Goal: Task Accomplishment & Management: Use online tool/utility

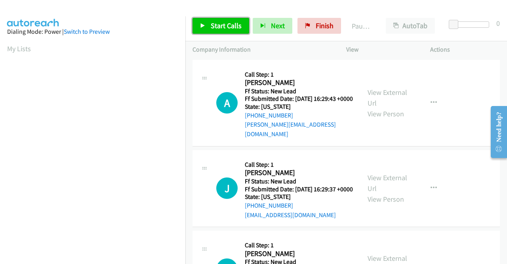
click at [227, 28] on span "Start Calls" at bounding box center [226, 25] width 31 height 9
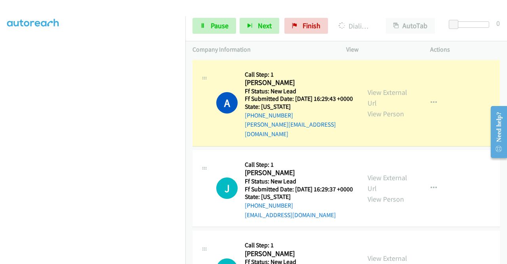
scroll to position [158, 0]
click at [385, 88] on link "View External Url" at bounding box center [388, 98] width 40 height 20
drag, startPoint x: 0, startPoint y: 150, endPoint x: 16, endPoint y: 162, distance: 20.1
click at [0, 150] on aside "Dialing Mode: Power | Switch to Preview My Lists" at bounding box center [92, 78] width 185 height 439
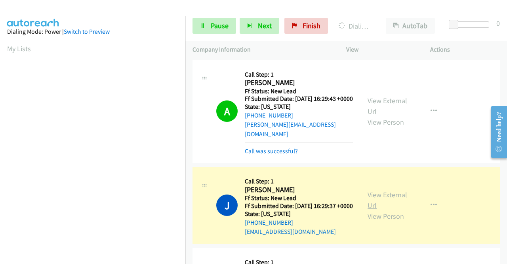
click at [379, 195] on link "View External Url" at bounding box center [388, 200] width 40 height 20
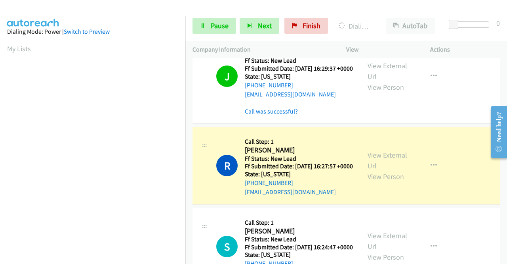
scroll to position [146, 0]
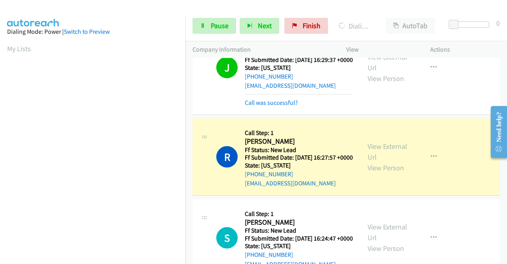
drag, startPoint x: 0, startPoint y: 145, endPoint x: 17, endPoint y: 145, distance: 17.4
click at [0, 145] on aside "Dialing Mode: Power | Switch to Preview My Lists" at bounding box center [92, 235] width 185 height 439
click at [377, 156] on link "View External Url" at bounding box center [388, 151] width 40 height 20
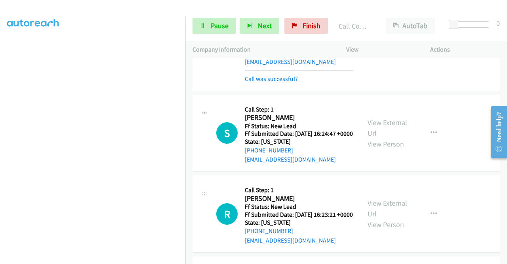
scroll to position [283, 0]
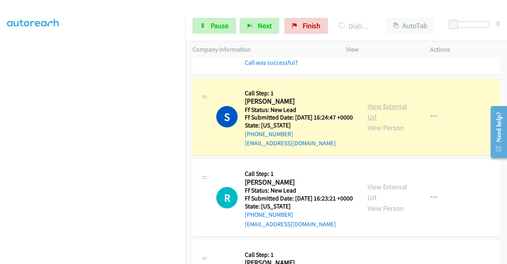
click at [399, 119] on link "View External Url" at bounding box center [388, 111] width 40 height 20
click at [0, 149] on aside "Dialing Mode: Power | Switch to Preview My Lists" at bounding box center [92, 60] width 185 height 439
click at [208, 17] on div "Start Calls Pause Next Finish Dialing Sean Helie AutoTab AutoTab 0" at bounding box center [346, 26] width 322 height 31
click at [207, 25] on link "Pause" at bounding box center [215, 26] width 44 height 16
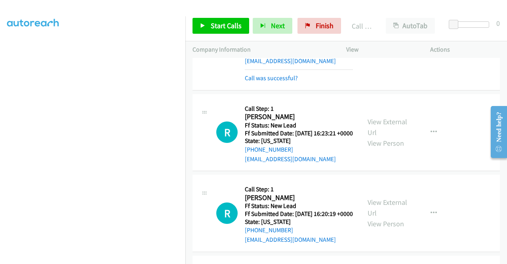
scroll to position [373, 0]
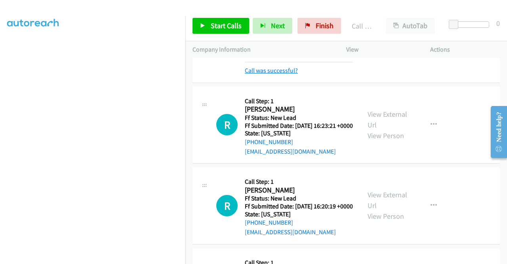
click at [267, 74] on link "Call was successful?" at bounding box center [271, 71] width 53 height 8
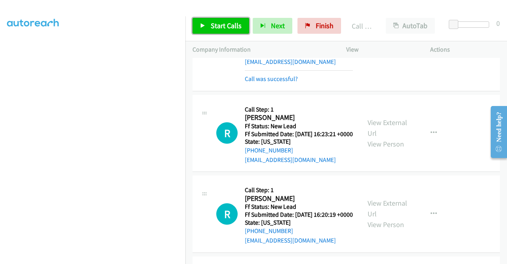
click at [216, 20] on link "Start Calls" at bounding box center [221, 26] width 57 height 16
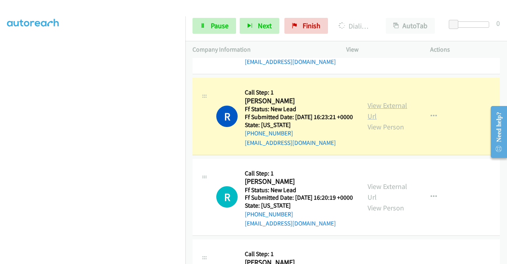
click at [385, 120] on link "View External Url" at bounding box center [388, 111] width 40 height 20
click at [0, 149] on aside "Dialing Mode: Power | Switch to Preview My Lists" at bounding box center [92, 60] width 185 height 439
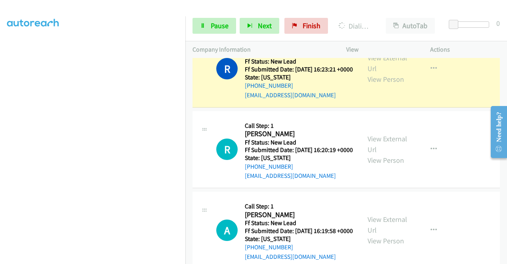
scroll to position [180, 0]
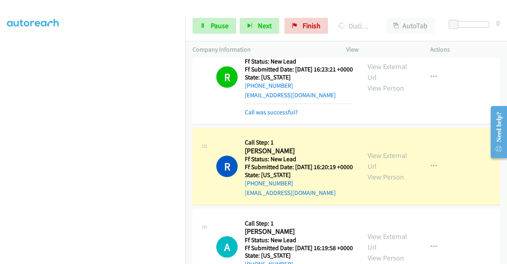
click at [385, 182] on div "View External Url View Person" at bounding box center [388, 166] width 41 height 32
click at [380, 170] on link "View External Url" at bounding box center [388, 161] width 40 height 20
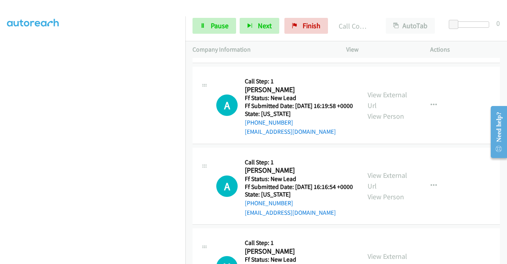
scroll to position [618, 0]
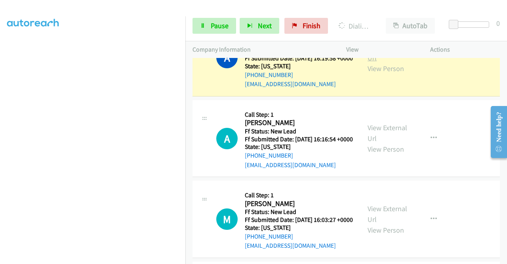
click at [368, 62] on link "View External Url" at bounding box center [388, 52] width 40 height 20
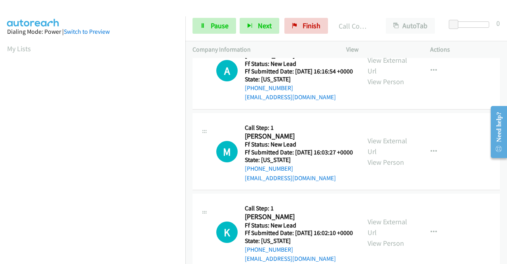
scroll to position [718, 0]
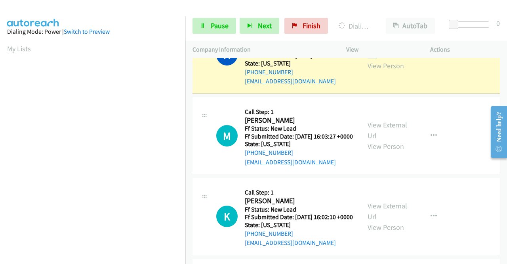
click at [378, 59] on link "View External Url" at bounding box center [388, 50] width 40 height 20
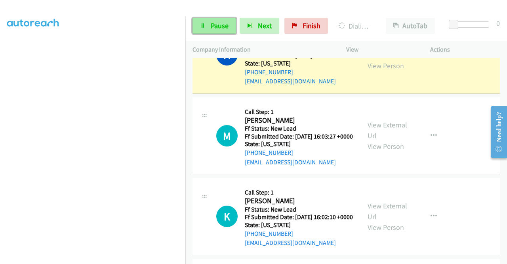
click at [203, 23] on link "Pause" at bounding box center [215, 26] width 44 height 16
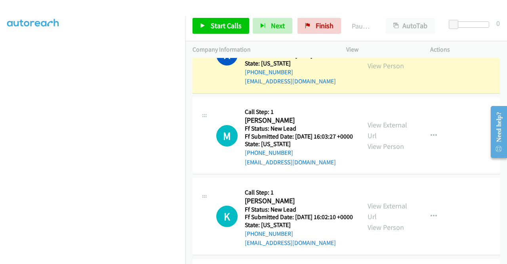
scroll to position [181, 0]
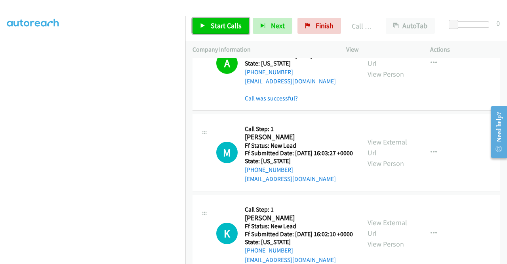
click at [237, 32] on link "Start Calls" at bounding box center [221, 26] width 57 height 16
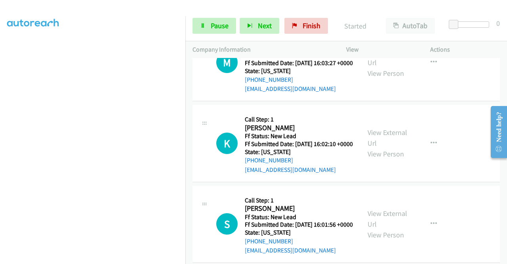
scroll to position [814, 0]
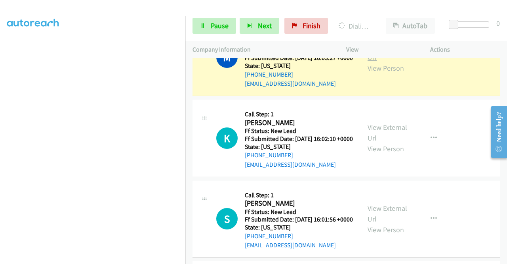
click at [382, 62] on link "View External Url" at bounding box center [388, 52] width 40 height 20
click at [0, 124] on aside "Dialing Mode: Power | Switch to Preview My Lists" at bounding box center [92, 60] width 185 height 439
click at [219, 29] on span "Pause" at bounding box center [220, 25] width 18 height 9
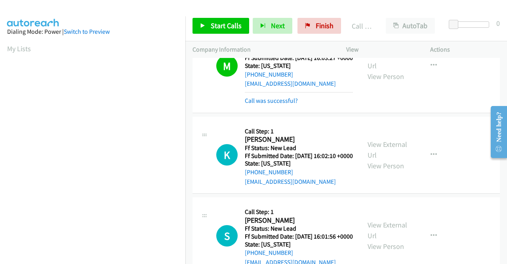
scroll to position [181, 0]
click at [270, 105] on div "Call was successful?" at bounding box center [299, 101] width 108 height 10
click at [266, 104] on link "Call was successful?" at bounding box center [271, 101] width 53 height 8
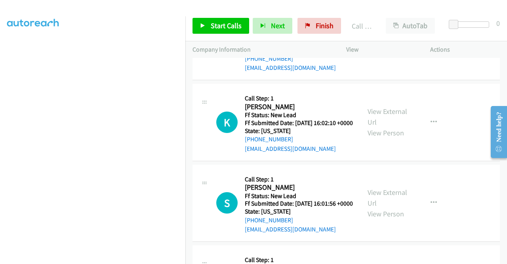
scroll to position [893, 0]
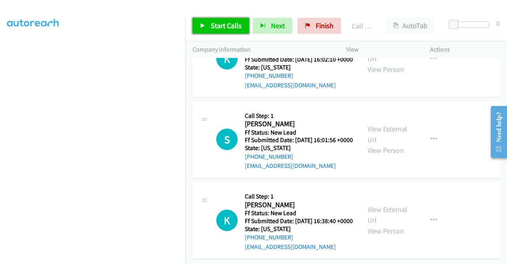
click at [220, 27] on span "Start Calls" at bounding box center [226, 25] width 31 height 9
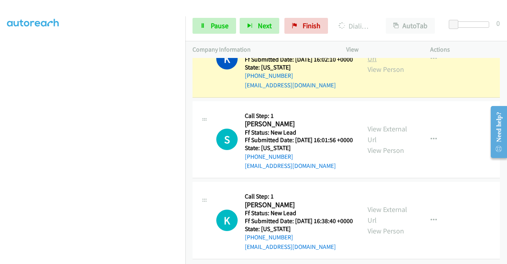
click at [378, 63] on link "View External Url" at bounding box center [388, 53] width 40 height 20
click at [0, 134] on aside "Dialing Mode: Power | Switch to Preview My Lists" at bounding box center [92, 60] width 185 height 439
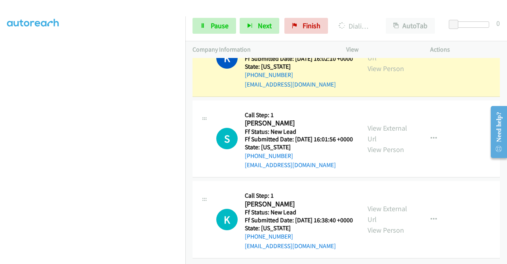
scroll to position [981, 0]
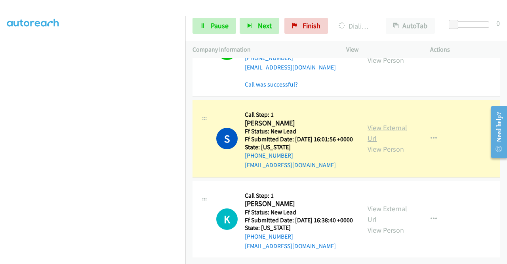
click at [379, 130] on link "View External Url" at bounding box center [388, 133] width 40 height 20
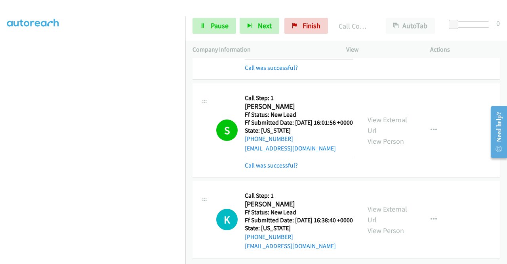
scroll to position [1015, 0]
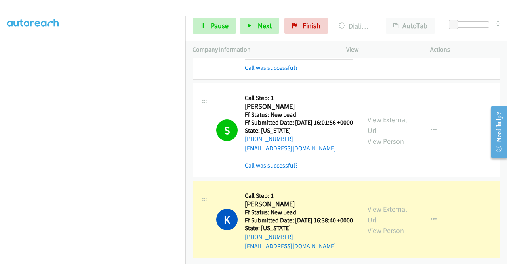
click at [375, 204] on link "View External Url" at bounding box center [388, 214] width 40 height 20
click at [188, 52] on div "Company Information" at bounding box center [262, 49] width 154 height 17
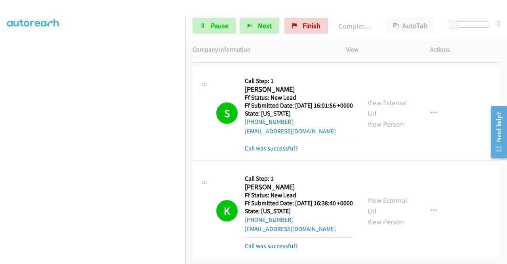
scroll to position [0, 0]
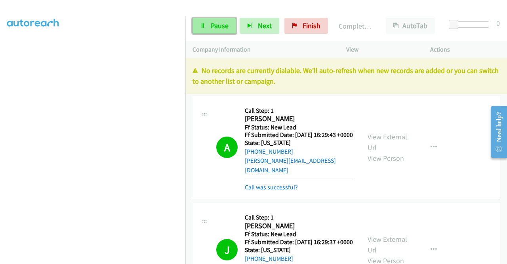
click at [214, 19] on link "Pause" at bounding box center [215, 26] width 44 height 16
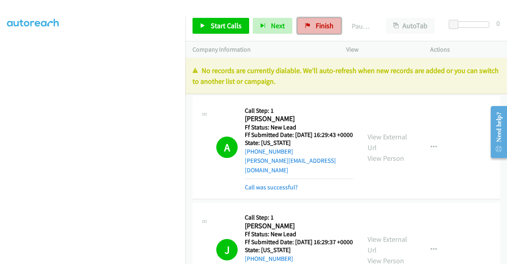
click at [319, 31] on link "Finish" at bounding box center [320, 26] width 44 height 16
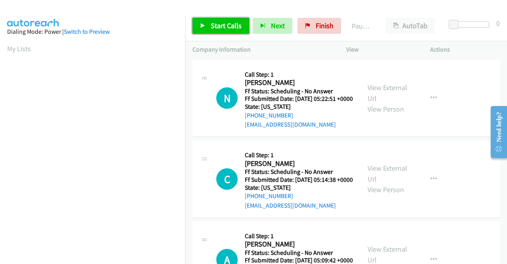
click at [219, 29] on span "Start Calls" at bounding box center [226, 25] width 31 height 9
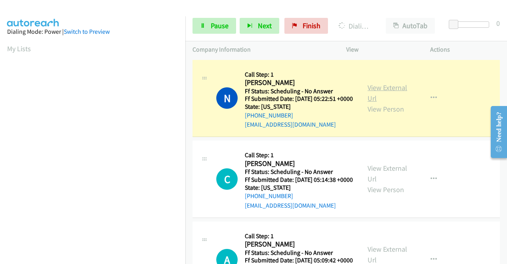
click at [375, 92] on link "View External Url" at bounding box center [388, 93] width 40 height 20
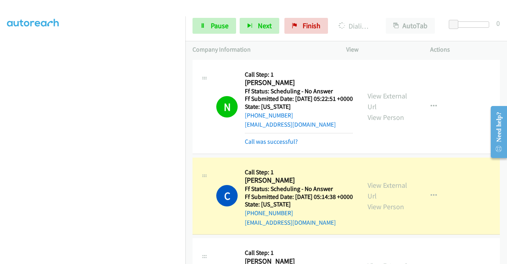
click at [393, 202] on div "View External Url View Person" at bounding box center [388, 196] width 41 height 32
click at [389, 200] on link "View External Url" at bounding box center [388, 190] width 40 height 20
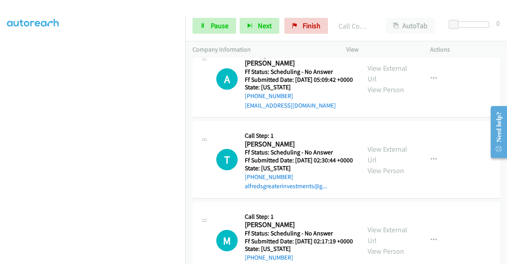
scroll to position [225, 0]
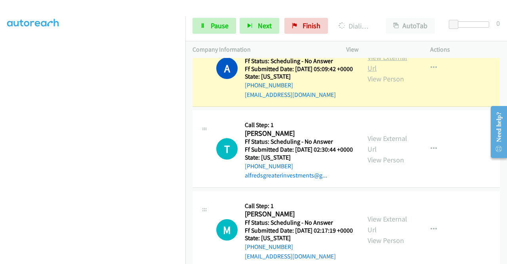
click at [382, 73] on link "View External Url" at bounding box center [388, 63] width 40 height 20
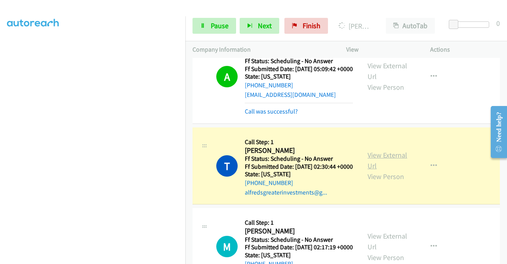
click at [374, 170] on link "View External Url" at bounding box center [388, 160] width 40 height 20
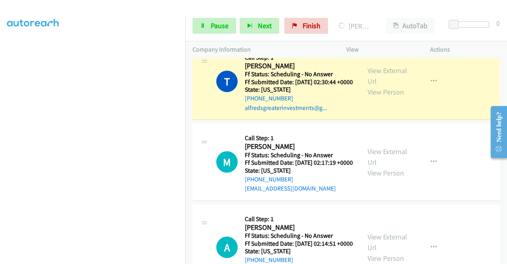
scroll to position [325, 0]
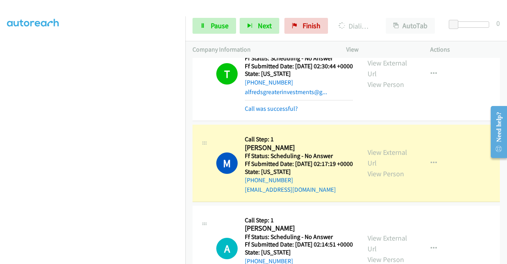
click at [378, 180] on div "View External Url View Person View External Url Email Schedule/Manage Callback …" at bounding box center [406, 163] width 91 height 63
click at [377, 179] on div "View External Url View Person" at bounding box center [388, 163] width 41 height 32
click at [371, 167] on link "View External Url" at bounding box center [388, 157] width 40 height 20
click at [211, 21] on span "Pause" at bounding box center [220, 25] width 18 height 9
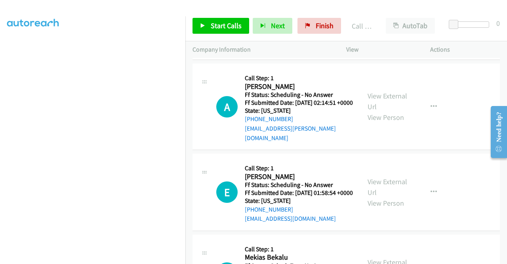
scroll to position [521, 0]
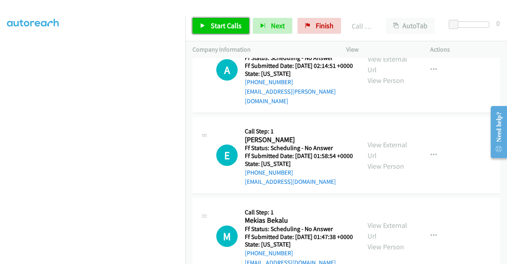
click at [232, 21] on span "Start Calls" at bounding box center [226, 25] width 31 height 9
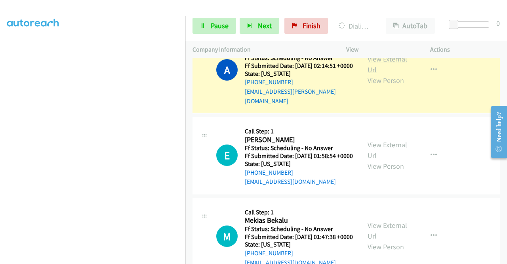
click at [368, 74] on link "View External Url" at bounding box center [388, 64] width 40 height 20
click at [0, 50] on aside "Dialing Mode: Power | Switch to Preview My Lists" at bounding box center [92, 60] width 185 height 439
click at [208, 22] on link "Pause" at bounding box center [215, 26] width 44 height 16
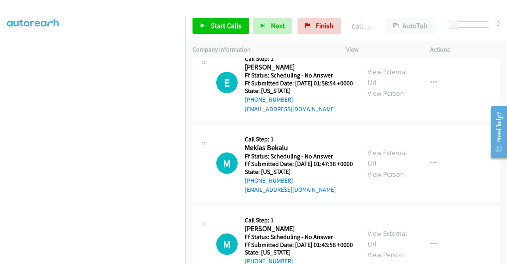
scroll to position [616, 0]
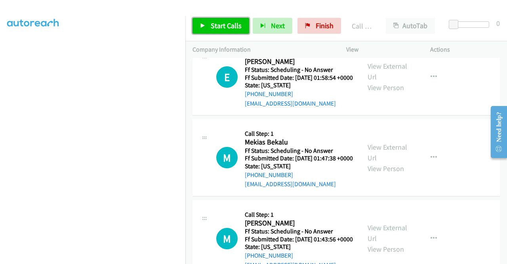
click at [204, 23] on icon at bounding box center [203, 26] width 6 height 6
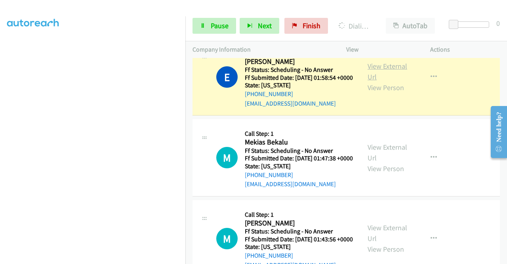
click at [385, 81] on link "View External Url" at bounding box center [388, 71] width 40 height 20
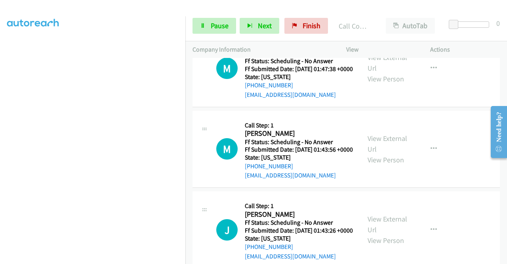
scroll to position [727, 0]
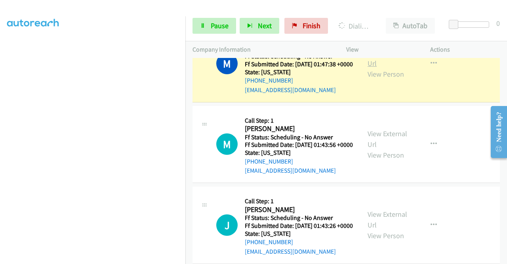
click at [379, 68] on link "View External Url" at bounding box center [388, 58] width 40 height 20
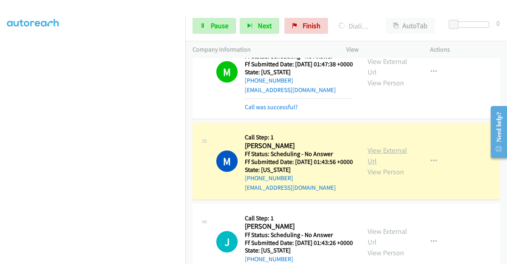
click at [368, 165] on link "View External Url" at bounding box center [388, 155] width 40 height 20
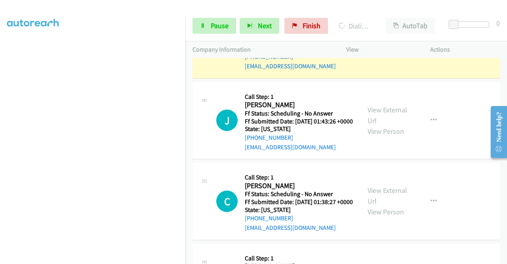
scroll to position [859, 0]
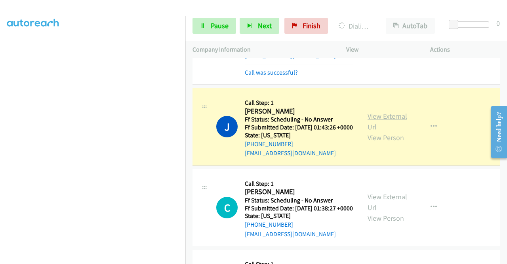
click at [390, 131] on link "View External Url" at bounding box center [388, 121] width 40 height 20
click at [208, 20] on link "Pause" at bounding box center [215, 26] width 44 height 16
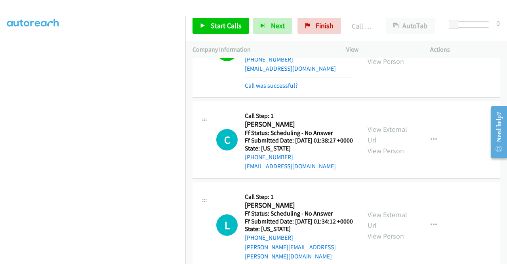
scroll to position [975, 0]
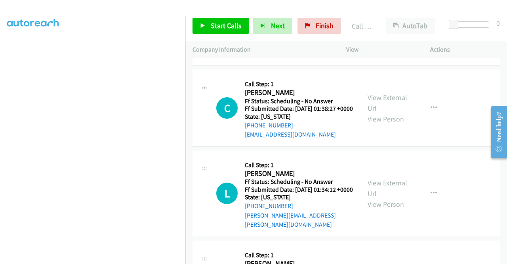
click at [275, 57] on link "Call was successful?" at bounding box center [271, 54] width 53 height 8
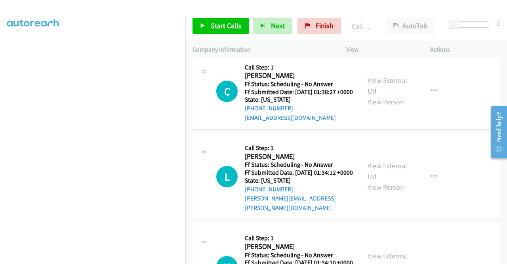
click at [426, 42] on div "View External Url View Person View External Url Email Schedule/Manage Callback …" at bounding box center [406, 10] width 91 height 63
click at [426, 18] on button "button" at bounding box center [433, 10] width 21 height 16
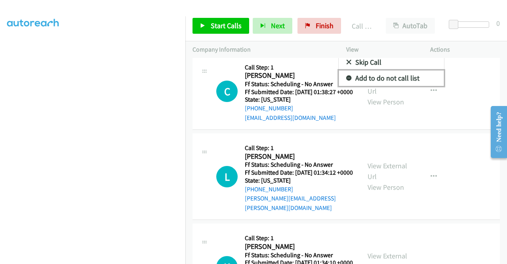
click at [375, 86] on link "Add to do not call list" at bounding box center [391, 78] width 105 height 16
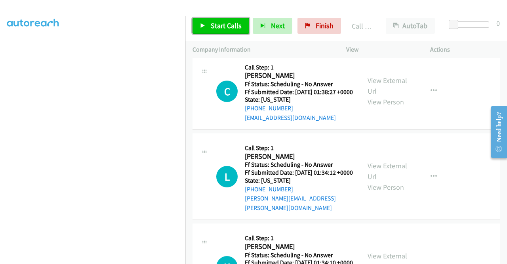
click at [211, 21] on link "Start Calls" at bounding box center [221, 26] width 57 height 16
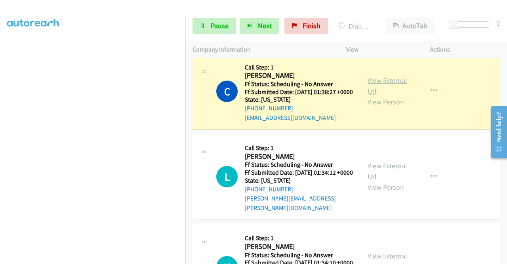
click at [383, 96] on link "View External Url" at bounding box center [388, 86] width 40 height 20
click at [185, 86] on nav "Dialing Mode: Power | Switch to Preview My Lists" at bounding box center [93, 148] width 186 height 264
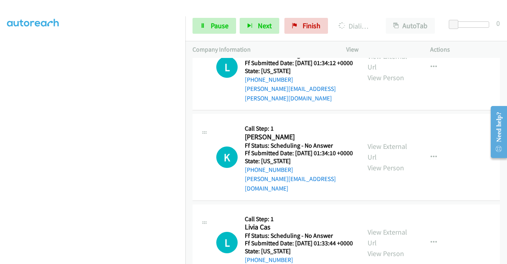
scroll to position [1091, 0]
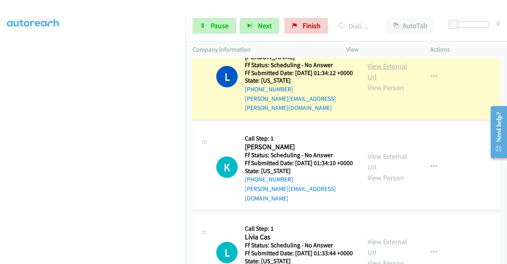
click at [369, 81] on link "View External Url" at bounding box center [388, 71] width 40 height 20
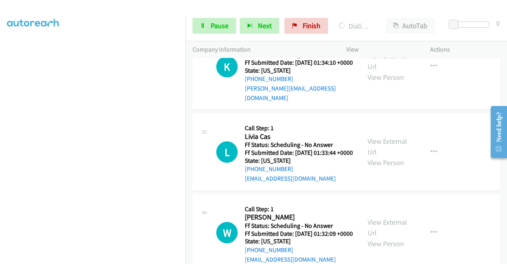
scroll to position [1208, 0]
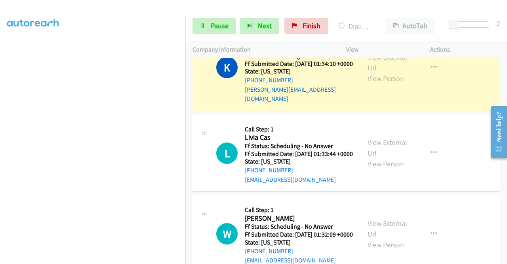
click at [370, 72] on link "View External Url" at bounding box center [388, 62] width 40 height 20
click at [216, 26] on span "Pause" at bounding box center [220, 25] width 18 height 9
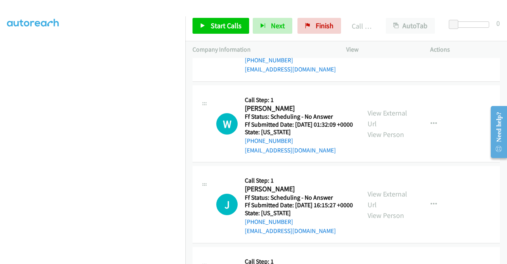
scroll to position [1350, 0]
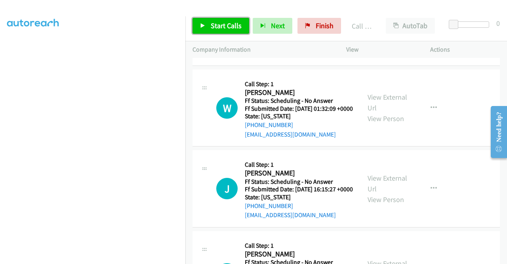
drag, startPoint x: 222, startPoint y: 18, endPoint x: 204, endPoint y: 28, distance: 20.7
click at [204, 28] on icon at bounding box center [203, 26] width 6 height 6
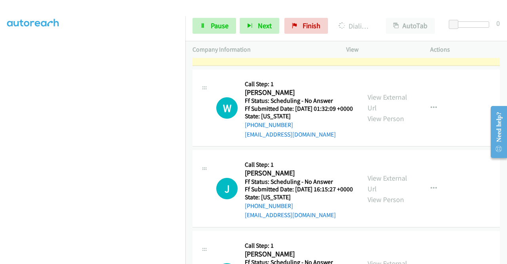
click at [377, 32] on link "View External Url" at bounding box center [388, 22] width 40 height 20
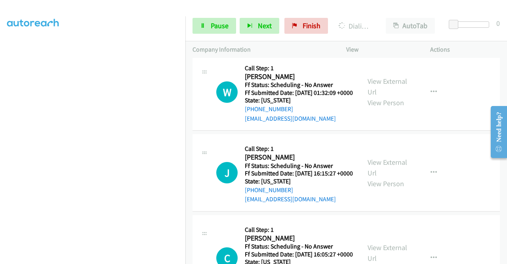
scroll to position [1382, 0]
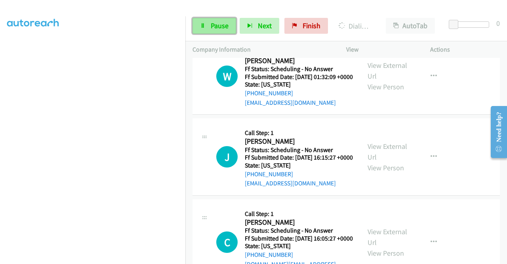
click at [218, 27] on span "Pause" at bounding box center [220, 25] width 18 height 9
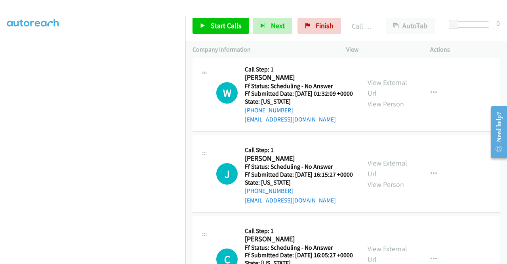
scroll to position [1390, 0]
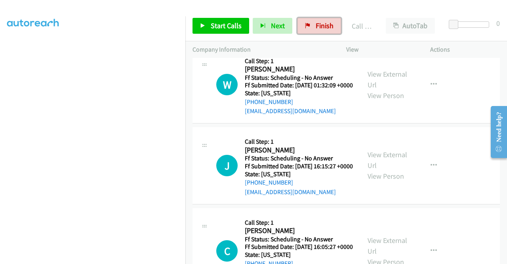
click at [319, 28] on span "Finish" at bounding box center [325, 25] width 18 height 9
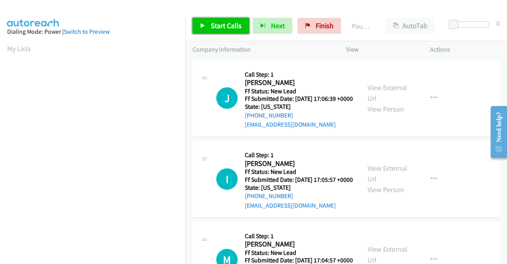
click at [228, 27] on span "Start Calls" at bounding box center [226, 25] width 31 height 9
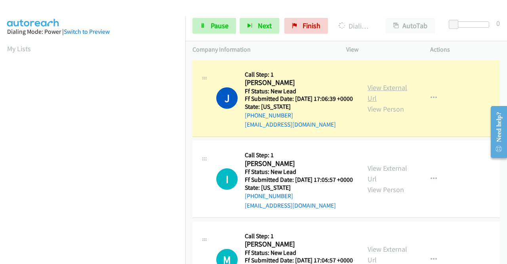
click at [373, 91] on link "View External Url" at bounding box center [388, 93] width 40 height 20
click at [0, 165] on aside "Dialing Mode: Power | Switch to Preview My Lists" at bounding box center [92, 235] width 185 height 439
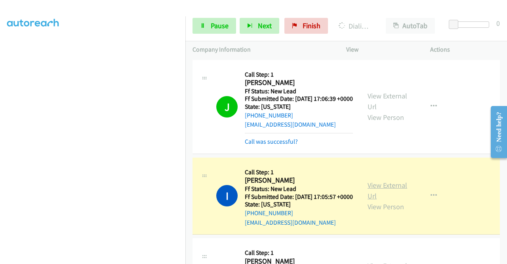
click at [371, 194] on link "View External Url" at bounding box center [388, 190] width 40 height 20
click at [0, 130] on aside "Dialing Mode: Power | Switch to Preview My Lists" at bounding box center [92, 60] width 185 height 439
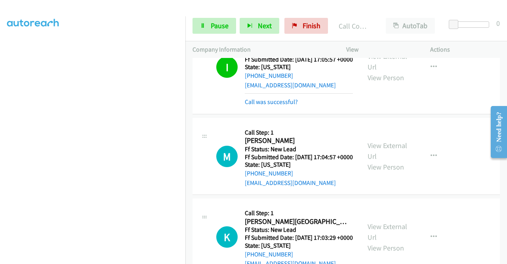
scroll to position [146, 0]
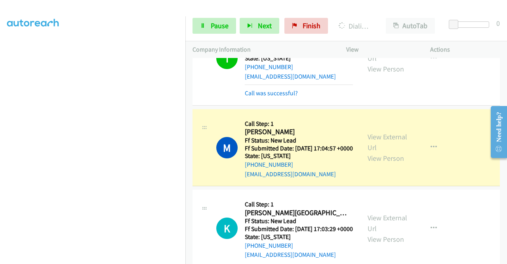
click at [376, 163] on div "View External Url View Person" at bounding box center [388, 147] width 41 height 32
click at [373, 152] on link "View External Url" at bounding box center [388, 142] width 40 height 20
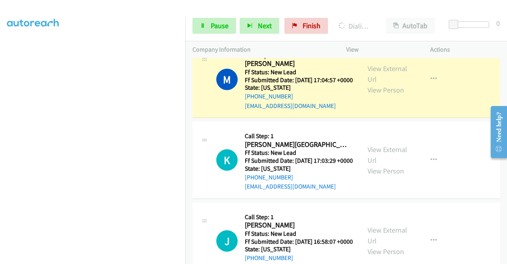
scroll to position [214, 0]
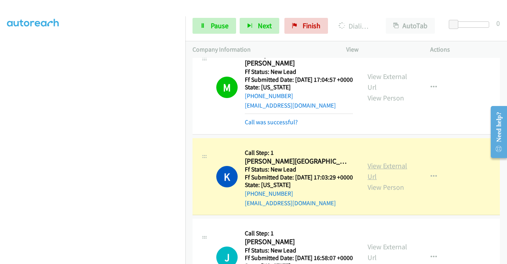
click at [388, 181] on link "View External Url" at bounding box center [388, 171] width 40 height 20
click at [197, 19] on link "Pause" at bounding box center [215, 26] width 44 height 16
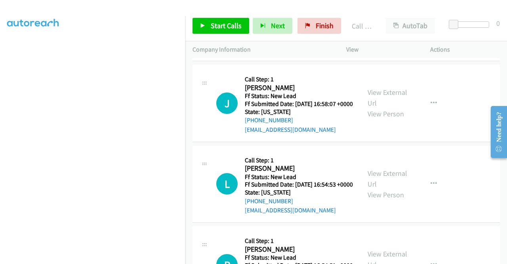
scroll to position [389, 0]
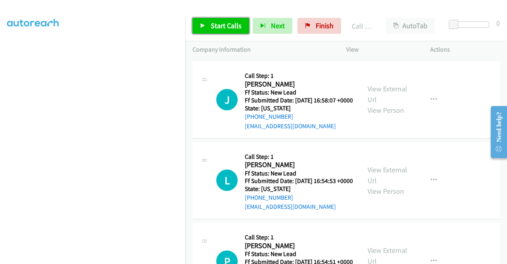
click at [231, 27] on span "Start Calls" at bounding box center [226, 25] width 31 height 9
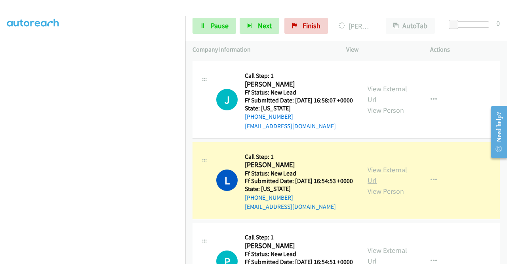
click at [374, 185] on link "View External Url" at bounding box center [388, 175] width 40 height 20
click at [0, 142] on aside "Dialing Mode: Power | Switch to Preview My Lists" at bounding box center [92, 60] width 185 height 439
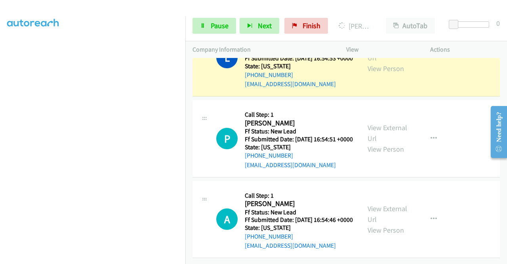
scroll to position [181, 0]
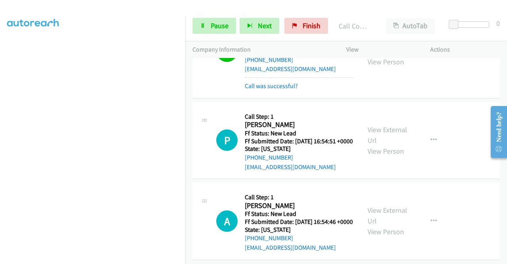
click at [503, 258] on div "+1 415-964-1034 Call failed - Please reload the list and try again The Callbar …" at bounding box center [346, 161] width 322 height 206
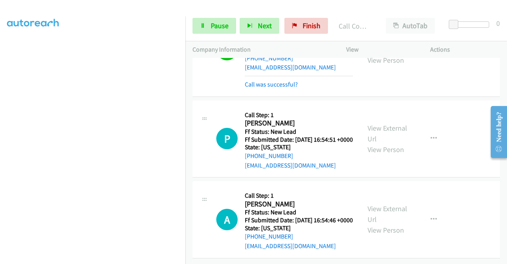
scroll to position [594, 0]
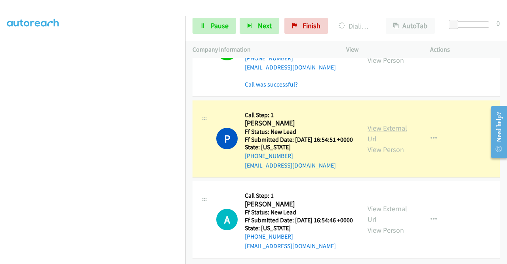
click at [374, 123] on link "View External Url" at bounding box center [388, 133] width 40 height 20
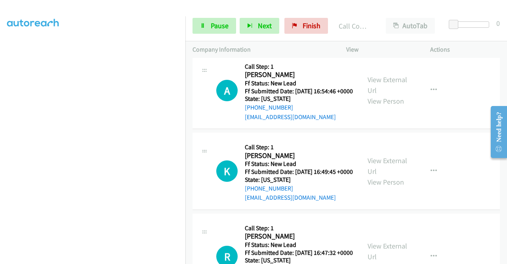
scroll to position [690, 0]
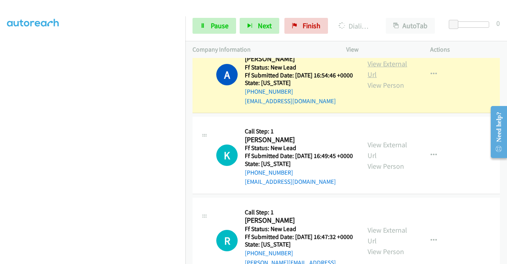
click at [390, 79] on link "View External Url" at bounding box center [388, 69] width 40 height 20
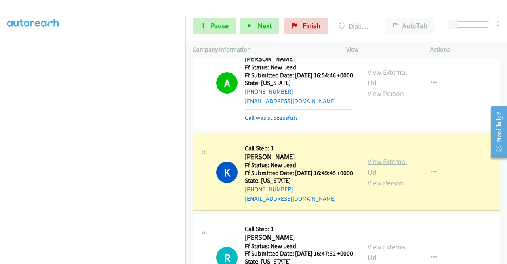
click at [389, 176] on link "View External Url" at bounding box center [388, 167] width 40 height 20
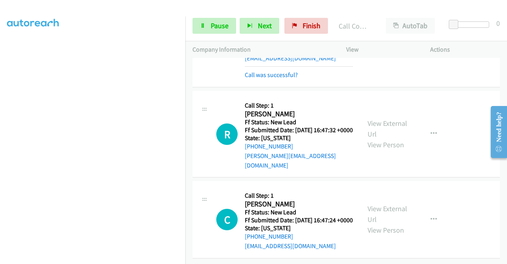
scroll to position [910, 0]
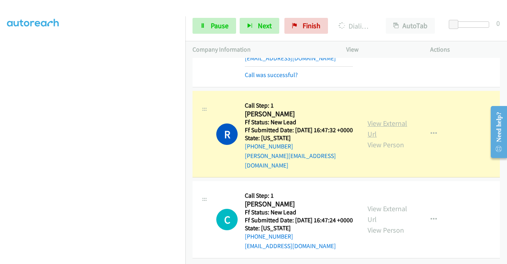
click at [377, 118] on link "View External Url" at bounding box center [388, 128] width 40 height 20
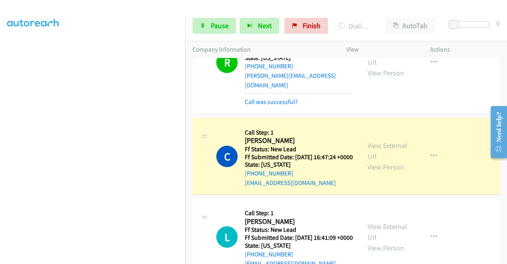
click at [376, 172] on div "View External Url View Person" at bounding box center [388, 156] width 41 height 32
click at [374, 160] on link "View External Url" at bounding box center [388, 151] width 40 height 20
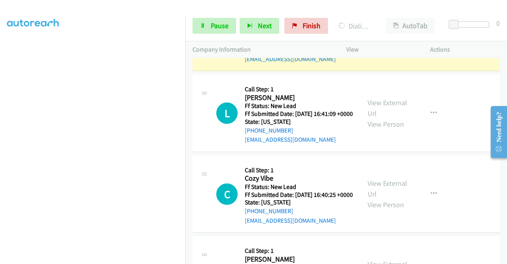
scroll to position [1026, 0]
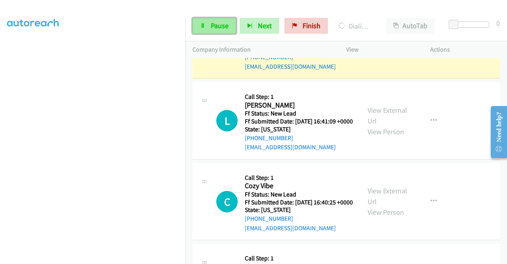
click at [202, 25] on icon at bounding box center [203, 26] width 6 height 6
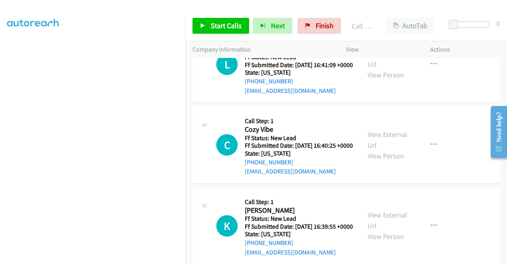
scroll to position [1125, 0]
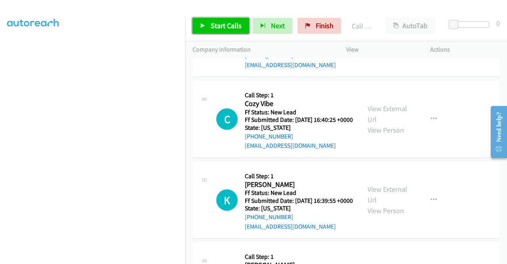
click at [218, 31] on link "Start Calls" at bounding box center [221, 26] width 57 height 16
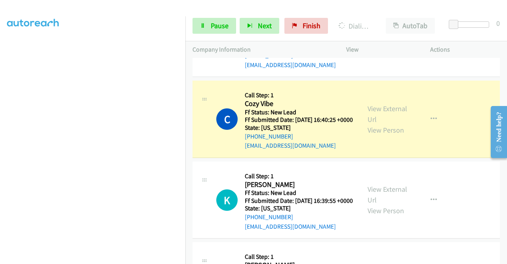
click at [369, 135] on div "View External Url View Person" at bounding box center [388, 119] width 41 height 32
click at [386, 124] on link "View External Url" at bounding box center [388, 114] width 40 height 20
click at [0, 143] on aside "Dialing Mode: Power | Switch to Preview My Lists" at bounding box center [92, 60] width 185 height 439
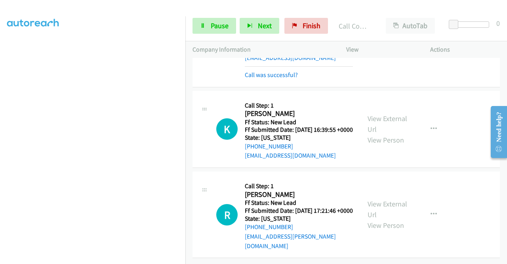
scroll to position [1272, 0]
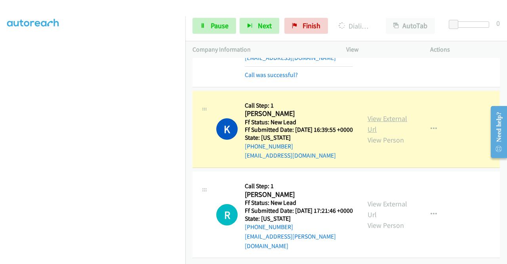
click at [392, 134] on link "View External Url" at bounding box center [388, 124] width 40 height 20
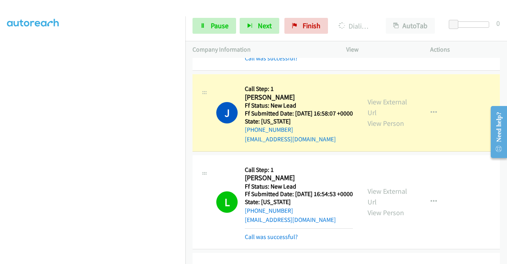
scroll to position [386, 0]
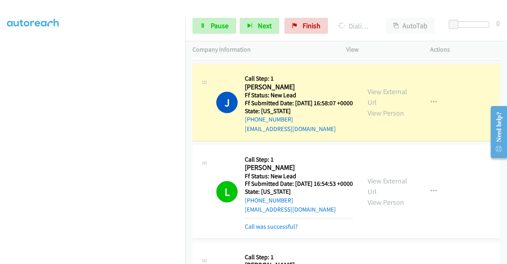
drag, startPoint x: 505, startPoint y: 211, endPoint x: 13, endPoint y: 12, distance: 530.7
click at [372, 107] on link "View External Url" at bounding box center [388, 97] width 40 height 20
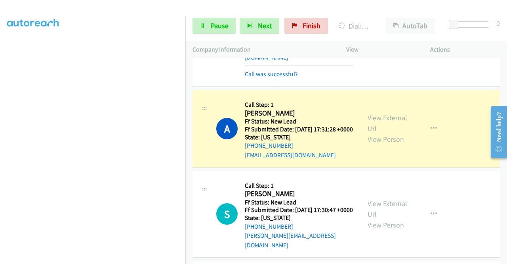
scroll to position [1513, 0]
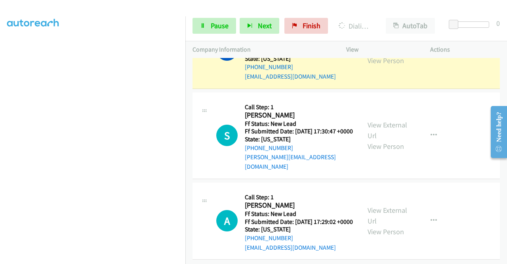
click at [370, 54] on link "View External Url" at bounding box center [388, 44] width 40 height 20
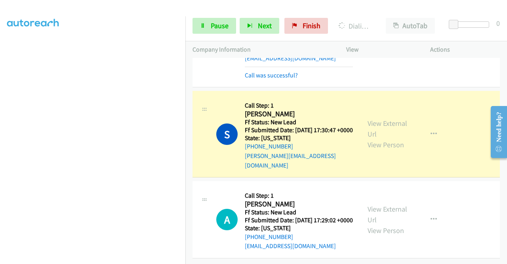
scroll to position [1618, 0]
click at [373, 134] on link "View External Url" at bounding box center [388, 128] width 40 height 20
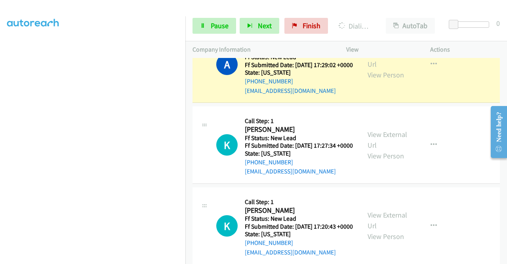
scroll to position [1714, 0]
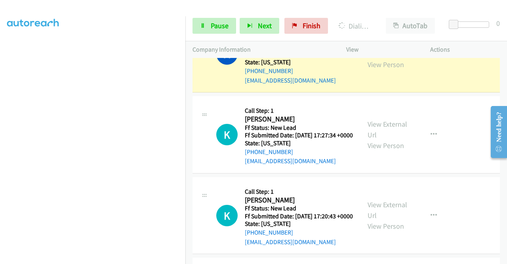
click at [387, 58] on link "View External Url" at bounding box center [388, 48] width 40 height 20
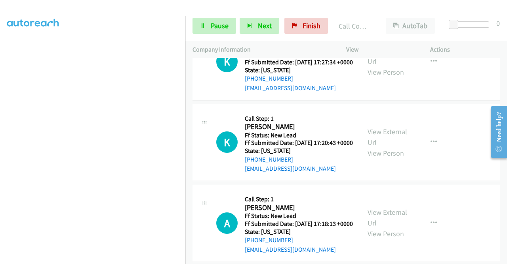
scroll to position [1851, 0]
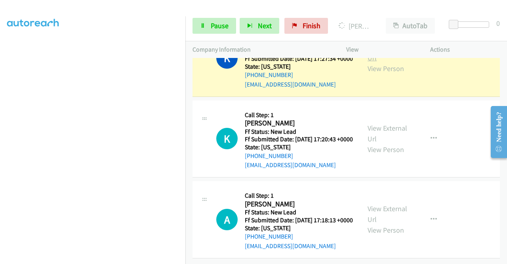
click at [372, 62] on link "View External Url" at bounding box center [388, 52] width 40 height 20
click at [221, 29] on span "Pause" at bounding box center [220, 25] width 18 height 9
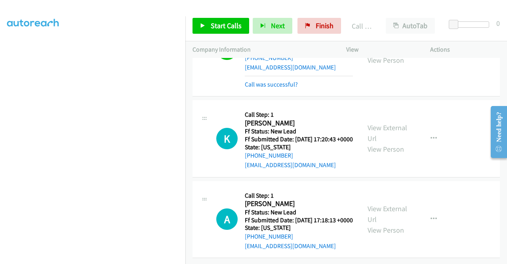
scroll to position [167, 0]
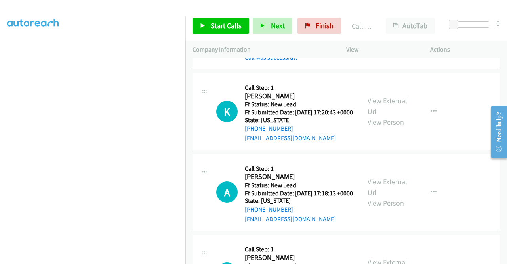
click at [214, 36] on div "Start Calls Pause Next Finish Call Completed AutoTab AutoTab 0" at bounding box center [346, 26] width 322 height 31
click at [216, 31] on link "Start Calls" at bounding box center [221, 26] width 57 height 16
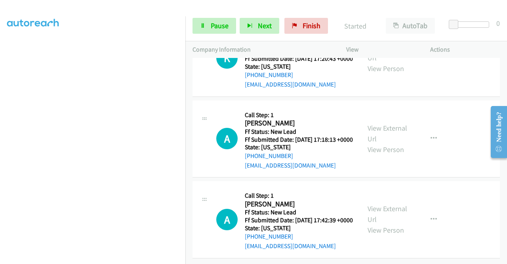
scroll to position [1983, 0]
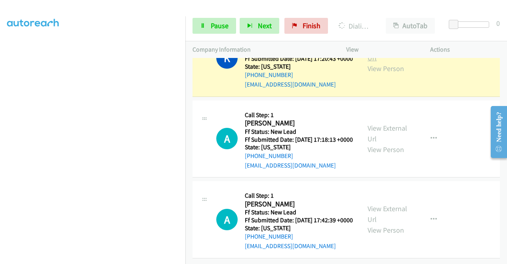
click at [398, 62] on link "View External Url" at bounding box center [388, 52] width 40 height 20
click at [0, 113] on aside "Dialing Mode: Power | Switch to Preview My Lists" at bounding box center [92, 68] width 185 height 439
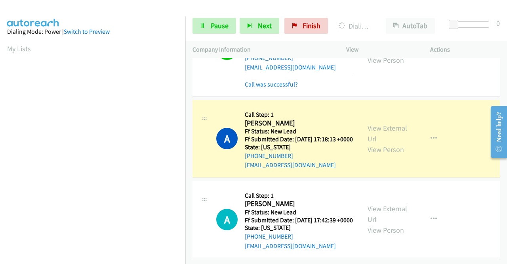
click at [391, 170] on div "View External Url View Person View External Url Email Schedule/Manage Callback …" at bounding box center [406, 138] width 91 height 63
click at [374, 143] on link "View External Url" at bounding box center [388, 133] width 40 height 20
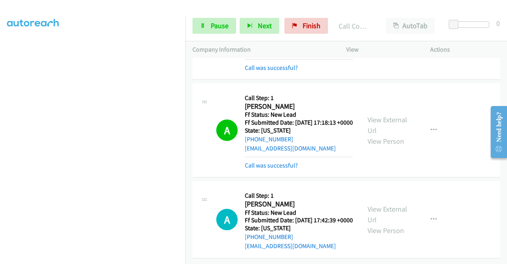
scroll to position [2082, 0]
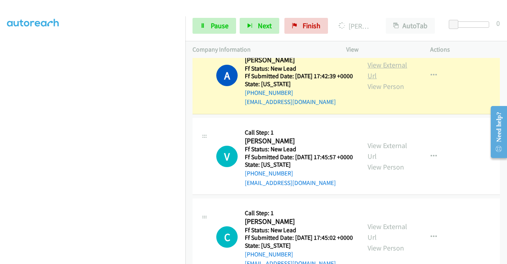
click at [378, 80] on link "View External Url" at bounding box center [388, 70] width 40 height 20
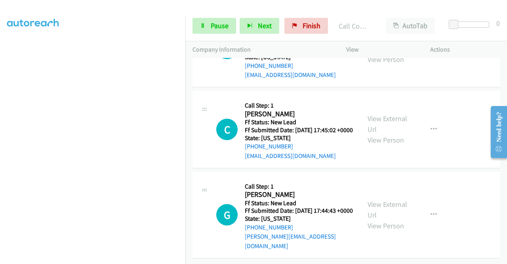
scroll to position [2272, 0]
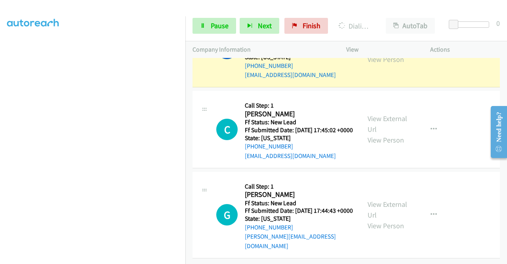
click at [388, 53] on link "View External Url" at bounding box center [388, 43] width 40 height 20
click at [188, 34] on div "Start Calls Pause Next Finish Dialing Vivian Bradshaw AutoTab AutoTab 0" at bounding box center [346, 26] width 322 height 31
click at [207, 16] on div "Start Calls Pause Next Finish Dialing Vivian Bradshaw AutoTab AutoTab 0" at bounding box center [346, 26] width 322 height 31
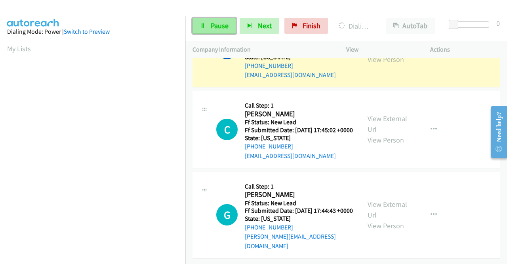
click at [204, 26] on icon at bounding box center [203, 26] width 6 height 6
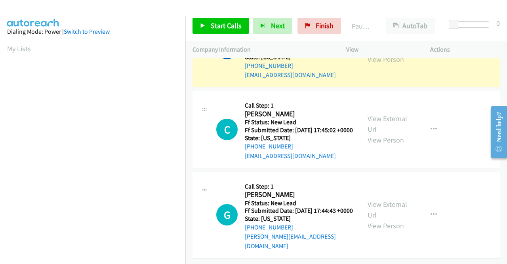
scroll to position [181, 0]
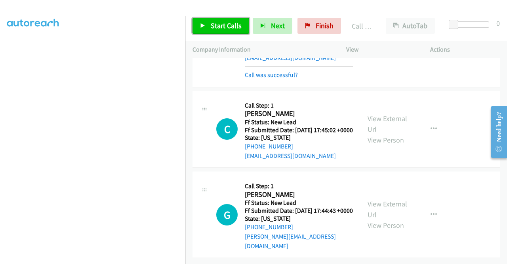
click at [210, 19] on link "Start Calls" at bounding box center [221, 26] width 57 height 16
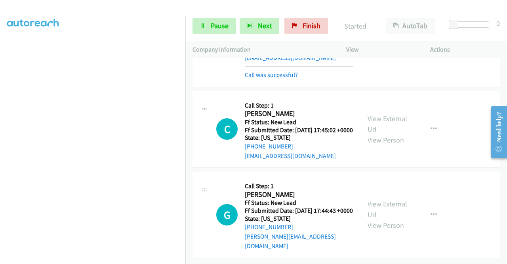
scroll to position [2381, 0]
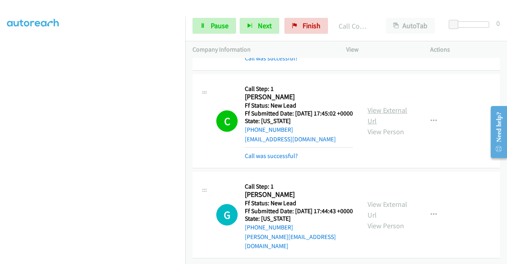
click at [388, 114] on link "View External Url" at bounding box center [388, 115] width 40 height 20
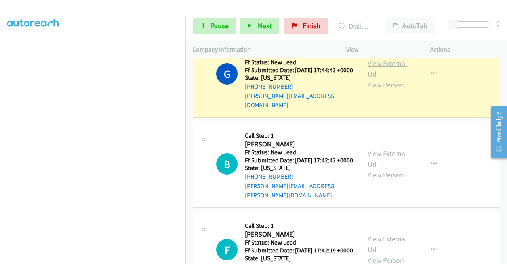
click at [375, 78] on link "View External Url" at bounding box center [388, 69] width 40 height 20
click at [217, 27] on span "Pause" at bounding box center [220, 25] width 18 height 9
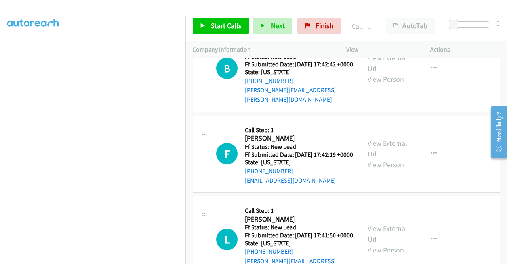
scroll to position [2486, 0]
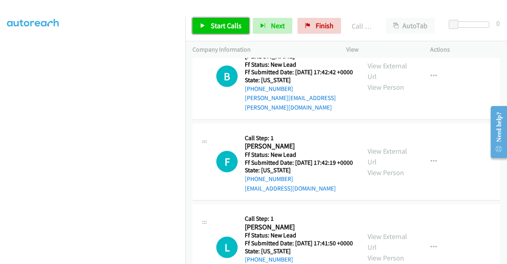
click at [238, 28] on span "Start Calls" at bounding box center [226, 25] width 31 height 9
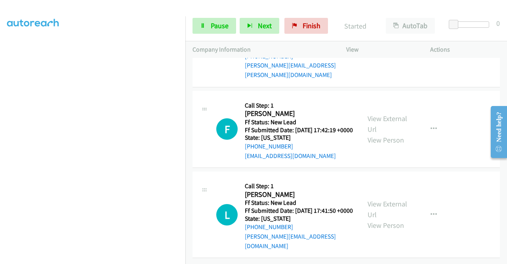
scroll to position [2597, 0]
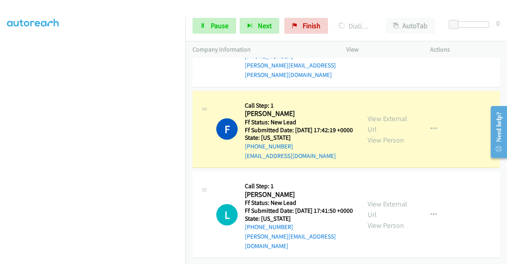
click at [392, 145] on div "View External Url View Person" at bounding box center [388, 129] width 41 height 32
click at [386, 134] on link "View External Url" at bounding box center [388, 124] width 40 height 20
click at [197, 17] on div "Start Calls Pause Next Finish Dialing Frank Berberich AutoTab AutoTab 0" at bounding box center [346, 26] width 322 height 31
click at [199, 23] on link "Pause" at bounding box center [215, 26] width 44 height 16
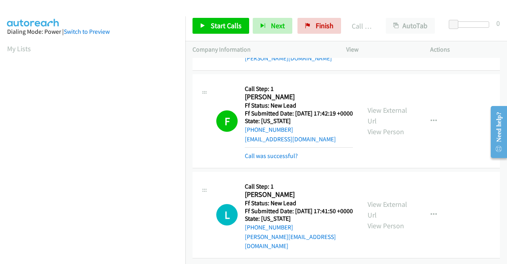
scroll to position [181, 0]
click at [285, 159] on link "Call was successful?" at bounding box center [271, 156] width 53 height 8
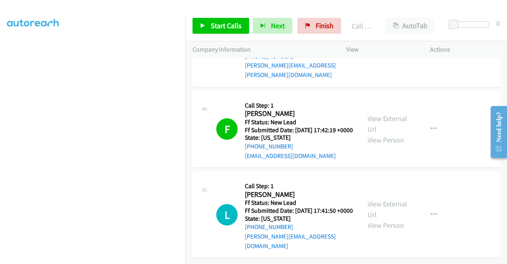
scroll to position [2679, 0]
click at [220, 25] on span "Start Calls" at bounding box center [226, 25] width 31 height 9
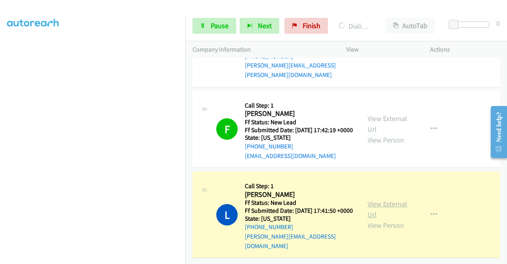
click at [385, 202] on link "View External Url" at bounding box center [388, 209] width 40 height 20
click at [0, 136] on aside "Dialing Mode: Power | Switch to Preview My Lists" at bounding box center [92, 60] width 185 height 439
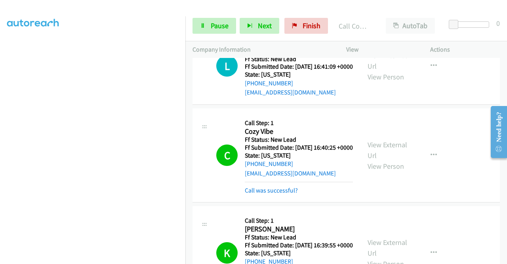
scroll to position [1098, 0]
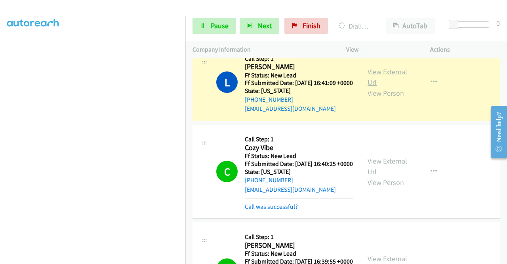
click at [393, 87] on link "View External Url" at bounding box center [388, 77] width 40 height 20
click at [130, 257] on section at bounding box center [92, 75] width 171 height 379
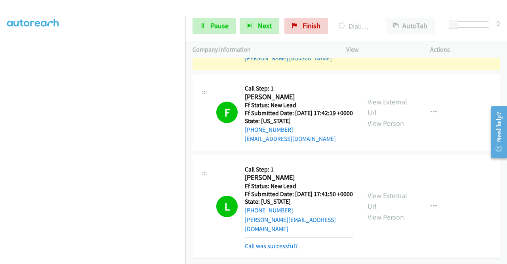
scroll to position [2569, 0]
click at [368, 31] on link "View External Url" at bounding box center [388, 21] width 40 height 20
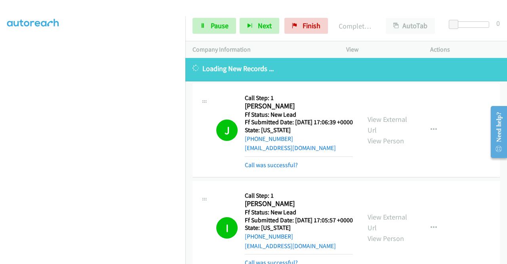
scroll to position [0, 0]
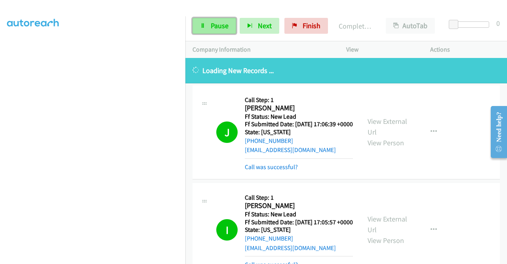
click at [212, 24] on span "Pause" at bounding box center [220, 25] width 18 height 9
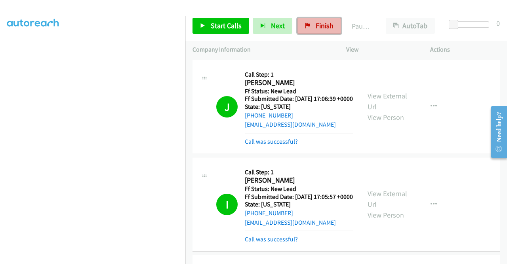
click at [325, 29] on span "Finish" at bounding box center [325, 25] width 18 height 9
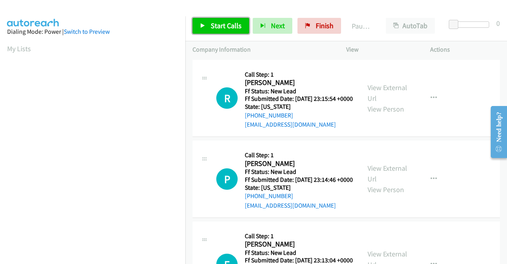
click at [223, 23] on span "Start Calls" at bounding box center [226, 25] width 31 height 9
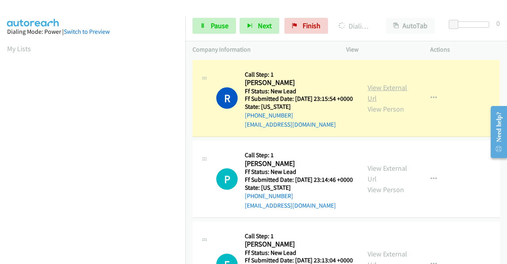
click at [394, 87] on link "View External Url" at bounding box center [388, 93] width 40 height 20
drag, startPoint x: 0, startPoint y: 126, endPoint x: 21, endPoint y: 130, distance: 21.3
click at [0, 126] on aside "Dialing Mode: Power | Switch to Preview My Lists" at bounding box center [92, 235] width 185 height 439
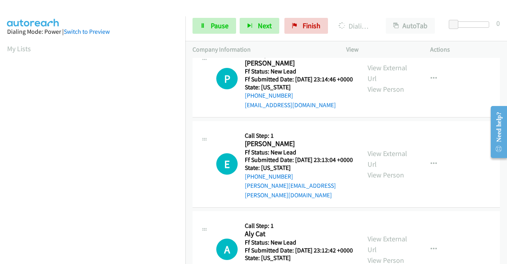
scroll to position [117, 0]
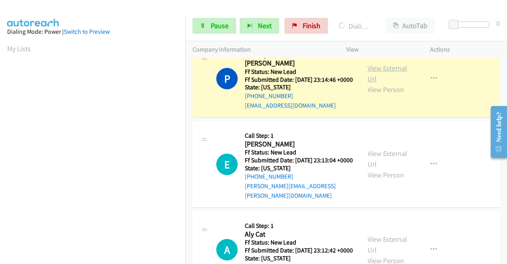
click at [388, 79] on link "View External Url" at bounding box center [388, 73] width 40 height 20
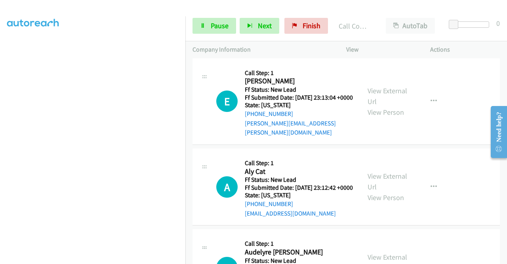
scroll to position [212, 0]
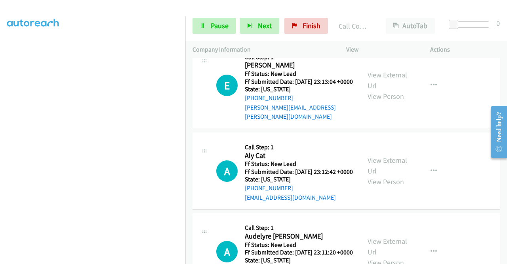
click at [323, 61] on h5 "Call Step: 1" at bounding box center [299, 57] width 109 height 8
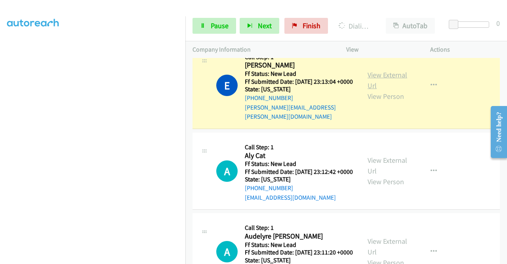
click at [369, 90] on link "View External Url" at bounding box center [388, 80] width 40 height 20
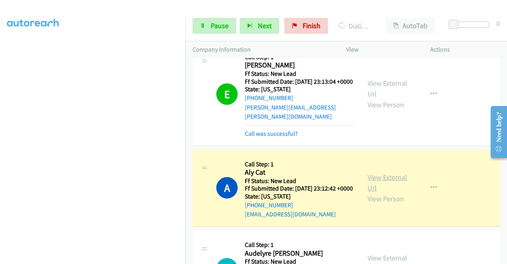
click at [376, 192] on link "View External Url" at bounding box center [388, 182] width 40 height 20
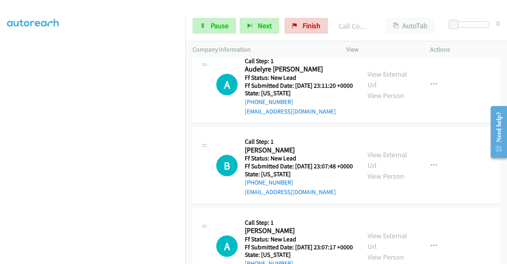
scroll to position [429, 0]
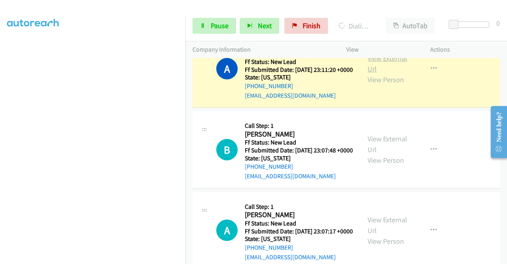
click at [373, 73] on link "View External Url" at bounding box center [388, 63] width 40 height 20
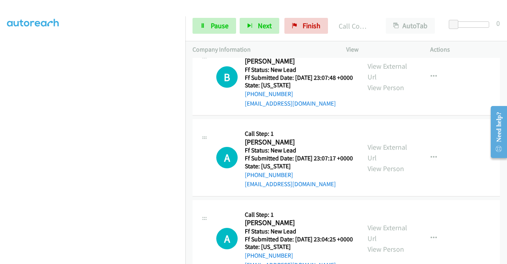
scroll to position [524, 0]
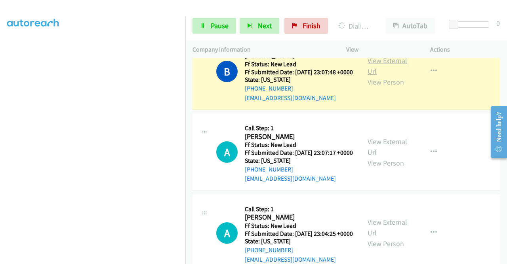
click at [389, 76] on link "View External Url" at bounding box center [388, 66] width 40 height 20
click at [142, 259] on section at bounding box center [92, 75] width 171 height 379
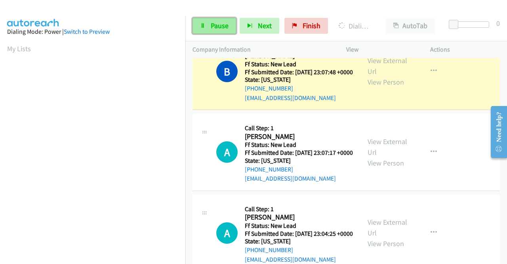
click at [213, 22] on span "Pause" at bounding box center [220, 25] width 18 height 9
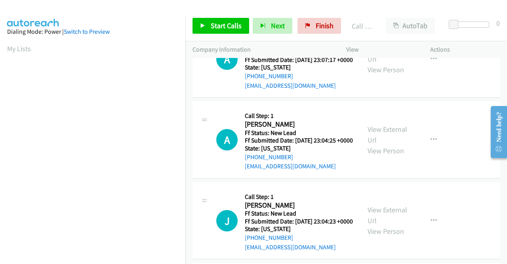
scroll to position [640, 0]
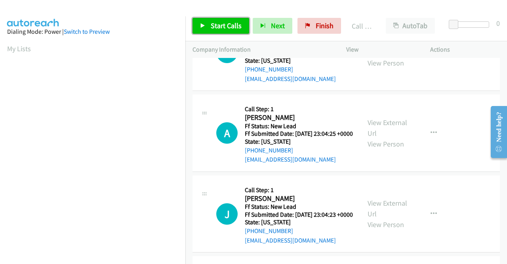
click at [223, 25] on span "Start Calls" at bounding box center [226, 25] width 31 height 9
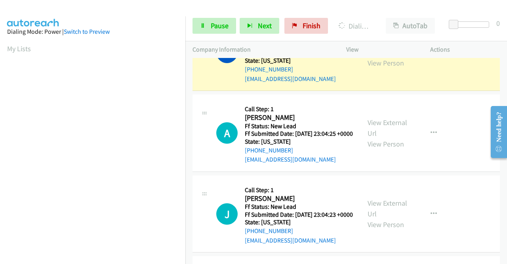
click at [384, 57] on link "View External Url" at bounding box center [388, 47] width 40 height 20
click at [0, 145] on aside "Dialing Mode: Power | Switch to Preview My Lists" at bounding box center [92, 235] width 185 height 439
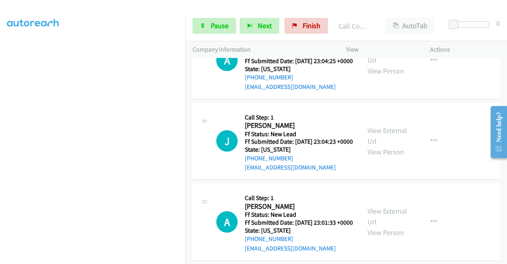
scroll to position [746, 0]
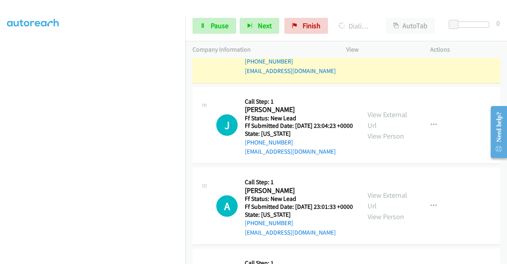
click at [374, 49] on link "View External Url" at bounding box center [388, 39] width 40 height 20
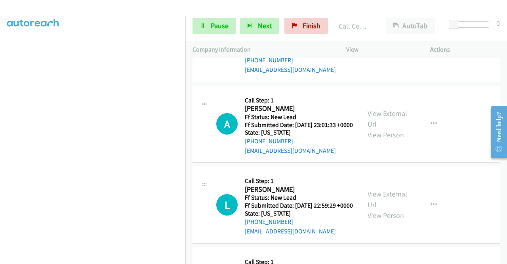
scroll to position [850, 0]
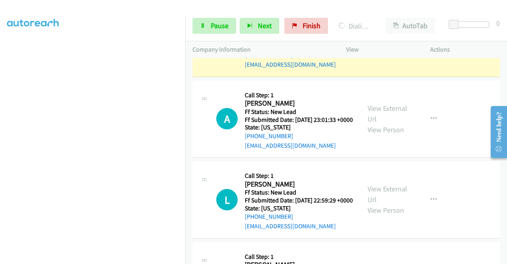
click at [394, 42] on link "View External Url" at bounding box center [388, 33] width 40 height 20
click at [204, 34] on div "Start Calls Pause Next Finish Dialing Julian Parisi AutoTab AutoTab 0" at bounding box center [346, 26] width 322 height 31
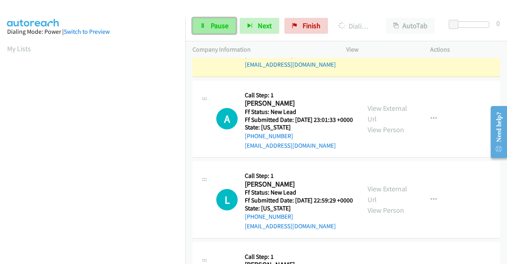
click at [205, 23] on link "Pause" at bounding box center [215, 26] width 44 height 16
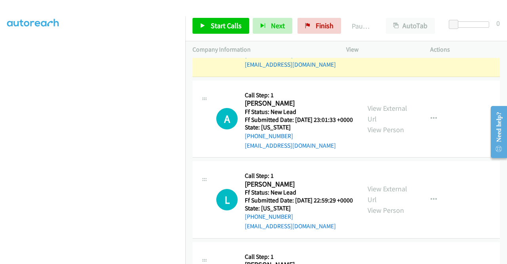
scroll to position [166, 0]
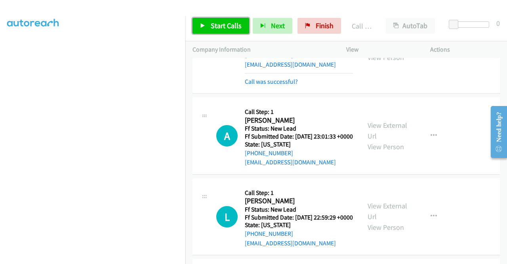
click at [208, 19] on link "Start Calls" at bounding box center [221, 26] width 57 height 16
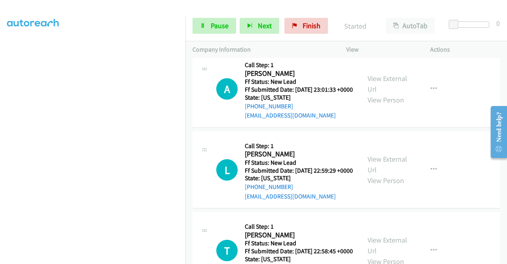
scroll to position [897, 0]
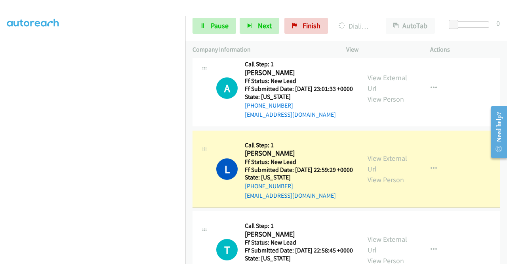
click at [369, 185] on div "View External Url View Person" at bounding box center [388, 169] width 41 height 32
click at [372, 173] on link "View External Url" at bounding box center [388, 163] width 40 height 20
click at [0, 134] on aside "Dialing Mode: Power | Switch to Preview My Lists" at bounding box center [92, 69] width 185 height 439
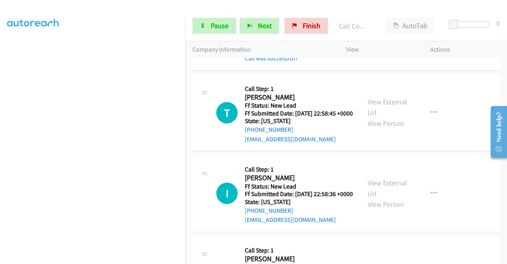
scroll to position [1114, 0]
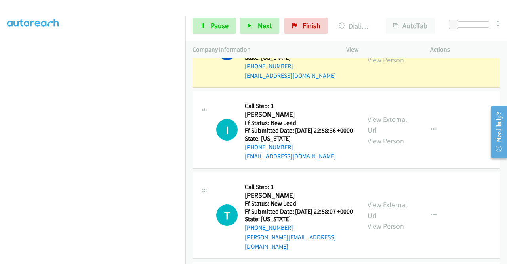
click at [385, 53] on link "View External Url" at bounding box center [388, 44] width 40 height 20
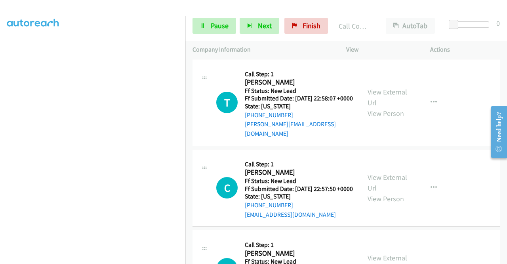
scroll to position [1252, 0]
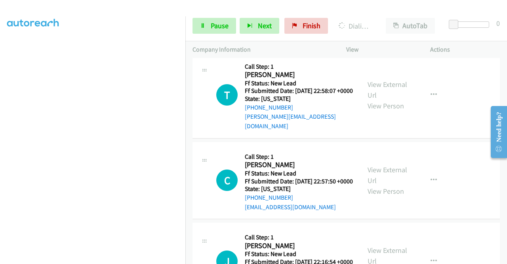
click at [398, 14] on link "View External Url" at bounding box center [388, 4] width 40 height 20
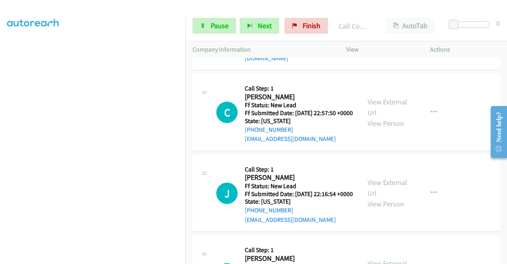
scroll to position [1352, 0]
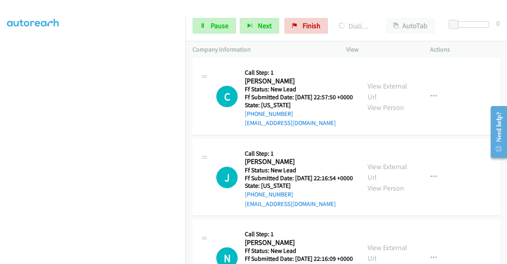
click at [370, 47] on div "View External Url View Person View External Url Email Schedule/Manage Callback …" at bounding box center [406, 11] width 91 height 72
click at [370, 15] on link "View External Url" at bounding box center [388, 6] width 40 height 20
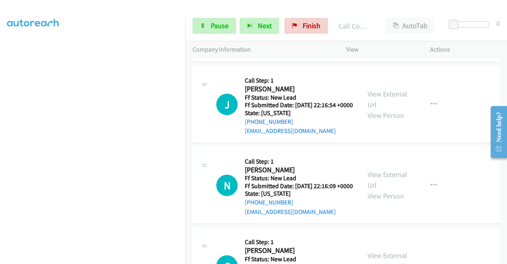
scroll to position [1447, 0]
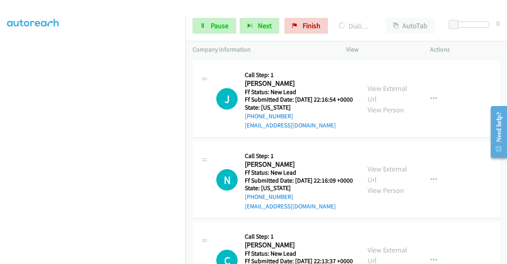
click at [373, 23] on link "View External Url" at bounding box center [388, 13] width 40 height 20
click at [221, 23] on span "Pause" at bounding box center [220, 25] width 18 height 9
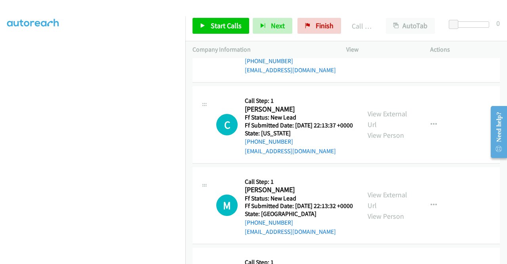
scroll to position [1543, 0]
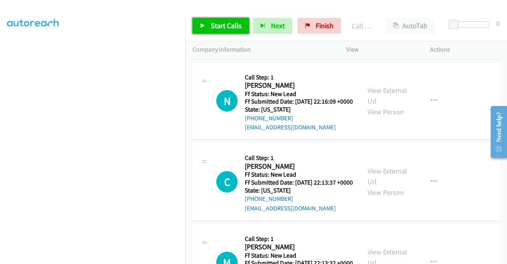
click at [199, 22] on link "Start Calls" at bounding box center [221, 26] width 57 height 16
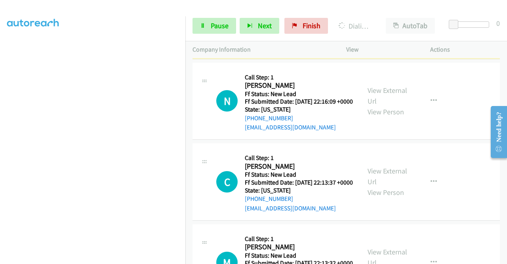
click at [369, 36] on div "View External Url View Person" at bounding box center [388, 20] width 41 height 32
click at [369, 25] on link "View External Url" at bounding box center [388, 15] width 40 height 20
click at [0, 131] on aside "Dialing Mode: Power | Switch to Preview My Lists" at bounding box center [92, 162] width 185 height 439
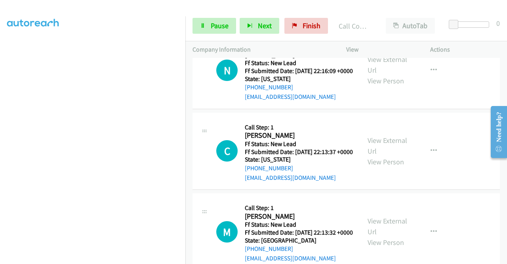
scroll to position [1599, 0]
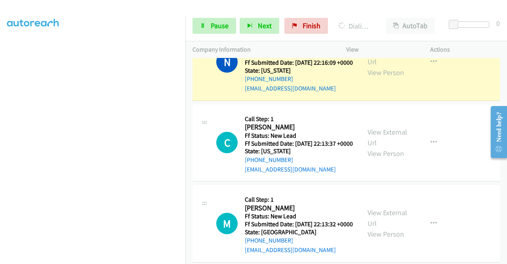
click at [396, 78] on div "View External Url View Person" at bounding box center [388, 62] width 41 height 32
click at [394, 66] on link "View External Url" at bounding box center [388, 56] width 40 height 20
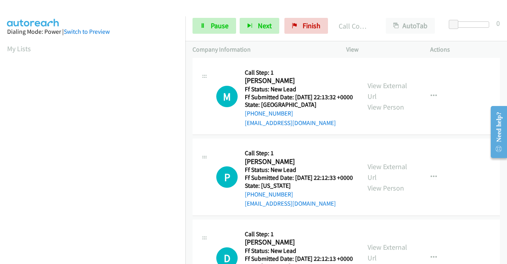
scroll to position [1747, 0]
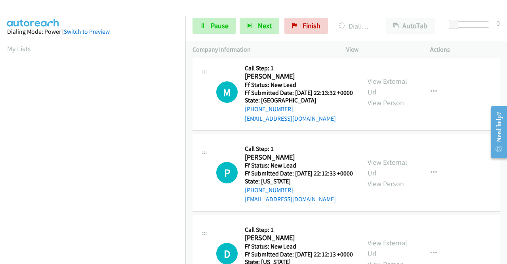
click at [377, 16] on link "View External Url" at bounding box center [388, 6] width 40 height 20
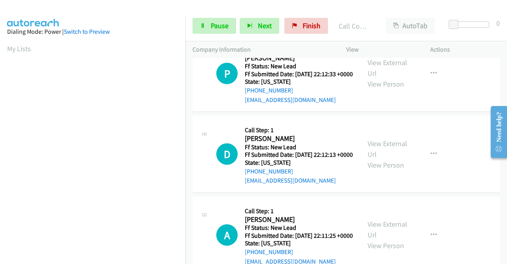
scroll to position [1879, 0]
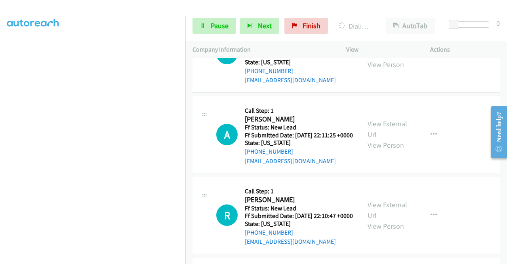
scroll to position [1980, 0]
click at [206, 19] on link "Pause" at bounding box center [215, 26] width 44 height 16
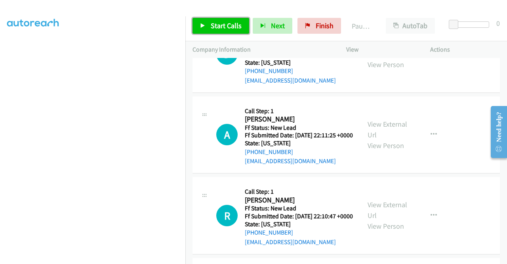
click at [206, 19] on link "Start Calls" at bounding box center [221, 26] width 57 height 16
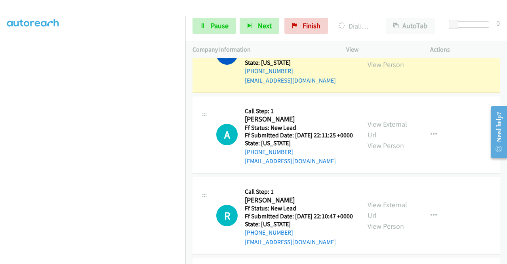
click at [375, 58] on link "View External Url" at bounding box center [388, 48] width 40 height 20
click at [185, 39] on div "Start Calls Pause Next Finish Dialing Dawn Wilson AutoTab AutoTab 0" at bounding box center [346, 26] width 322 height 31
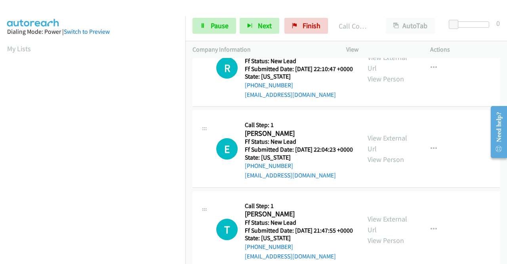
scroll to position [2149, 0]
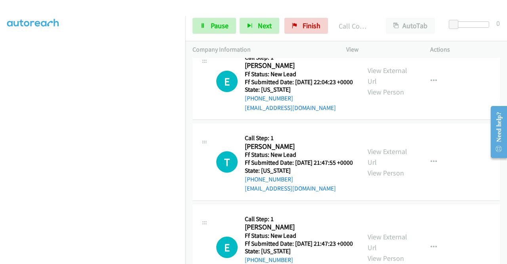
scroll to position [2255, 0]
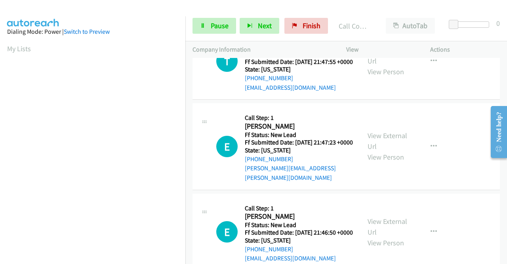
scroll to position [2337, 0]
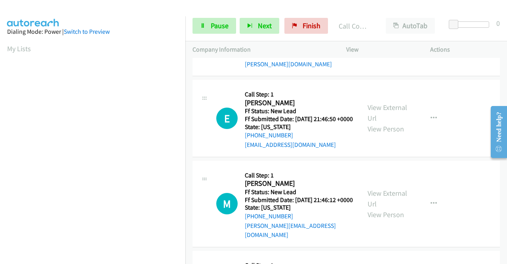
scroll to position [2480, 0]
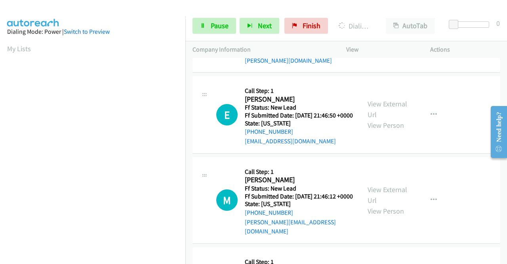
click at [204, 28] on icon at bounding box center [203, 26] width 6 height 6
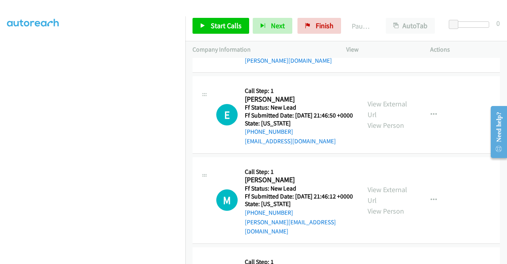
scroll to position [178, 0]
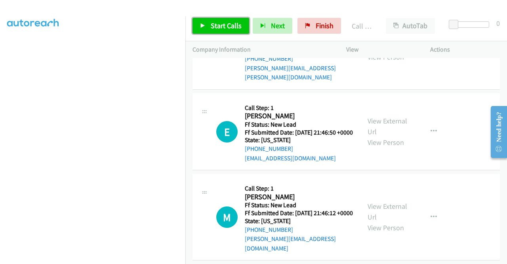
click at [233, 33] on link "Start Calls" at bounding box center [221, 26] width 57 height 16
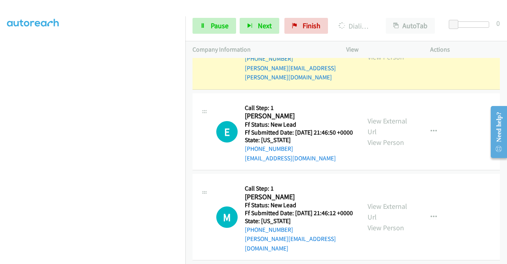
click at [370, 51] on link "View External Url" at bounding box center [388, 41] width 40 height 20
click at [0, 113] on aside "Dialing Mode: Power | Switch to Preview My Lists" at bounding box center [92, 60] width 185 height 439
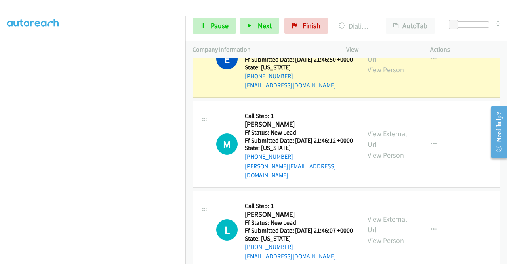
scroll to position [2583, 0]
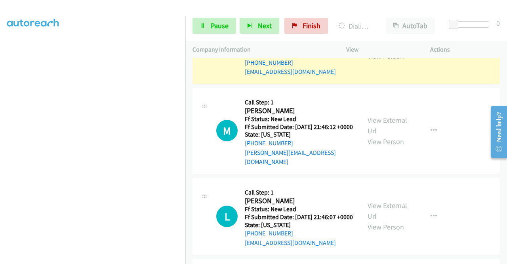
click at [390, 50] on link "View External Url" at bounding box center [388, 40] width 40 height 20
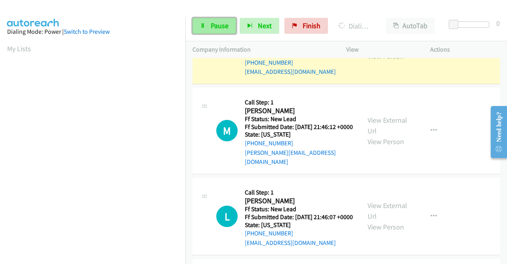
click at [217, 20] on link "Pause" at bounding box center [215, 26] width 44 height 16
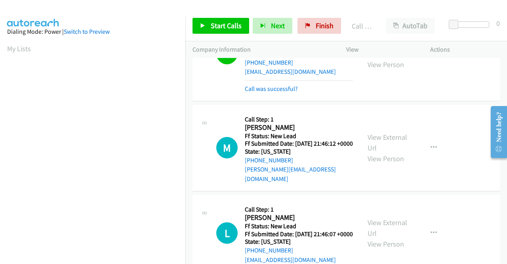
scroll to position [181, 0]
click at [304, 31] on link "Finish" at bounding box center [320, 26] width 44 height 16
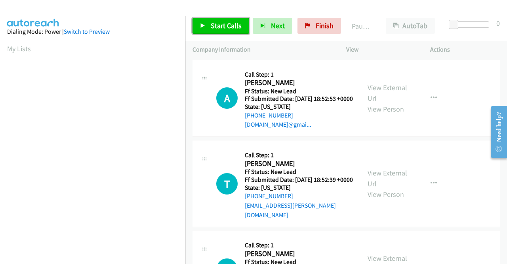
click at [212, 21] on span "Start Calls" at bounding box center [226, 25] width 31 height 9
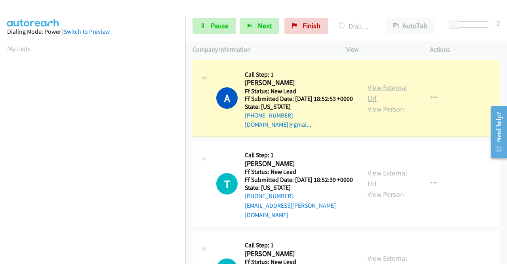
click at [369, 95] on link "View External Url" at bounding box center [388, 93] width 40 height 20
drag, startPoint x: 0, startPoint y: 135, endPoint x: 9, endPoint y: 138, distance: 9.0
click at [0, 135] on aside "Dialing Mode: Power | Switch to Preview My Lists" at bounding box center [92, 60] width 185 height 439
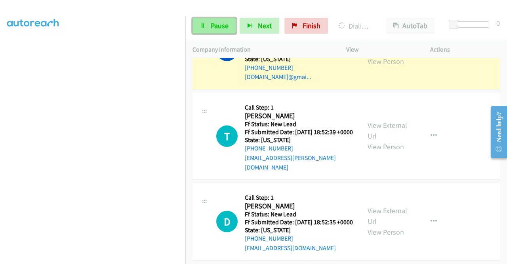
click at [212, 30] on link "Pause" at bounding box center [215, 26] width 44 height 16
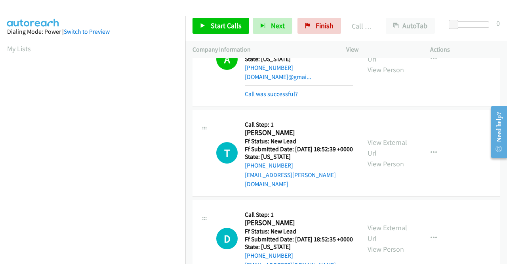
scroll to position [56, 0]
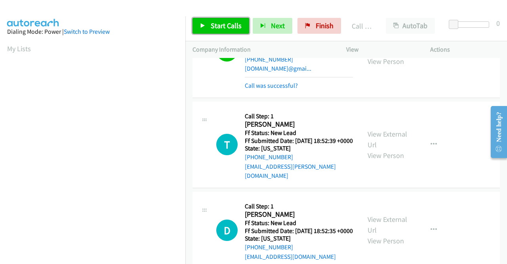
click at [215, 28] on span "Start Calls" at bounding box center [226, 25] width 31 height 9
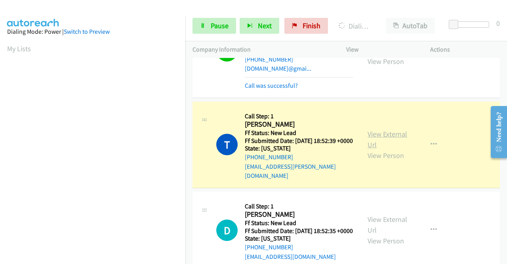
click at [376, 142] on link "View External Url" at bounding box center [388, 139] width 40 height 20
click at [0, 148] on aside "Dialing Mode: Power | Switch to Preview My Lists" at bounding box center [92, 60] width 185 height 439
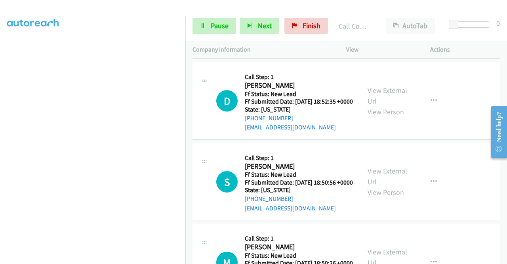
scroll to position [218, 0]
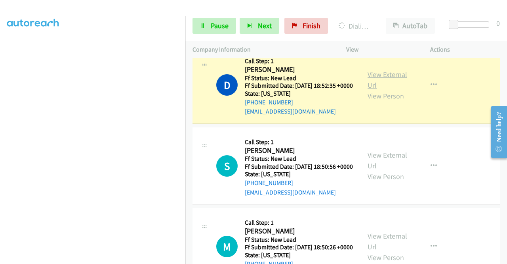
click at [382, 81] on link "View External Url" at bounding box center [388, 80] width 40 height 20
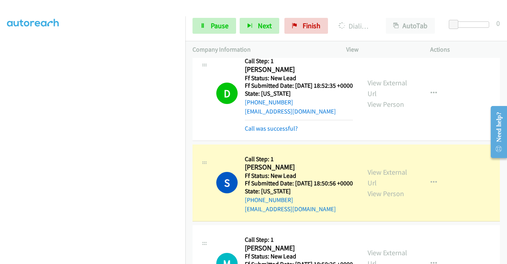
click at [376, 183] on div "View External Url View Person View External Url Email Schedule/Manage Callback …" at bounding box center [406, 182] width 91 height 63
click at [374, 187] on link "View External Url" at bounding box center [388, 177] width 40 height 20
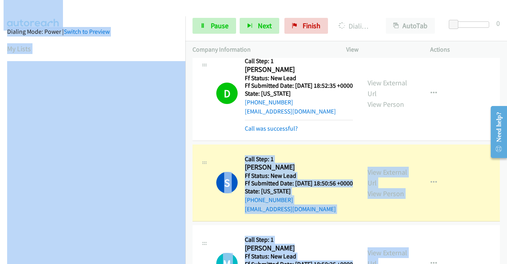
drag, startPoint x: 185, startPoint y: 151, endPoint x: 193, endPoint y: 223, distance: 72.9
click at [193, 38] on main "Start Calls Pause Next Finish Dialing Stacey Biagi AutoTab AutoTab 0 Company In…" at bounding box center [253, 19] width 507 height 38
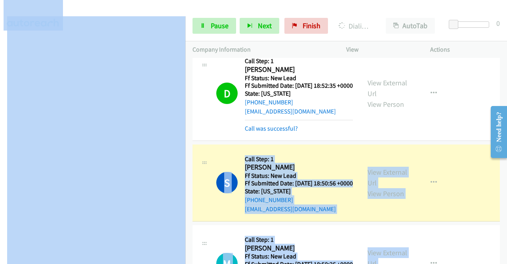
click at [193, 205] on div "S Callback Scheduled Call Step: 1 Stacey Biagi America/Los_Angeles Ff Status: N…" at bounding box center [277, 182] width 168 height 63
click at [192, 10] on div at bounding box center [250, 15] width 500 height 31
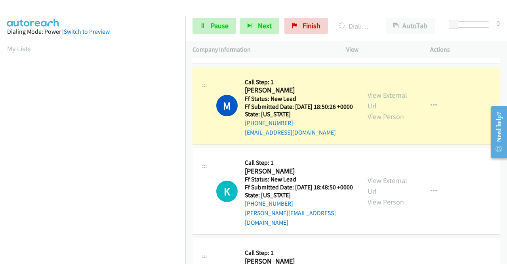
scroll to position [181, 0]
click at [0, 145] on aside "Dialing Mode: Power | Switch to Preview My Lists" at bounding box center [92, 60] width 185 height 439
click at [380, 110] on link "View External Url" at bounding box center [388, 100] width 40 height 20
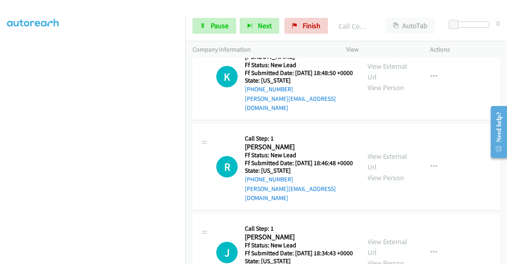
scroll to position [524, 0]
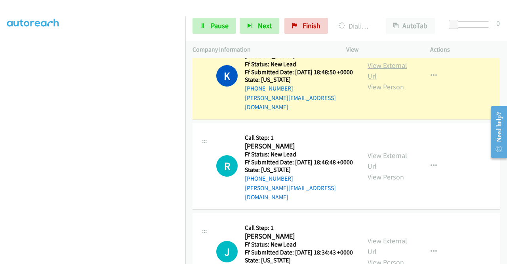
click at [399, 80] on link "View External Url" at bounding box center [388, 71] width 40 height 20
click at [128, 259] on section at bounding box center [92, 75] width 171 height 379
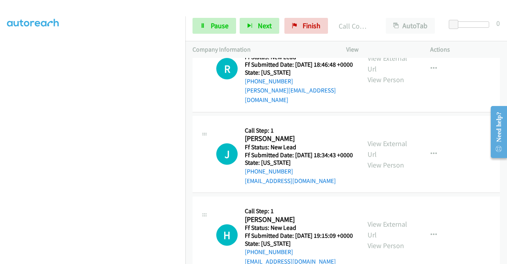
scroll to position [631, 0]
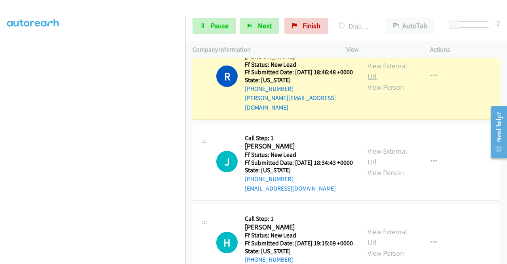
click at [375, 81] on link "View External Url" at bounding box center [388, 71] width 40 height 20
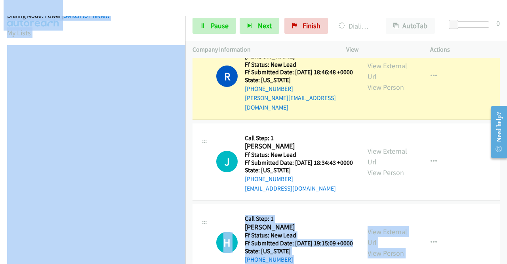
drag, startPoint x: 185, startPoint y: 153, endPoint x: 192, endPoint y: 219, distance: 66.5
click at [202, 38] on main "Start Calls Pause Next Finish Dialing Ryan Morgan AutoTab AutoTab 0 Company Inf…" at bounding box center [253, 19] width 507 height 38
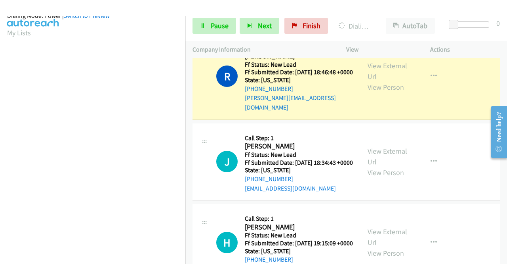
click at [197, 50] on p "Company Information" at bounding box center [262, 50] width 139 height 10
click at [204, 25] on icon at bounding box center [203, 26] width 6 height 6
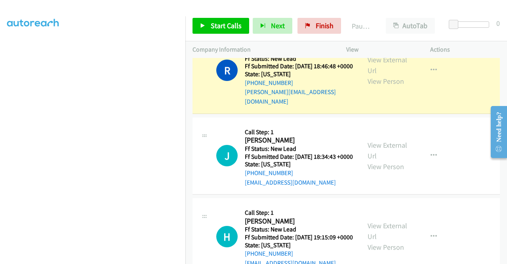
scroll to position [649, 0]
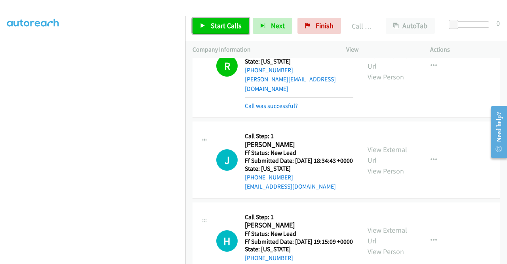
click at [227, 31] on link "Start Calls" at bounding box center [221, 26] width 57 height 16
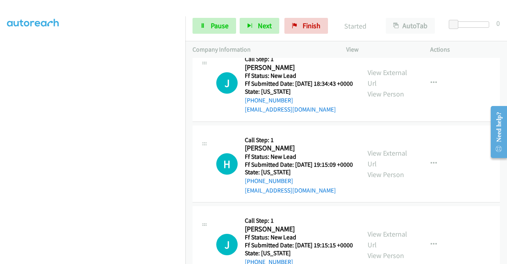
scroll to position [734, 0]
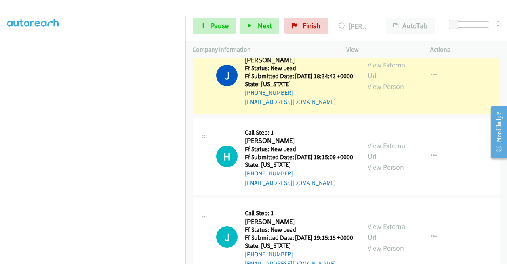
click at [384, 86] on div "View External Url View Person View External Url Email Schedule/Manage Callback …" at bounding box center [406, 75] width 91 height 63
click at [380, 80] on link "View External Url" at bounding box center [388, 70] width 40 height 20
click at [0, 111] on aside "Dialing Mode: Power | Switch to Preview My Lists" at bounding box center [92, 60] width 185 height 439
click at [218, 23] on span "Pause" at bounding box center [220, 25] width 18 height 9
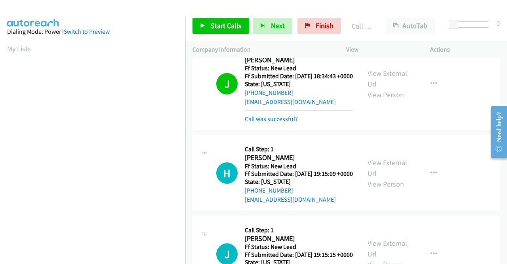
scroll to position [181, 0]
click at [281, 122] on link "Call was successful?" at bounding box center [271, 119] width 53 height 8
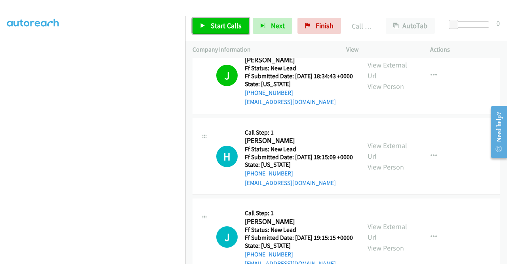
click at [217, 28] on span "Start Calls" at bounding box center [226, 25] width 31 height 9
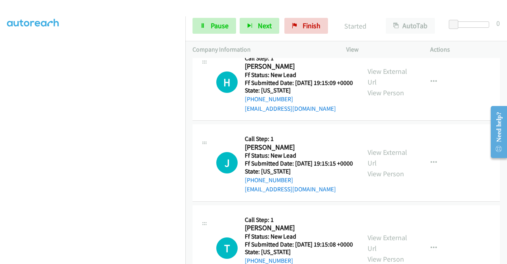
scroll to position [813, 0]
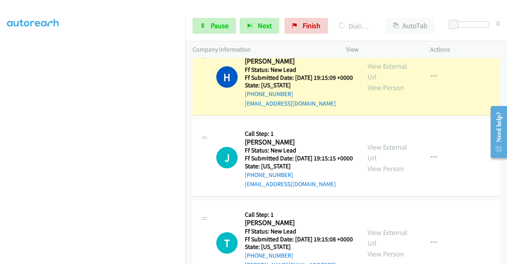
click at [377, 96] on div "View External Url View Person View External Url Email Schedule/Manage Callback …" at bounding box center [406, 77] width 91 height 63
click at [373, 81] on link "View External Url" at bounding box center [388, 71] width 40 height 20
drag, startPoint x: 0, startPoint y: 129, endPoint x: 10, endPoint y: 135, distance: 11.2
click at [0, 129] on aside "Dialing Mode: Power | Switch to Preview My Lists" at bounding box center [92, 60] width 185 height 439
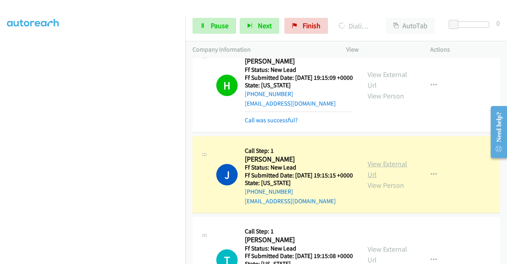
click at [377, 179] on link "View External Url" at bounding box center [388, 169] width 40 height 20
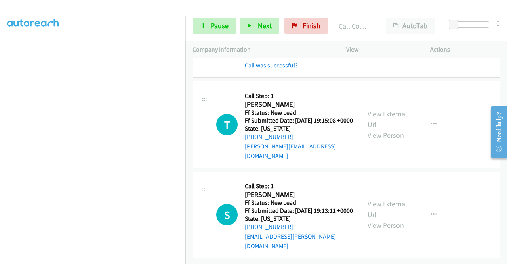
scroll to position [1015, 0]
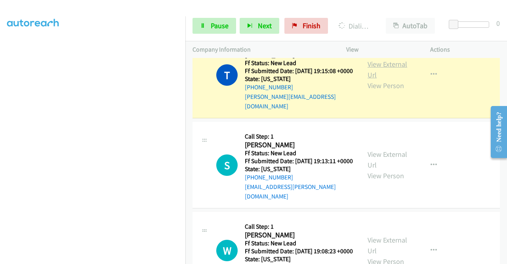
click at [373, 79] on link "View External Url" at bounding box center [388, 69] width 40 height 20
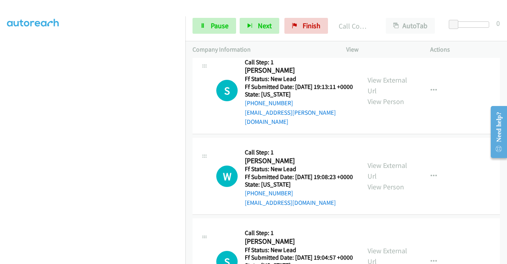
scroll to position [1115, 0]
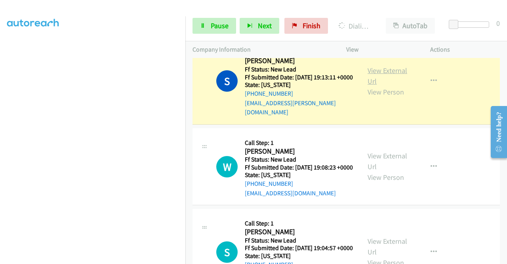
click at [383, 86] on link "View External Url" at bounding box center [388, 76] width 40 height 20
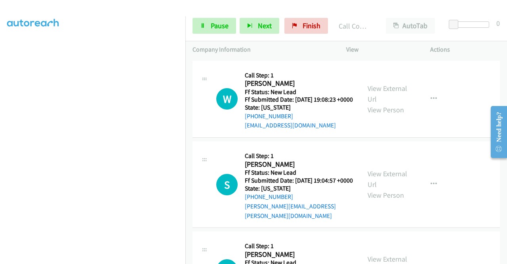
scroll to position [1226, 0]
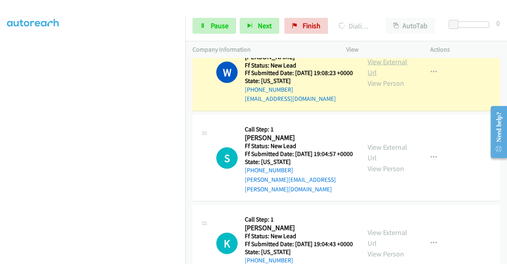
click at [383, 77] on link "View External Url" at bounding box center [388, 67] width 40 height 20
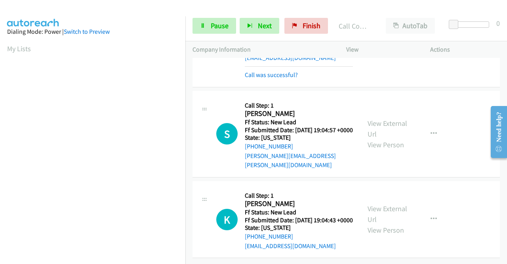
scroll to position [1330, 0]
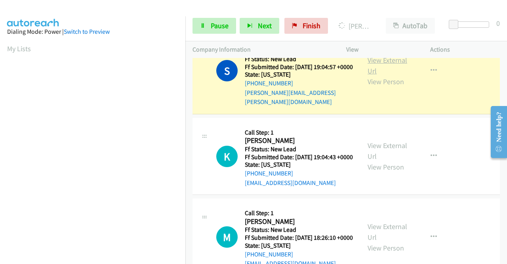
click at [384, 75] on link "View External Url" at bounding box center [388, 65] width 40 height 20
click at [187, 33] on div "Start Calls Pause Next Finish Dialing Sathvik Chilakala AutoTab AutoTab 0" at bounding box center [346, 26] width 322 height 31
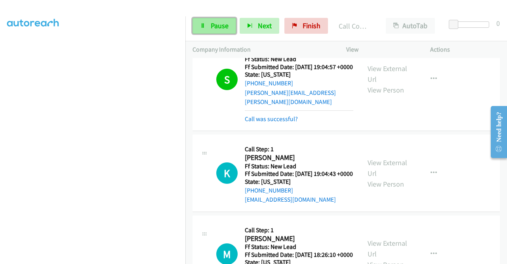
click at [216, 23] on span "Pause" at bounding box center [220, 25] width 18 height 9
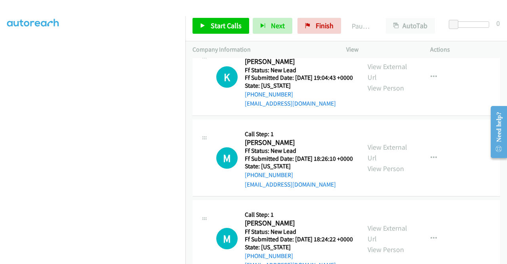
scroll to position [1442, 0]
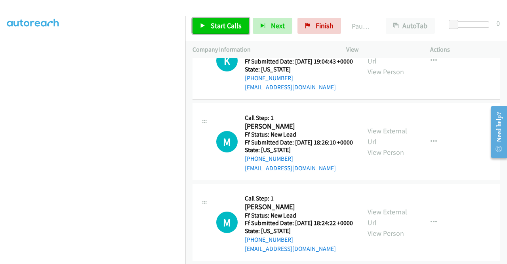
click at [227, 29] on span "Start Calls" at bounding box center [226, 25] width 31 height 9
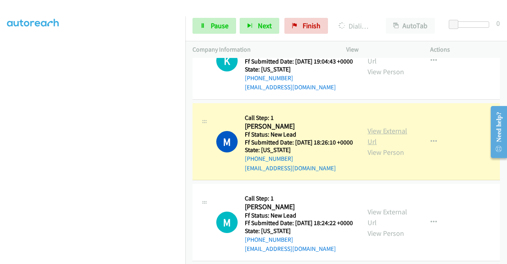
click at [377, 146] on link "View External Url" at bounding box center [388, 136] width 40 height 20
click at [0, 163] on aside "Dialing Mode: Power | Switch to Preview My Lists" at bounding box center [92, 60] width 185 height 439
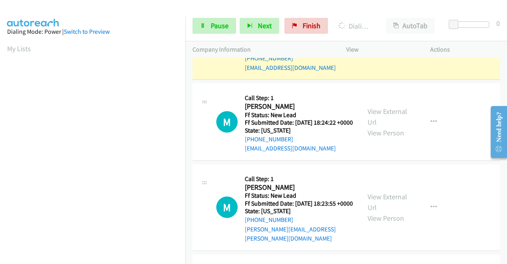
scroll to position [181, 0]
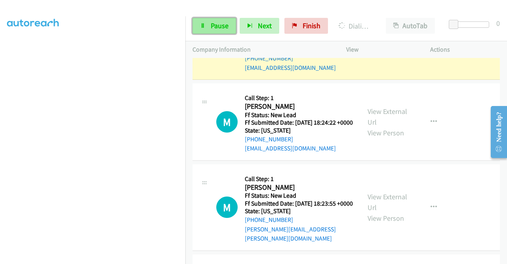
click at [214, 28] on span "Pause" at bounding box center [220, 25] width 18 height 9
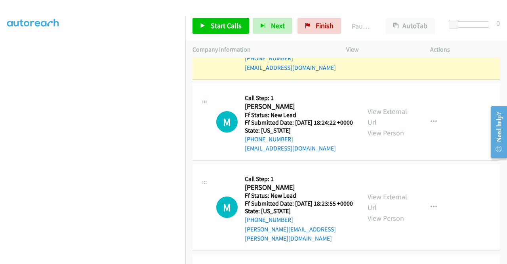
scroll to position [0, 0]
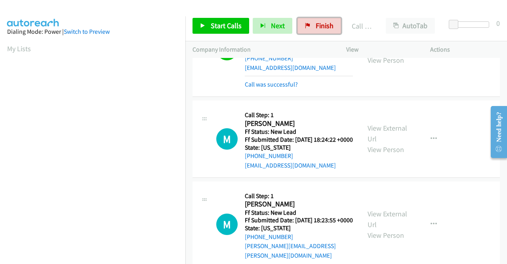
click at [320, 31] on link "Finish" at bounding box center [320, 26] width 44 height 16
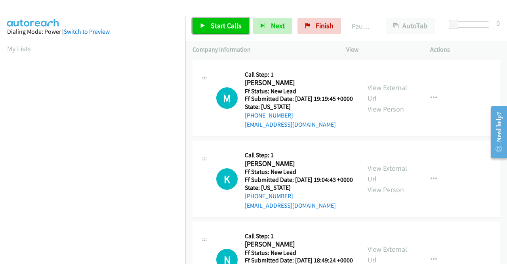
click at [211, 28] on span "Start Calls" at bounding box center [226, 25] width 31 height 9
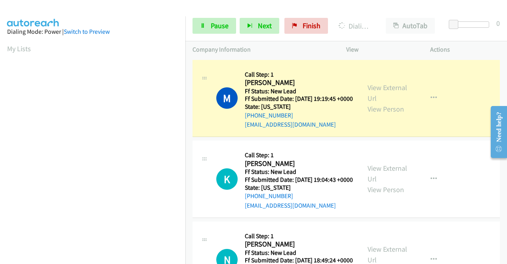
scroll to position [181, 0]
click at [390, 94] on link "View External Url" at bounding box center [388, 93] width 40 height 20
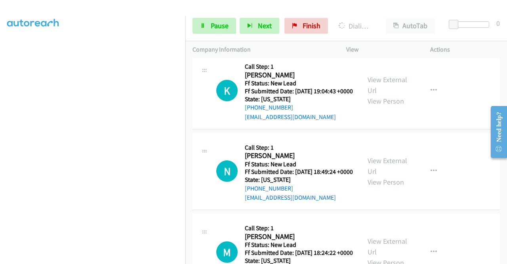
scroll to position [90, 0]
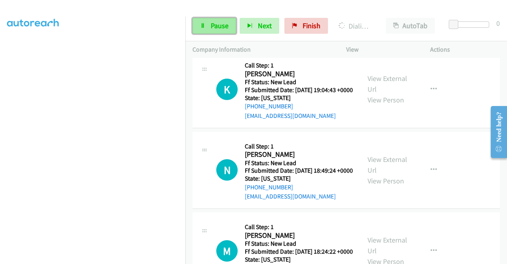
click at [205, 19] on link "Pause" at bounding box center [215, 26] width 44 height 16
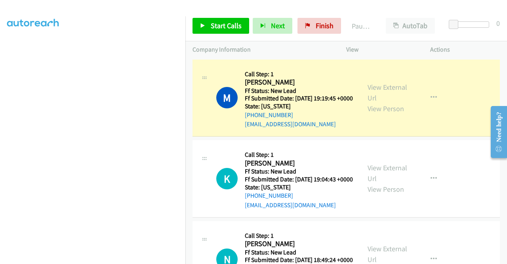
scroll to position [0, 0]
drag, startPoint x: 506, startPoint y: 174, endPoint x: 22, endPoint y: 35, distance: 503.7
click at [237, 26] on span "Start Calls" at bounding box center [226, 25] width 31 height 9
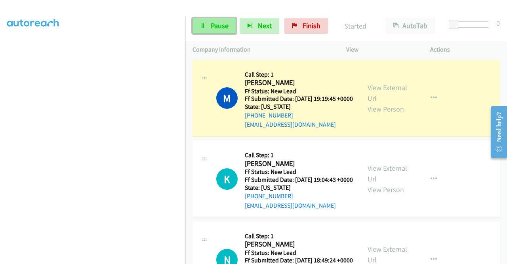
click at [217, 24] on span "Pause" at bounding box center [220, 25] width 18 height 9
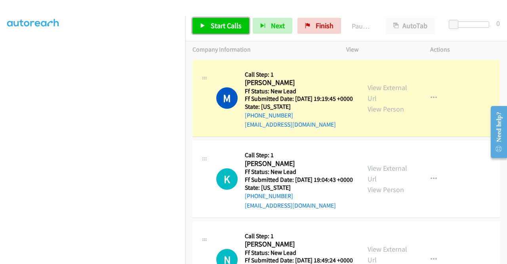
click at [217, 24] on span "Start Calls" at bounding box center [226, 25] width 31 height 9
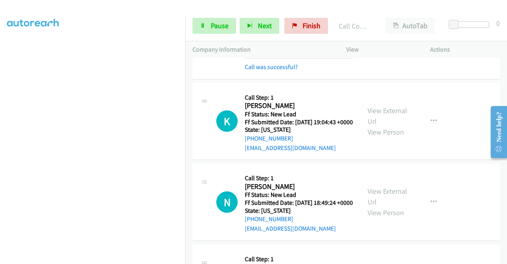
drag, startPoint x: 507, startPoint y: 73, endPoint x: 22, endPoint y: 4, distance: 489.6
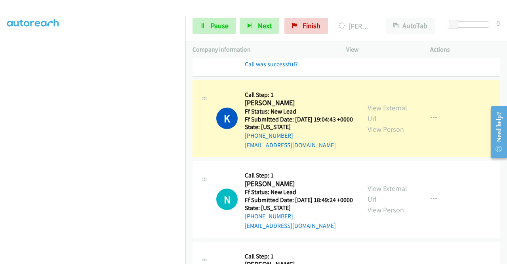
click at [380, 114] on div "View External Url View Person" at bounding box center [388, 118] width 41 height 32
click at [376, 117] on link "View External Url" at bounding box center [388, 113] width 40 height 20
drag, startPoint x: 0, startPoint y: 132, endPoint x: 14, endPoint y: 140, distance: 16.5
click at [0, 132] on aside "Dialing Mode: Power | Switch to Preview My Lists" at bounding box center [92, 60] width 185 height 439
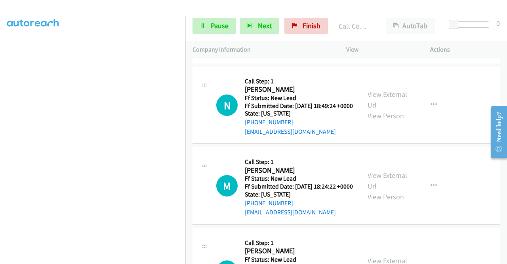
scroll to position [204, 0]
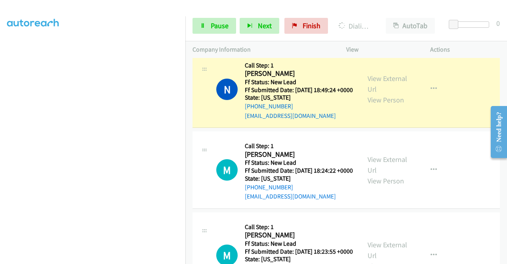
click at [376, 88] on div "View External Url View Person View External Url Email Schedule/Manage Callback …" at bounding box center [406, 89] width 91 height 63
click at [374, 94] on link "View External Url" at bounding box center [388, 84] width 40 height 20
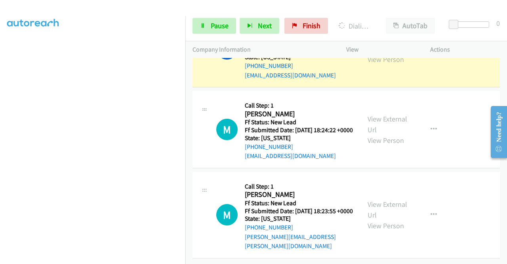
scroll to position [279, 0]
click at [218, 30] on span "Pause" at bounding box center [220, 25] width 18 height 9
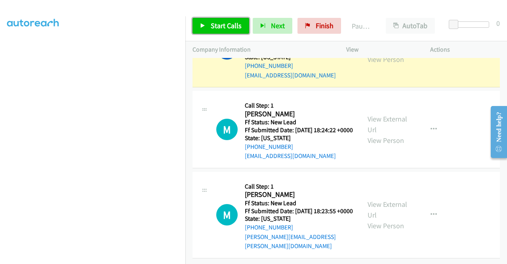
click at [218, 30] on span "Start Calls" at bounding box center [226, 25] width 31 height 9
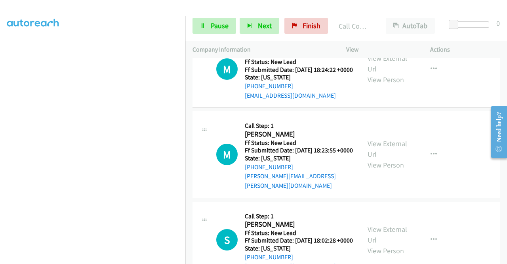
scroll to position [329, 0]
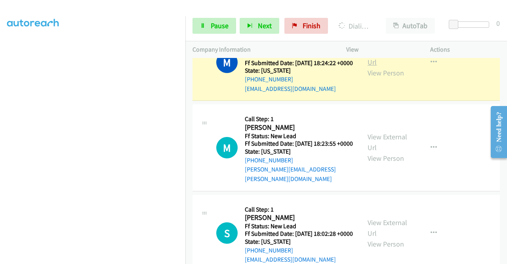
click at [394, 67] on link "View External Url" at bounding box center [388, 57] width 40 height 20
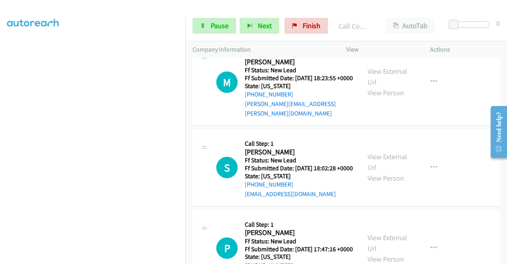
scroll to position [418, 0]
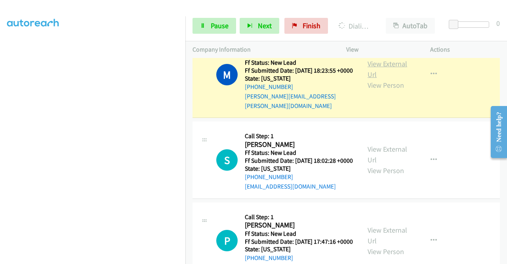
click at [378, 79] on link "View External Url" at bounding box center [388, 69] width 40 height 20
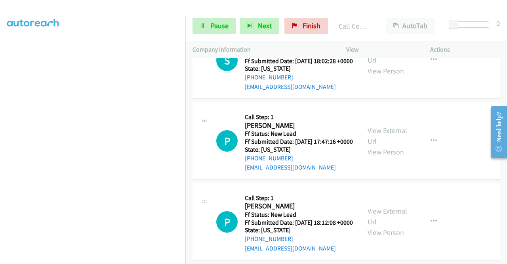
scroll to position [538, 0]
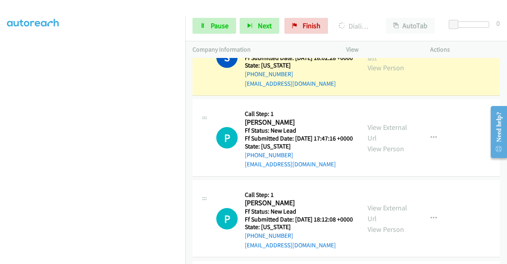
click at [376, 61] on link "View External Url" at bounding box center [388, 52] width 40 height 20
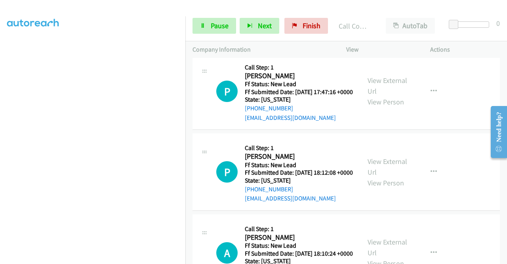
scroll to position [638, 0]
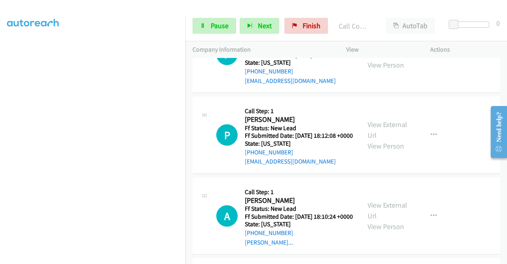
click at [334, 44] on h2 "[PERSON_NAME]" at bounding box center [299, 38] width 108 height 9
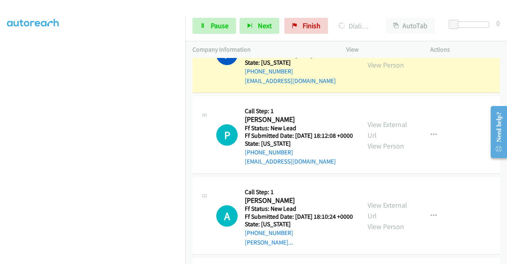
click at [376, 59] on link "View External Url" at bounding box center [388, 49] width 40 height 20
click at [128, 256] on section at bounding box center [92, 75] width 171 height 379
click at [220, 38] on div "Start Calls Pause Next Finish Dialing [PERSON_NAME] AutoTab AutoTab 0" at bounding box center [346, 26] width 322 height 31
click at [214, 31] on link "Pause" at bounding box center [215, 26] width 44 height 16
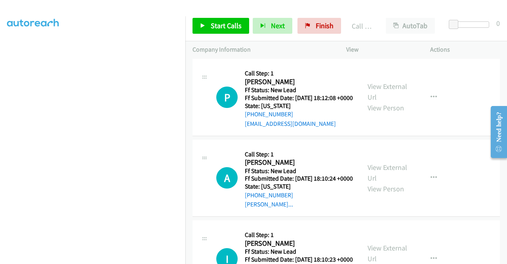
scroll to position [720, 0]
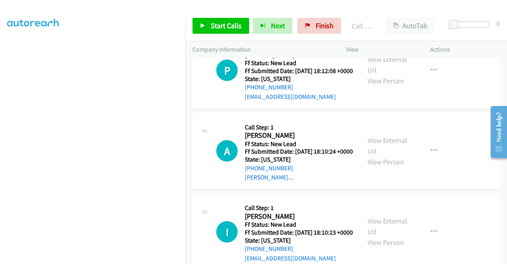
click at [237, 17] on div "Start Calls Pause Next Finish Call Completed AutoTab AutoTab 0" at bounding box center [346, 26] width 322 height 31
click at [229, 23] on span "Start Calls" at bounding box center [226, 25] width 31 height 9
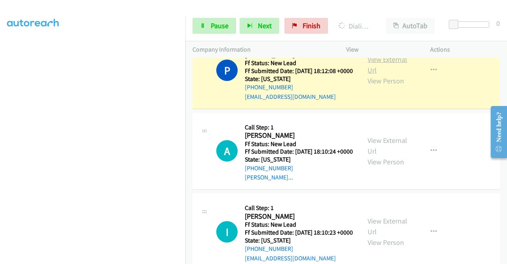
click at [380, 75] on link "View External Url" at bounding box center [388, 65] width 40 height 20
click at [0, 92] on aside "Dialing Mode: Power | Switch to Preview My Lists" at bounding box center [92, 60] width 185 height 439
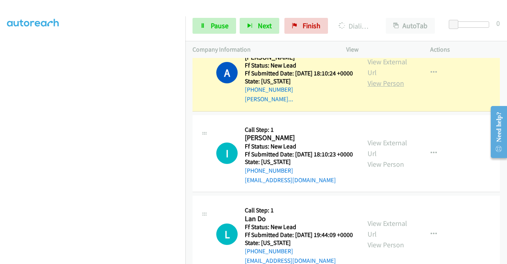
scroll to position [826, 0]
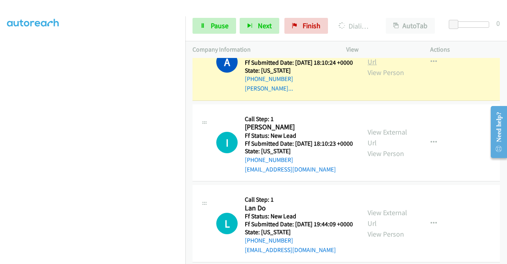
click at [372, 66] on link "View External Url" at bounding box center [388, 56] width 40 height 20
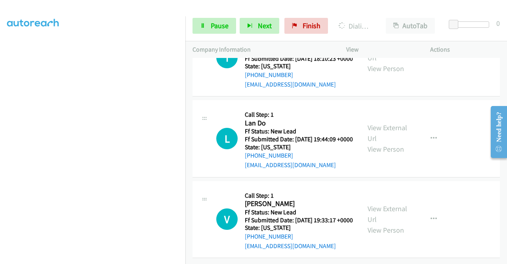
scroll to position [921, 0]
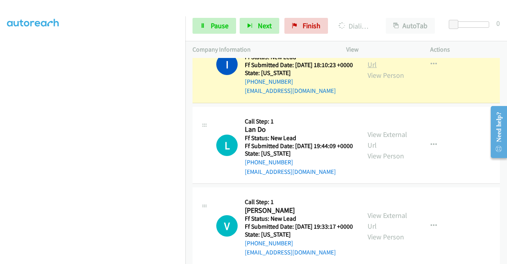
click at [392, 69] on link "View External Url" at bounding box center [388, 59] width 40 height 20
click at [216, 31] on link "Pause" at bounding box center [215, 26] width 44 height 16
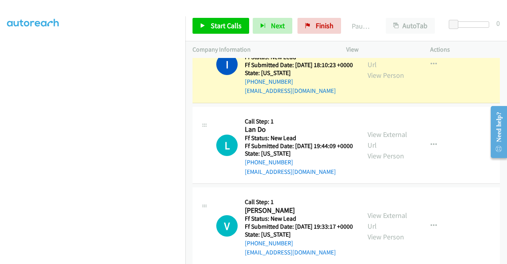
scroll to position [0, 0]
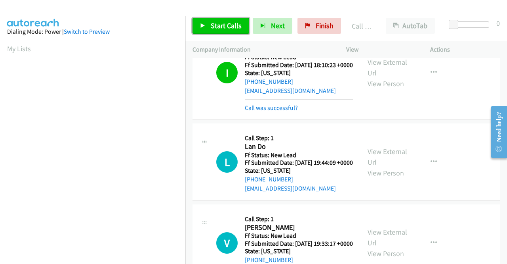
click at [222, 31] on link "Start Calls" at bounding box center [221, 26] width 57 height 16
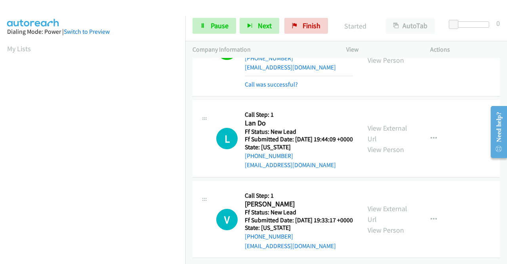
scroll to position [1032, 0]
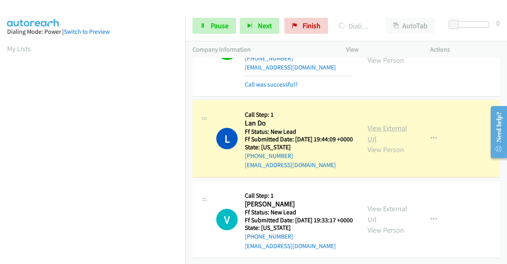
click at [384, 123] on link "View External Url" at bounding box center [388, 133] width 40 height 20
click at [0, 115] on aside "Dialing Mode: Power | Switch to Preview My Lists" at bounding box center [92, 60] width 185 height 439
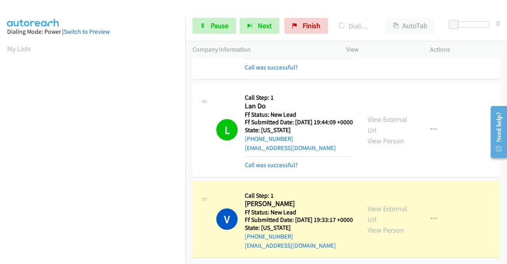
scroll to position [1084, 0]
click at [390, 206] on div "View External Url View Person" at bounding box center [388, 219] width 41 height 32
click at [376, 204] on link "View External Url" at bounding box center [388, 214] width 40 height 20
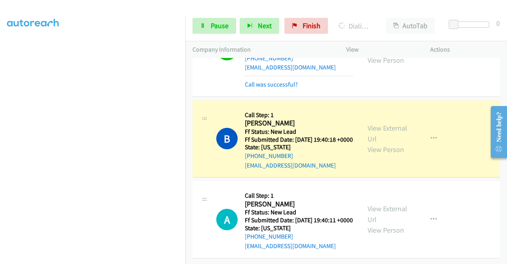
scroll to position [1211, 0]
click at [390, 141] on link "View External Url" at bounding box center [388, 133] width 40 height 20
click at [202, 27] on icon at bounding box center [203, 26] width 6 height 6
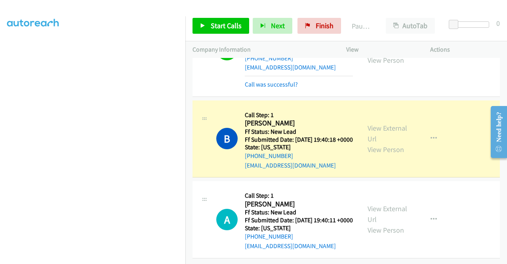
scroll to position [0, 0]
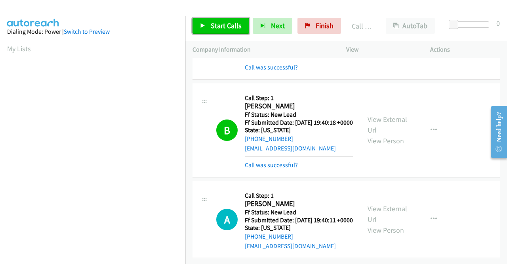
click at [214, 24] on span "Start Calls" at bounding box center [226, 25] width 31 height 9
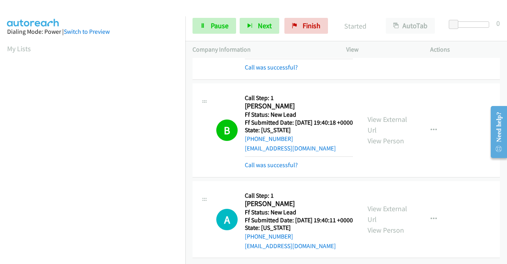
scroll to position [1259, 0]
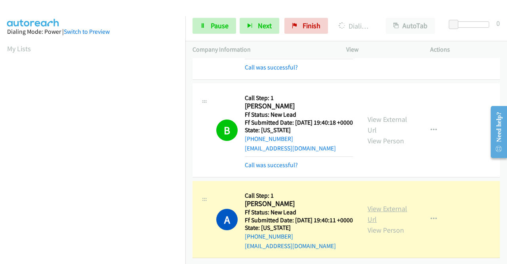
click at [371, 204] on link "View External Url" at bounding box center [388, 214] width 40 height 20
click at [0, 106] on aside "Dialing Mode: Power | Switch to Preview My Lists" at bounding box center [92, 60] width 185 height 439
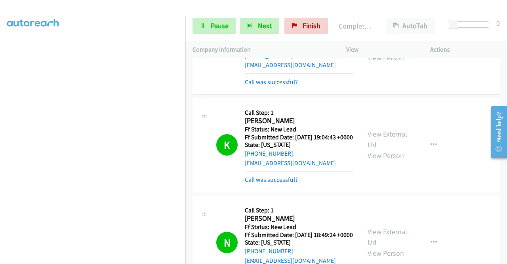
scroll to position [0, 0]
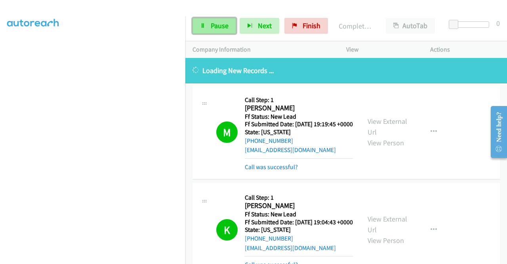
click at [220, 25] on span "Pause" at bounding box center [220, 25] width 18 height 9
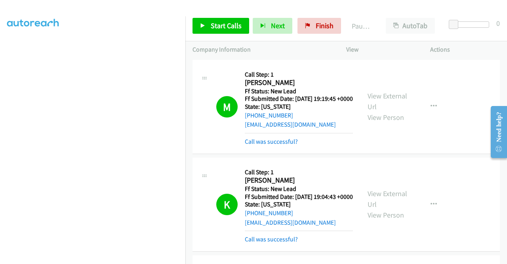
click at [501, 74] on td "M Callback Scheduled Call Step: 1 [PERSON_NAME] America/[GEOGRAPHIC_DATA] Ff St…" at bounding box center [346, 106] width 322 height 97
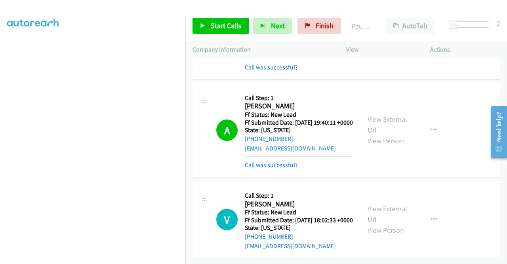
scroll to position [1363, 0]
click at [224, 26] on span "Start Calls" at bounding box center [226, 25] width 31 height 9
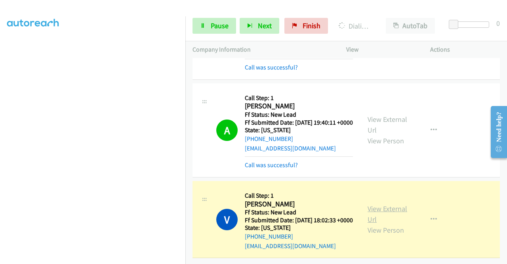
click at [372, 204] on link "View External Url" at bounding box center [388, 214] width 40 height 20
click at [0, 128] on aside "Dialing Mode: Power | Switch to Preview My Lists" at bounding box center [92, 60] width 185 height 439
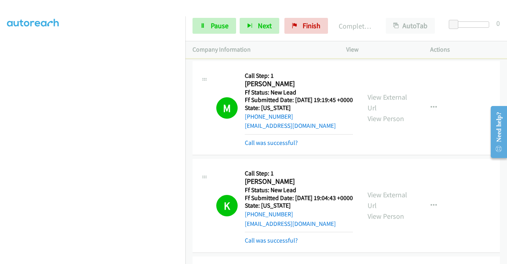
scroll to position [0, 0]
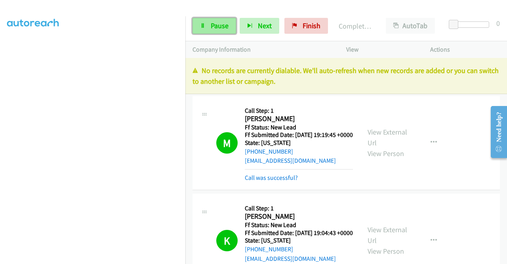
click at [210, 21] on link "Pause" at bounding box center [215, 26] width 44 height 16
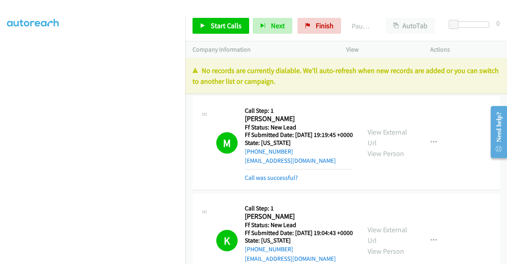
click at [410, 83] on p "No records are currently dialable. We'll auto-refresh when new records are adde…" at bounding box center [347, 75] width 308 height 21
click at [309, 31] on link "Finish" at bounding box center [320, 26] width 44 height 16
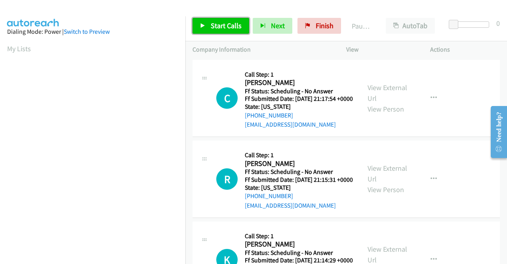
click at [224, 22] on span "Start Calls" at bounding box center [226, 25] width 31 height 9
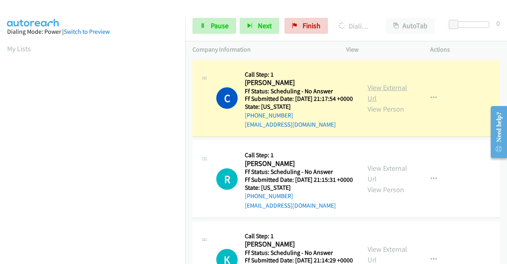
click at [396, 86] on link "View External Url" at bounding box center [388, 93] width 40 height 20
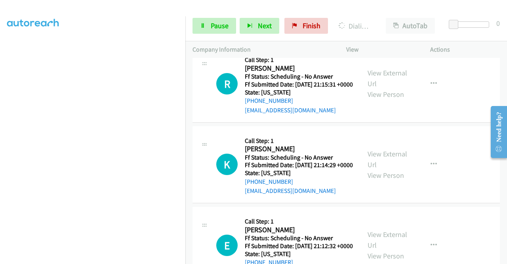
scroll to position [112, 0]
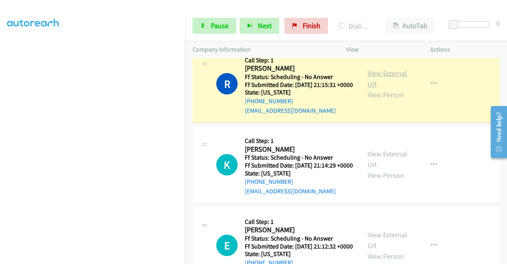
click at [379, 84] on link "View External Url" at bounding box center [388, 79] width 40 height 20
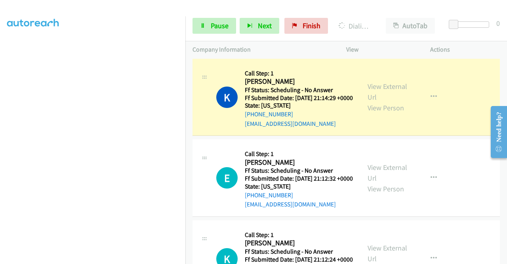
scroll to position [212, 0]
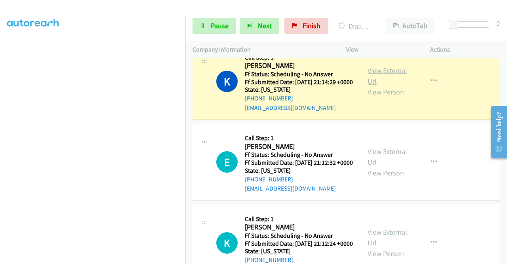
click at [397, 86] on link "View External Url" at bounding box center [388, 76] width 40 height 20
click at [198, 30] on link "Pause" at bounding box center [215, 26] width 44 height 16
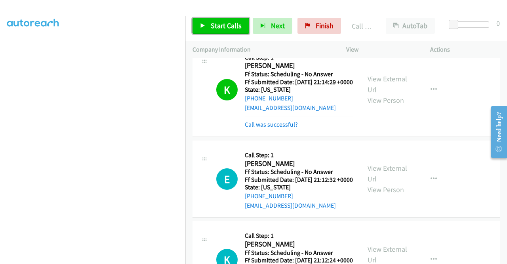
click at [221, 32] on link "Start Calls" at bounding box center [221, 26] width 57 height 16
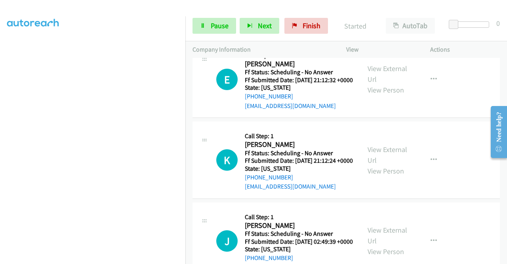
scroll to position [312, 0]
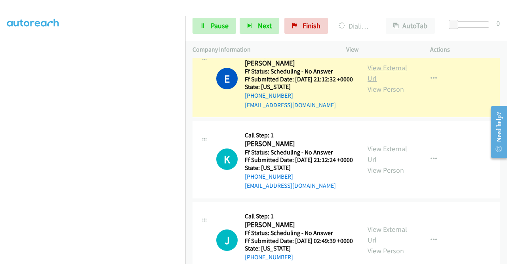
click at [383, 83] on link "View External Url" at bounding box center [388, 73] width 40 height 20
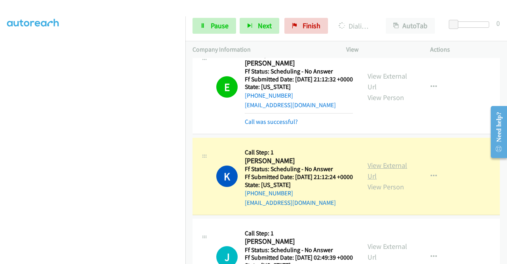
click at [393, 180] on link "View External Url" at bounding box center [388, 170] width 40 height 20
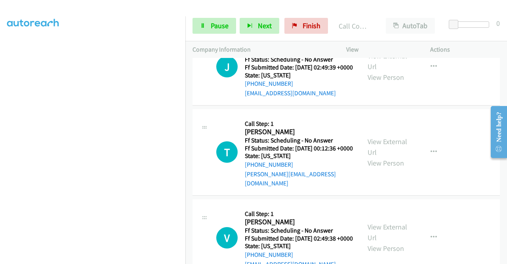
scroll to position [524, 0]
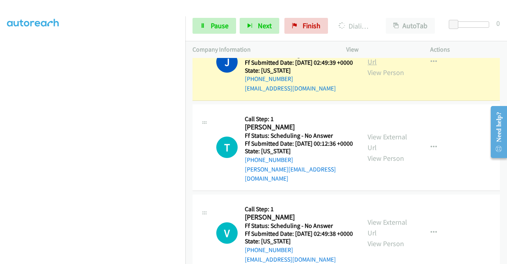
click at [388, 66] on link "View External Url" at bounding box center [388, 56] width 40 height 20
click at [206, 25] on link "Pause" at bounding box center [215, 26] width 44 height 16
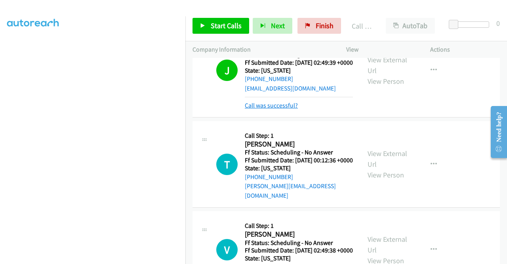
click at [263, 109] on link "Call was successful?" at bounding box center [271, 105] width 53 height 8
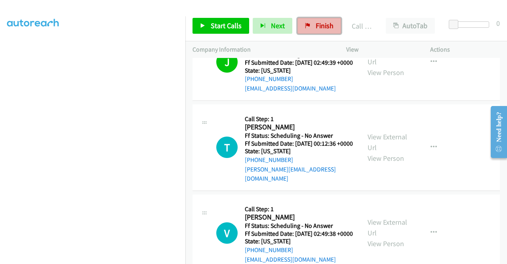
click at [327, 20] on link "Finish" at bounding box center [320, 26] width 44 height 16
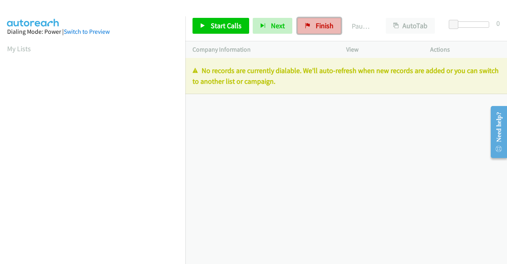
click at [316, 29] on span "Finish" at bounding box center [325, 25] width 18 height 9
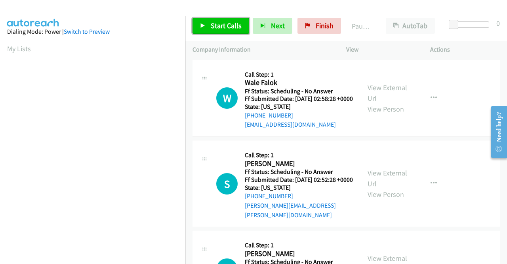
click at [227, 27] on span "Start Calls" at bounding box center [226, 25] width 31 height 9
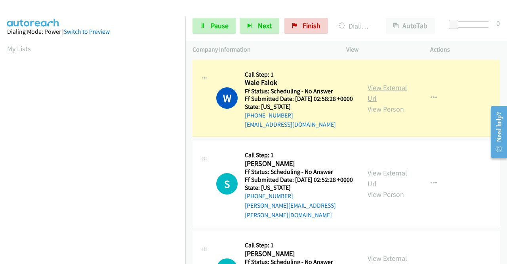
click at [381, 90] on link "View External Url" at bounding box center [388, 93] width 40 height 20
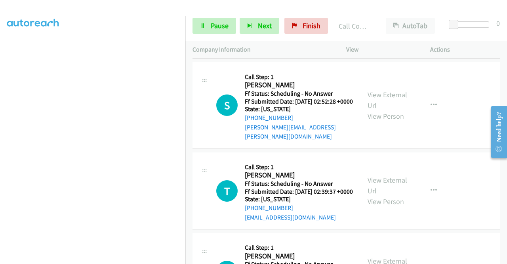
scroll to position [100, 0]
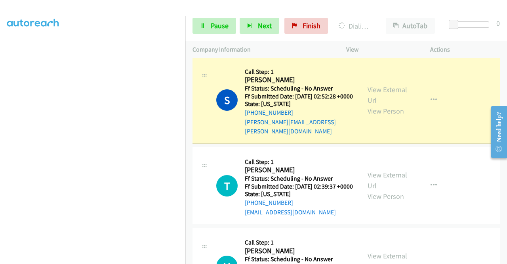
click at [375, 90] on div "View External Url View Person View External Url Email Schedule/Manage Callback …" at bounding box center [406, 100] width 91 height 72
click at [368, 96] on link "View External Url" at bounding box center [388, 95] width 40 height 20
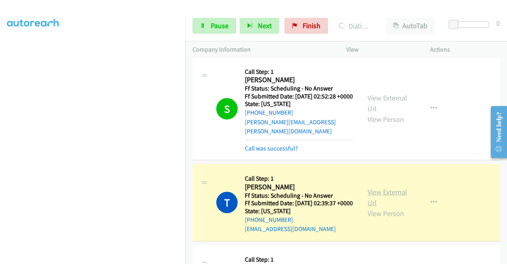
click at [387, 204] on link "View External Url" at bounding box center [388, 197] width 40 height 20
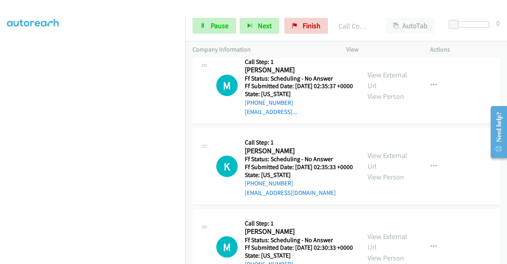
scroll to position [331, 0]
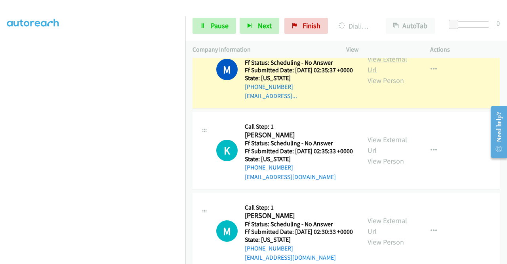
click at [382, 72] on link "View External Url" at bounding box center [388, 64] width 40 height 20
click at [213, 32] on link "Pause" at bounding box center [215, 26] width 44 height 16
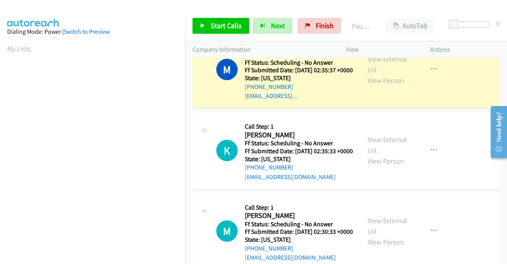
scroll to position [181, 0]
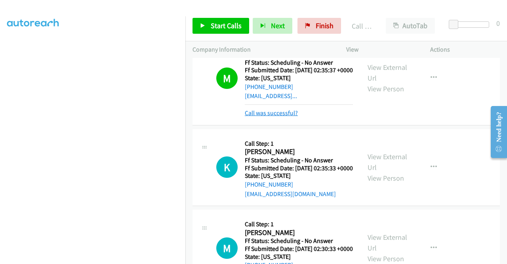
click at [284, 117] on link "Call was successful?" at bounding box center [271, 113] width 53 height 8
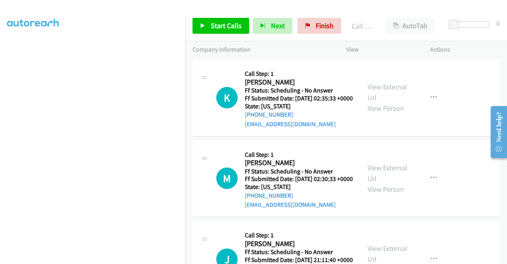
scroll to position [394, 0]
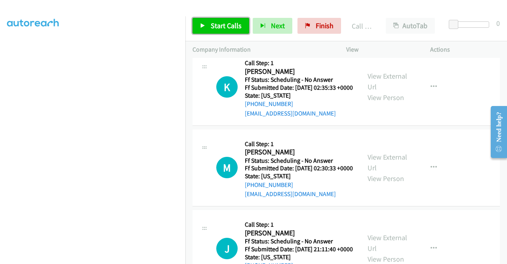
click at [211, 22] on span "Start Calls" at bounding box center [226, 25] width 31 height 9
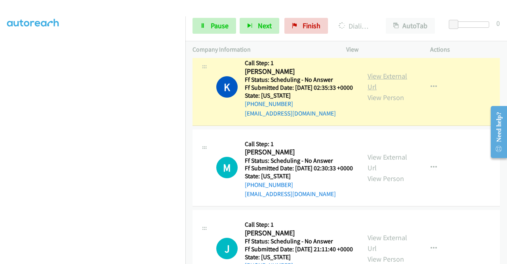
click at [378, 91] on link "View External Url" at bounding box center [388, 81] width 40 height 20
click at [198, 25] on link "Pause" at bounding box center [215, 26] width 44 height 16
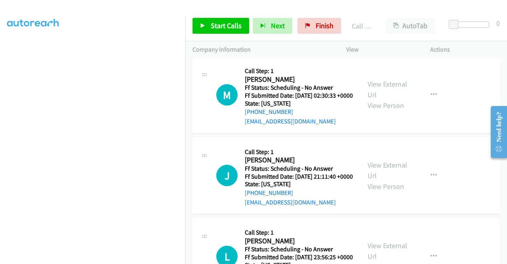
scroll to position [499, 0]
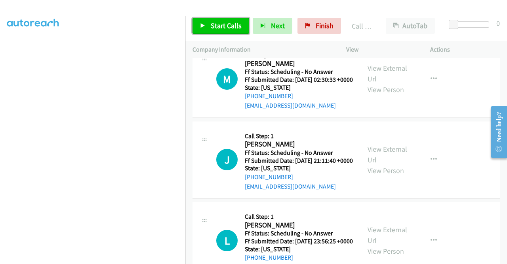
click at [224, 25] on span "Start Calls" at bounding box center [226, 25] width 31 height 9
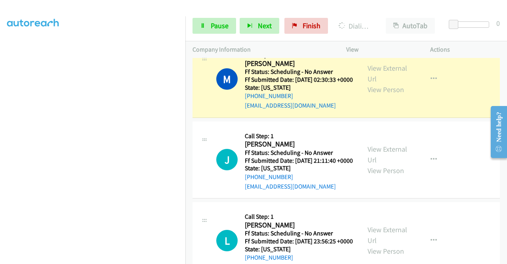
click at [381, 94] on div "View External Url View Person View External Url Email Schedule/Manage Callback …" at bounding box center [406, 79] width 91 height 63
click at [376, 83] on link "View External Url" at bounding box center [388, 73] width 40 height 20
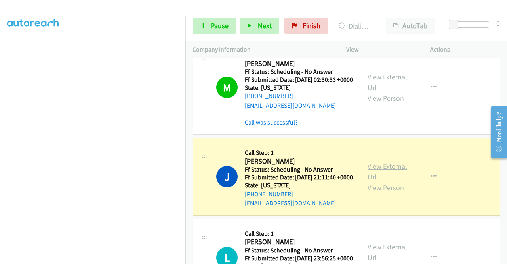
click at [372, 181] on link "View External Url" at bounding box center [388, 171] width 40 height 20
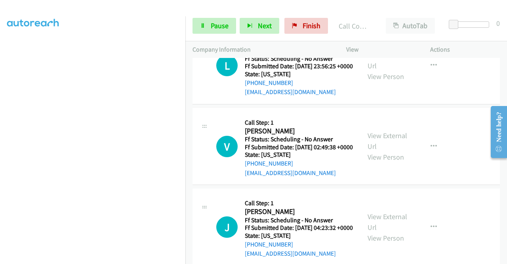
scroll to position [711, 0]
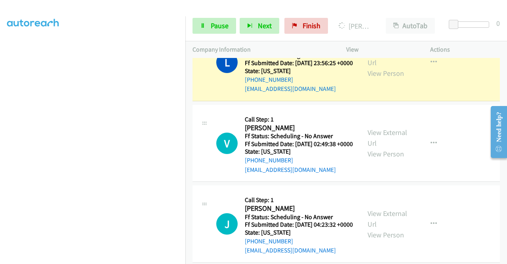
click at [369, 78] on div "View External Url View Person" at bounding box center [388, 62] width 41 height 32
click at [371, 67] on link "View External Url" at bounding box center [388, 57] width 40 height 20
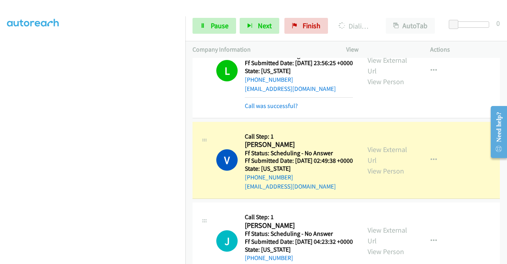
click at [385, 176] on div "View External Url View Person" at bounding box center [388, 160] width 41 height 32
click at [383, 164] on link "View External Url" at bounding box center [388, 155] width 40 height 20
click at [208, 19] on link "Pause" at bounding box center [215, 26] width 44 height 16
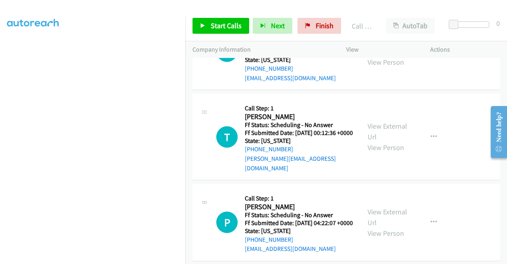
scroll to position [927, 0]
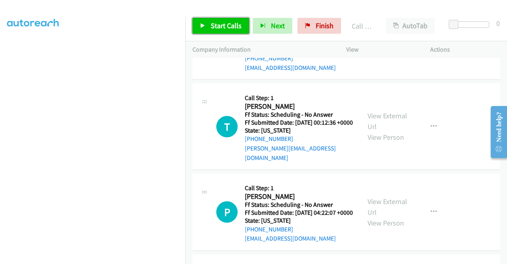
click at [213, 25] on span "Start Calls" at bounding box center [226, 25] width 31 height 9
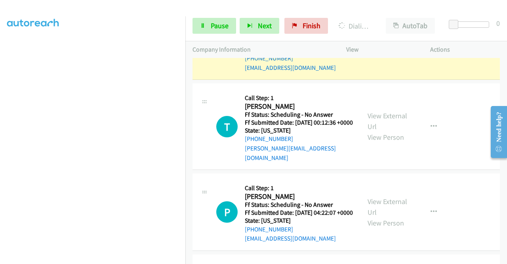
click at [385, 46] on link "View External Url" at bounding box center [388, 36] width 40 height 20
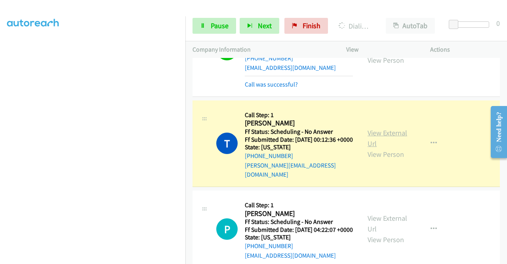
click at [375, 148] on link "View External Url" at bounding box center [388, 138] width 40 height 20
click at [504, 258] on div "+1 415-964-1034 Call failed - Please reload the list and try again The Callbar …" at bounding box center [346, 161] width 322 height 206
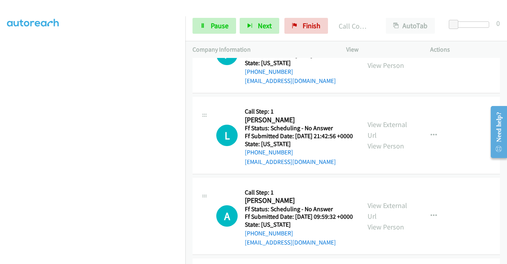
scroll to position [1123, 0]
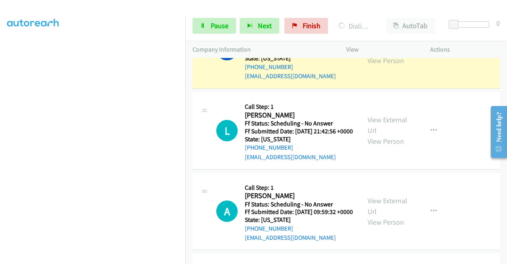
click at [382, 66] on div "View External Url View Person" at bounding box center [388, 50] width 41 height 32
click at [377, 54] on link "View External Url" at bounding box center [388, 44] width 40 height 20
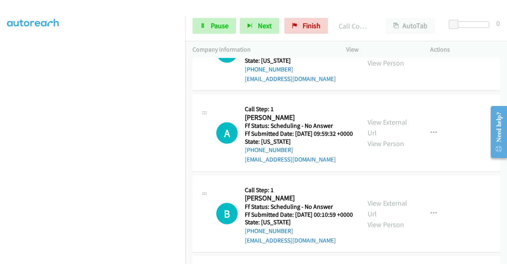
scroll to position [1229, 0]
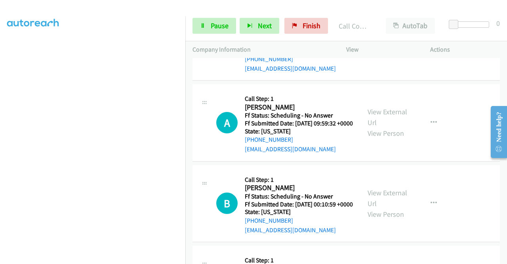
click at [343, 22] on h5 "Call Step: 1" at bounding box center [299, 18] width 108 height 8
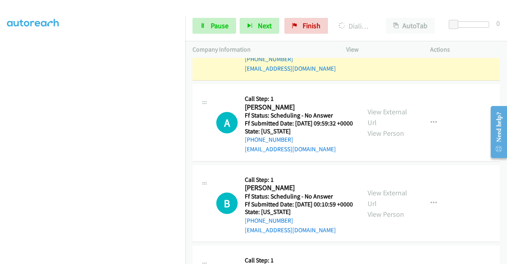
click at [377, 46] on link "View External Url" at bounding box center [388, 37] width 40 height 20
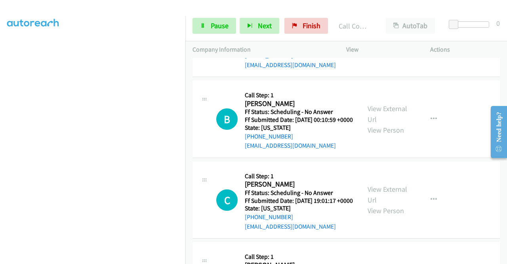
scroll to position [1334, 0]
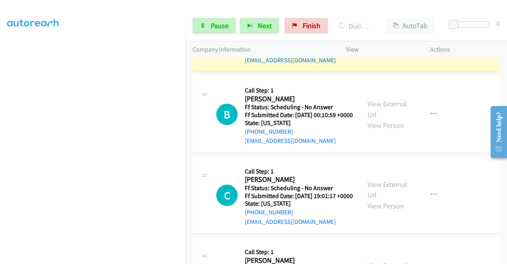
click at [376, 38] on link "View External Url" at bounding box center [388, 28] width 40 height 20
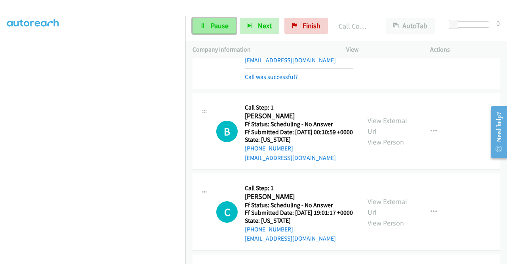
click at [207, 27] on link "Pause" at bounding box center [215, 26] width 44 height 16
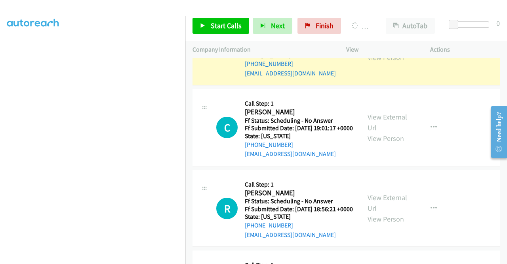
scroll to position [1456, 0]
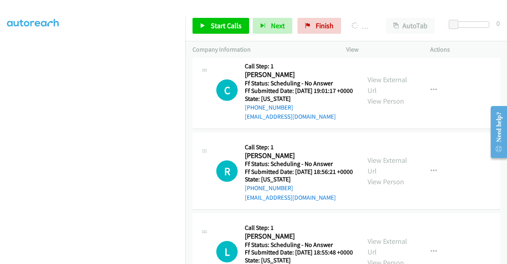
click at [393, 14] on link "View External Url" at bounding box center [388, 4] width 40 height 20
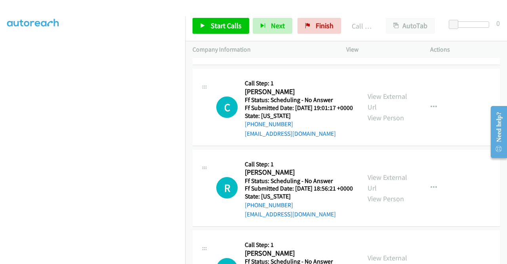
click at [275, 56] on link "Call was successful?" at bounding box center [271, 53] width 53 height 8
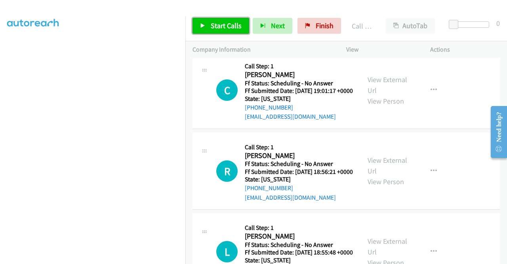
click at [223, 29] on span "Start Calls" at bounding box center [226, 25] width 31 height 9
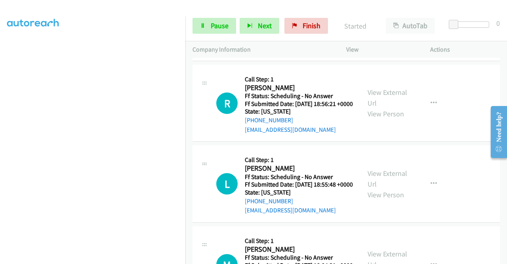
scroll to position [1535, 0]
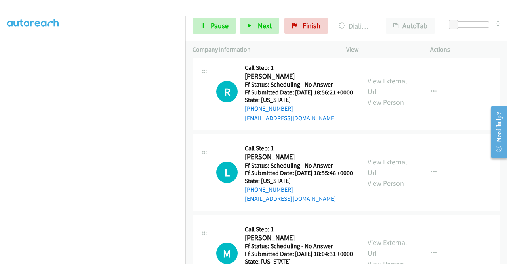
click at [390, 15] on link "View External Url" at bounding box center [388, 6] width 40 height 20
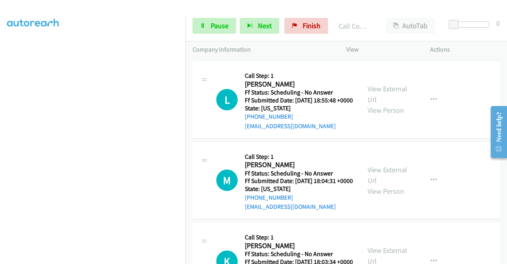
scroll to position [1630, 0]
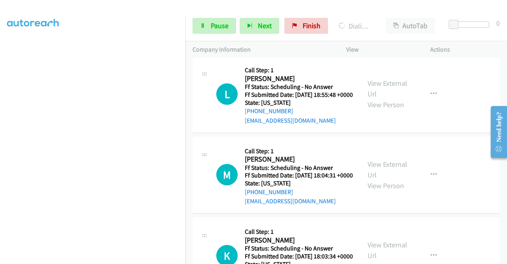
click at [380, 18] on link "View External Url" at bounding box center [388, 8] width 40 height 20
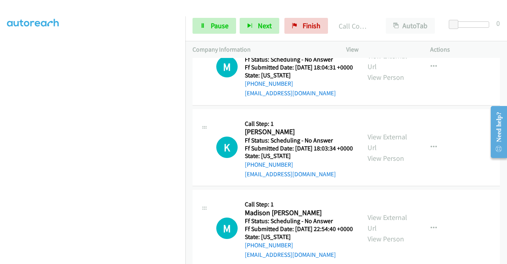
scroll to position [1762, 0]
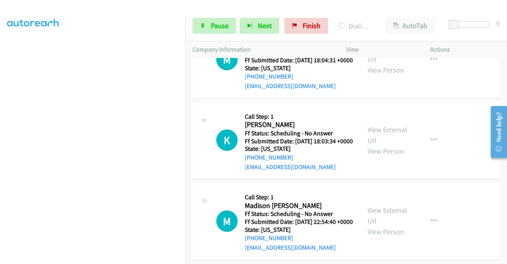
click at [198, 21] on link "Pause" at bounding box center [215, 26] width 44 height 16
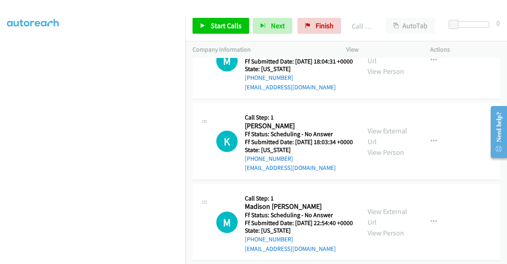
scroll to position [1831, 0]
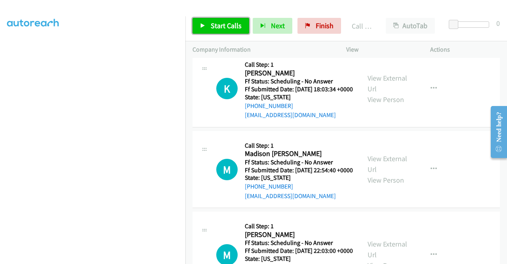
click at [218, 27] on span "Start Calls" at bounding box center [226, 25] width 31 height 9
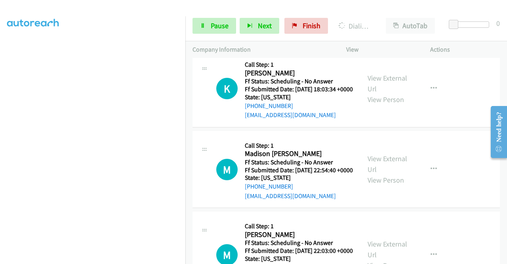
click at [377, 12] on link "View External Url" at bounding box center [388, 2] width 40 height 20
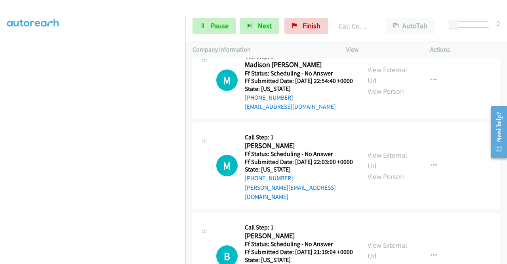
scroll to position [1953, 0]
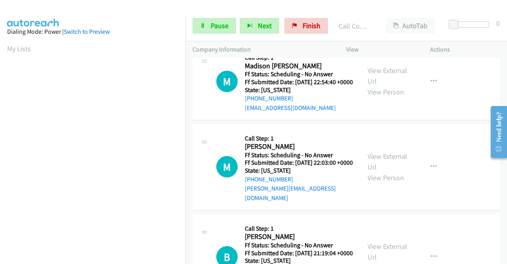
scroll to position [181, 0]
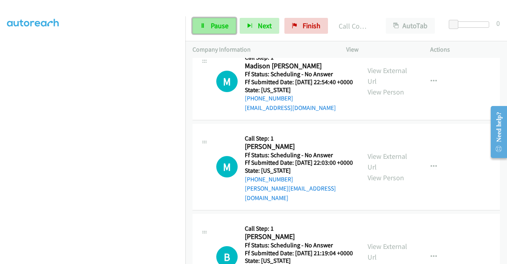
click at [204, 27] on icon at bounding box center [203, 26] width 6 height 6
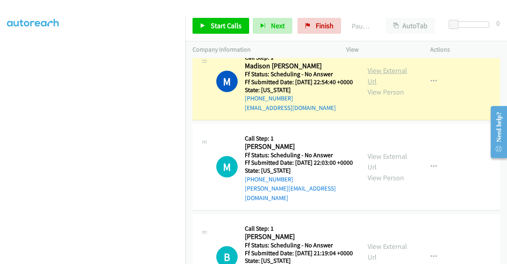
click at [391, 86] on link "View External Url" at bounding box center [388, 76] width 40 height 20
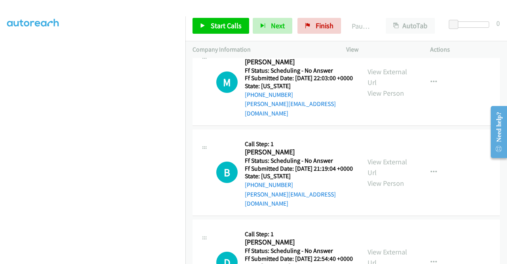
scroll to position [2048, 0]
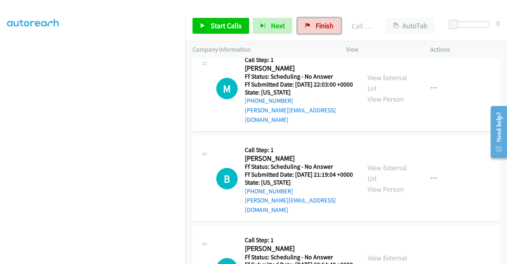
drag, startPoint x: 312, startPoint y: 23, endPoint x: 289, endPoint y: 37, distance: 26.7
click at [312, 23] on link "Finish" at bounding box center [320, 26] width 44 height 16
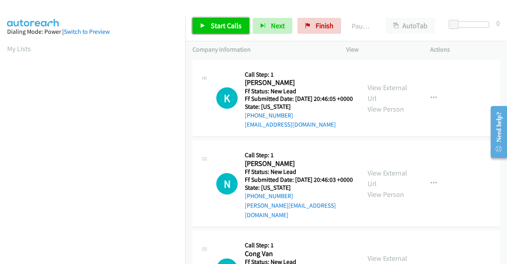
click at [233, 28] on span "Start Calls" at bounding box center [226, 25] width 31 height 9
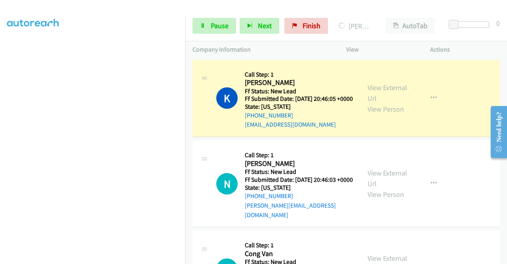
scroll to position [181, 0]
click at [215, 23] on span "Pause" at bounding box center [220, 25] width 18 height 9
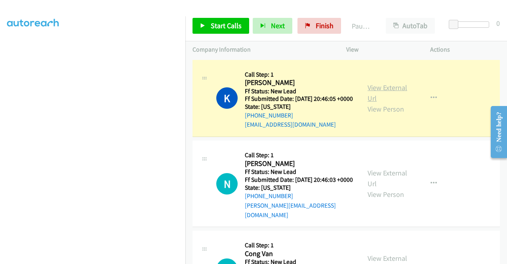
click at [382, 91] on link "View External Url" at bounding box center [388, 93] width 40 height 20
click at [0, 152] on aside "Dialing Mode: Power | Switch to Preview My Lists" at bounding box center [92, 60] width 185 height 439
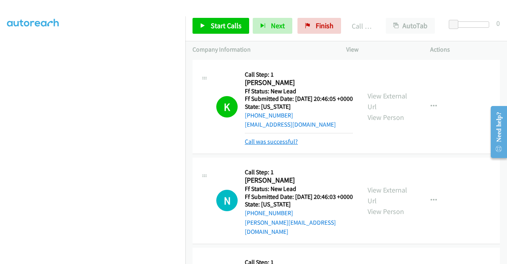
click at [285, 145] on link "Call was successful?" at bounding box center [271, 142] width 53 height 8
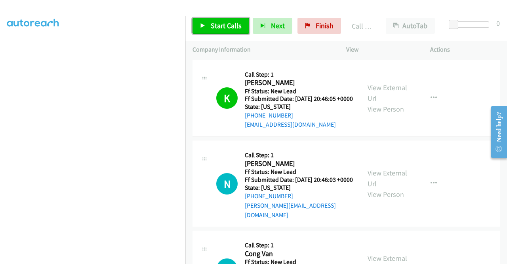
click at [204, 23] on link "Start Calls" at bounding box center [221, 26] width 57 height 16
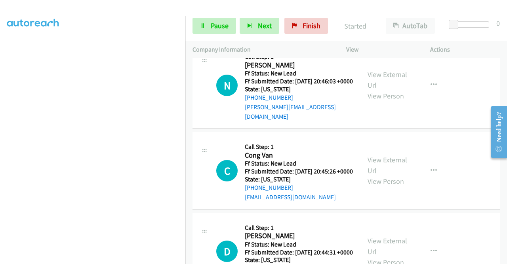
scroll to position [105, 0]
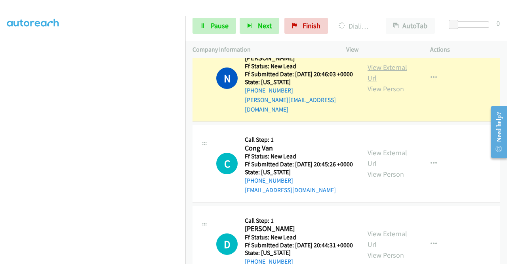
click at [374, 74] on link "View External Url" at bounding box center [388, 73] width 40 height 20
click at [0, 145] on aside "Dialing Mode: Power | Switch to Preview My Lists" at bounding box center [92, 60] width 185 height 439
click at [369, 78] on div "View External Url View Person" at bounding box center [388, 78] width 41 height 32
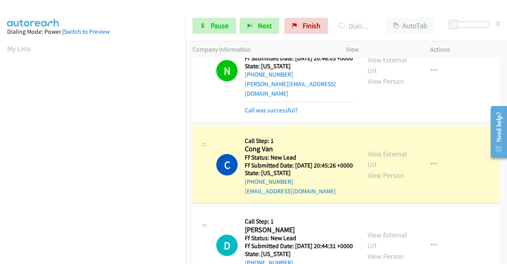
scroll to position [190, 0]
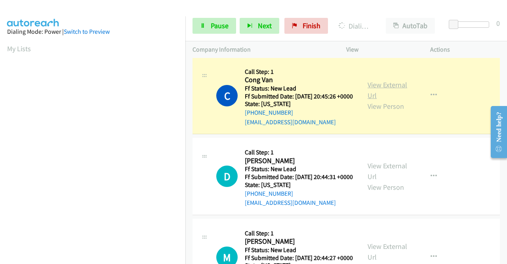
click at [383, 96] on link "View External Url" at bounding box center [388, 90] width 40 height 20
click at [0, 138] on aside "Dialing Mode: Power | Switch to Preview My Lists" at bounding box center [92, 235] width 185 height 439
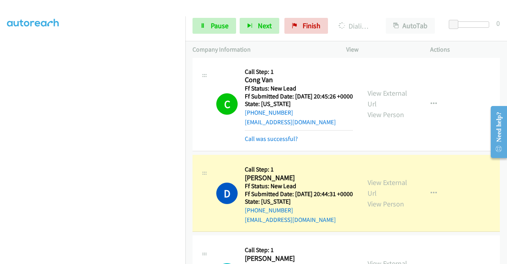
click at [2, 136] on aside "Dialing Mode: Power | Switch to Preview My Lists" at bounding box center [92, 60] width 185 height 439
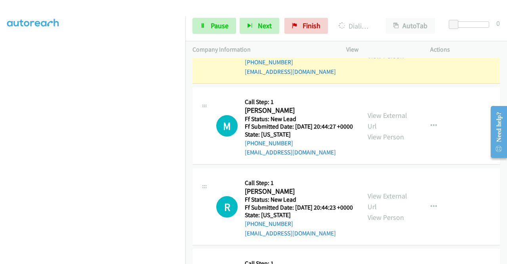
scroll to position [380, 0]
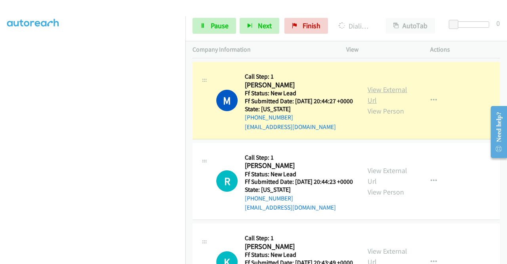
click at [381, 105] on link "View External Url" at bounding box center [388, 95] width 40 height 20
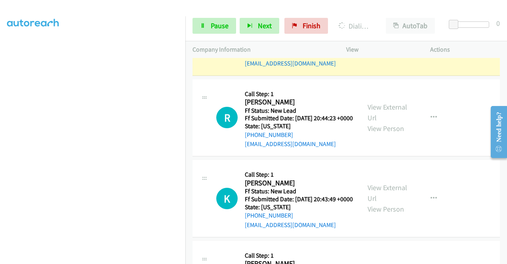
scroll to position [460, 0]
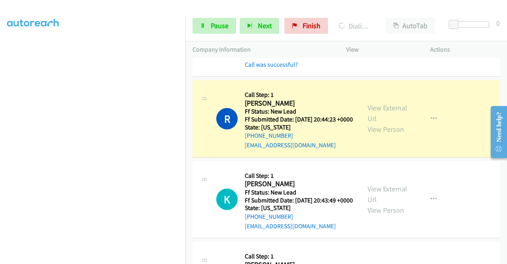
click at [365, 133] on div "View External Url View Person View External Url Email Schedule/Manage Callback …" at bounding box center [406, 118] width 91 height 63
click at [371, 123] on link "View External Url" at bounding box center [388, 113] width 40 height 20
click at [208, 21] on link "Pause" at bounding box center [215, 26] width 44 height 16
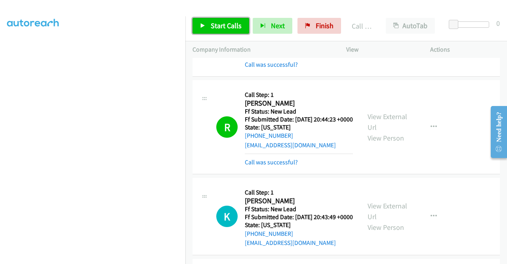
click at [235, 31] on link "Start Calls" at bounding box center [221, 26] width 57 height 16
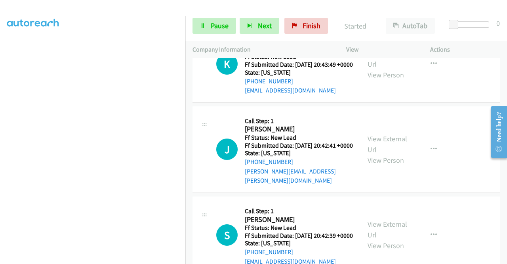
scroll to position [610, 0]
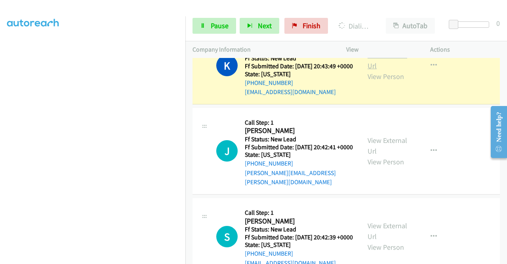
click at [374, 70] on link "View External Url" at bounding box center [388, 60] width 40 height 20
click at [0, 155] on aside "Dialing Mode: Power | Switch to Preview My Lists" at bounding box center [92, 60] width 185 height 439
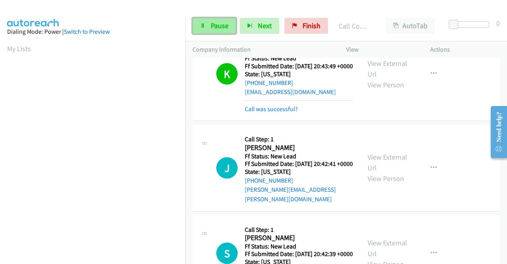
click at [217, 27] on span "Pause" at bounding box center [220, 25] width 18 height 9
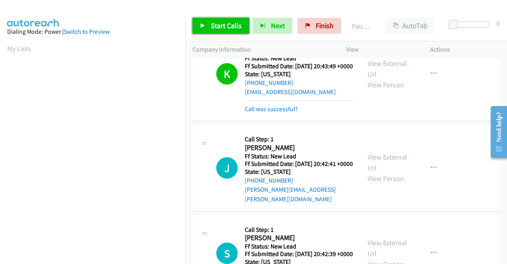
click at [215, 31] on link "Start Calls" at bounding box center [221, 26] width 57 height 16
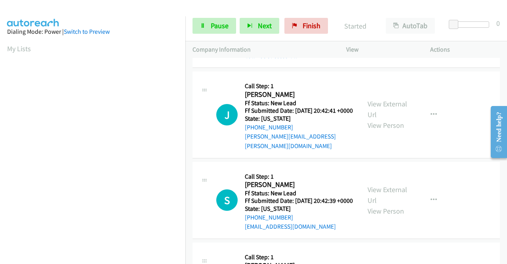
scroll to position [684, 0]
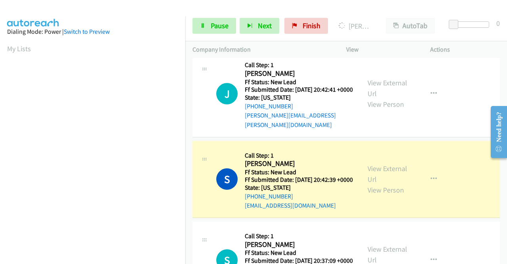
click at [384, 195] on div "View External Url View Person" at bounding box center [388, 179] width 41 height 32
click at [380, 183] on link "View External Url" at bounding box center [388, 174] width 40 height 20
click at [0, 127] on aside "Dialing Mode: Power | Switch to Preview My Lists" at bounding box center [92, 60] width 185 height 439
click at [501, 220] on td "S Callback Scheduled Call Step: 1 [PERSON_NAME] America/New_York Ff Status: New…" at bounding box center [346, 179] width 322 height 81
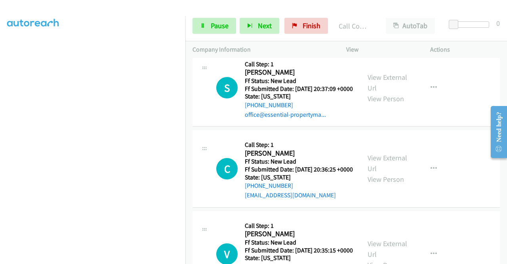
scroll to position [880, 0]
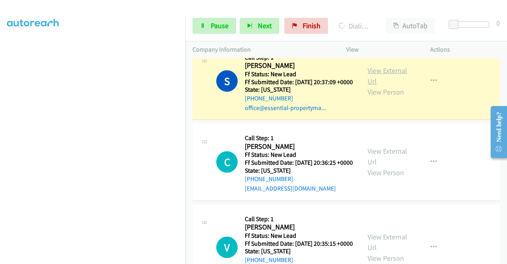
click at [372, 86] on link "View External Url" at bounding box center [388, 76] width 40 height 20
click at [0, 118] on aside "Dialing Mode: Power | Switch to Preview My Lists" at bounding box center [92, 60] width 185 height 439
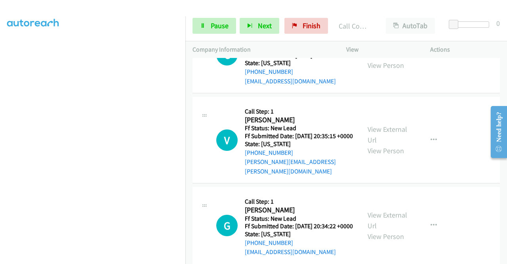
scroll to position [1007, 0]
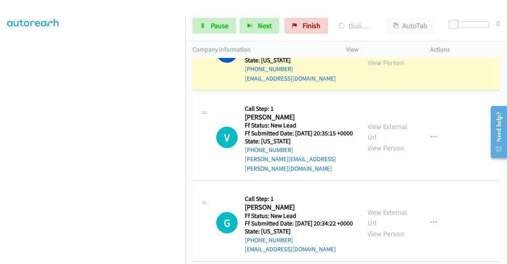
click at [373, 56] on link "View External Url" at bounding box center [388, 46] width 40 height 20
click at [0, 107] on aside "Dialing Mode: Power | Switch to Preview My Lists" at bounding box center [92, 60] width 185 height 439
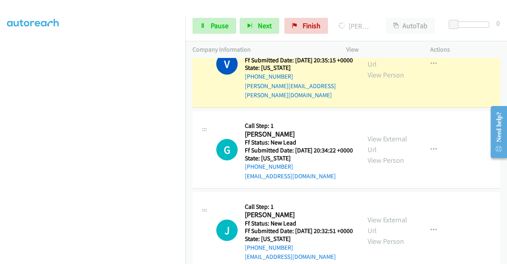
scroll to position [1118, 0]
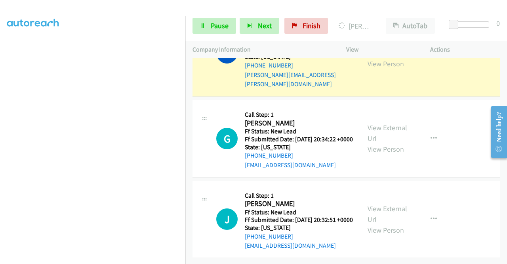
click at [381, 57] on link "View External Url" at bounding box center [388, 48] width 40 height 20
click at [216, 35] on div "Start Calls Pause Next Finish Dialing [PERSON_NAME] AutoTab AutoTab 0" at bounding box center [346, 26] width 322 height 31
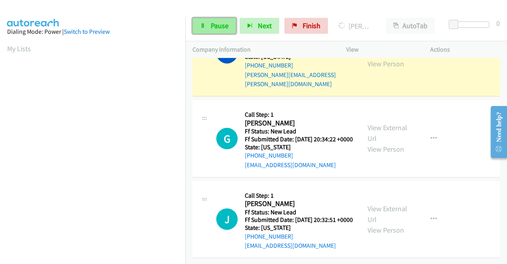
click at [214, 32] on link "Pause" at bounding box center [215, 26] width 44 height 16
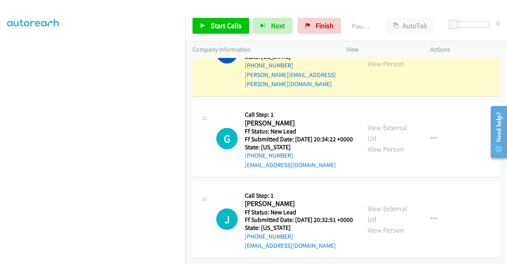
scroll to position [166, 0]
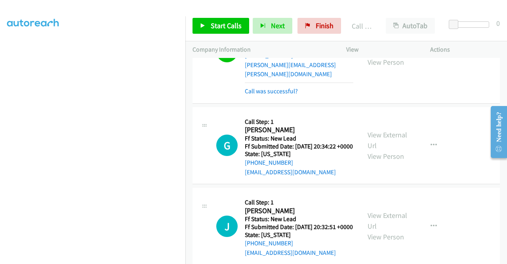
click at [209, 36] on div "Start Calls Pause Next Finish Call Completed AutoTab AutoTab 0" at bounding box center [346, 26] width 322 height 31
click at [209, 26] on link "Start Calls" at bounding box center [221, 26] width 57 height 16
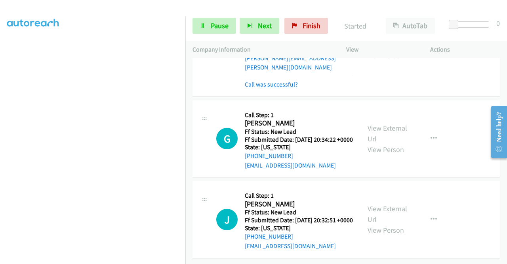
scroll to position [1208, 0]
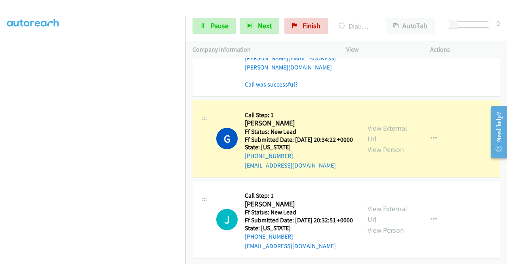
click at [379, 122] on div "View External Url View Person" at bounding box center [388, 138] width 41 height 32
click at [376, 123] on link "View External Url" at bounding box center [388, 133] width 40 height 20
click at [205, 32] on link "Pause" at bounding box center [215, 26] width 44 height 16
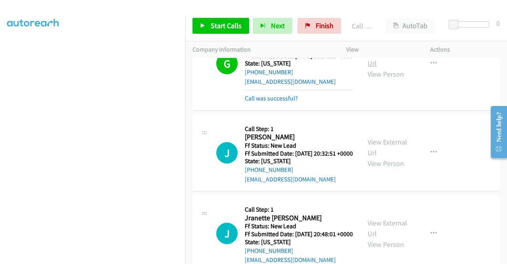
click at [369, 68] on link "View External Url" at bounding box center [388, 58] width 40 height 20
click at [263, 102] on link "Call was successful?" at bounding box center [271, 98] width 53 height 8
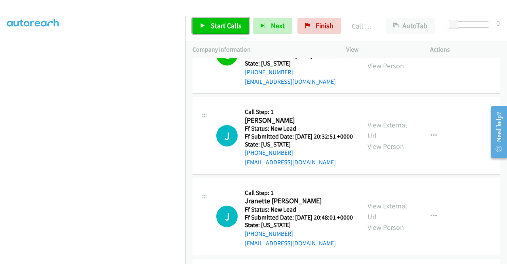
click at [218, 31] on link "Start Calls" at bounding box center [221, 26] width 57 height 16
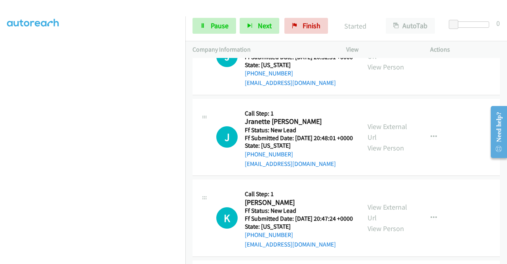
scroll to position [1303, 0]
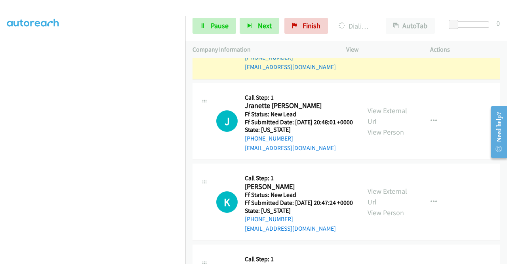
click at [361, 72] on div "View External Url View Person View External Url Email Schedule/Manage Callback …" at bounding box center [406, 40] width 91 height 63
click at [373, 45] on link "View External Url" at bounding box center [388, 35] width 40 height 20
click at [0, 154] on aside "Dialing Mode: Power | Switch to Preview My Lists" at bounding box center [92, 60] width 185 height 439
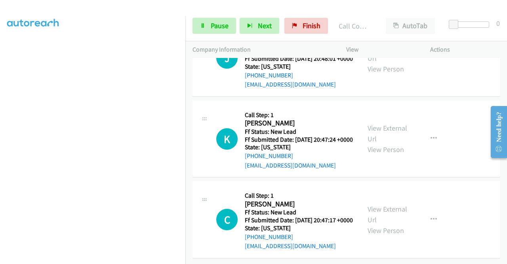
scroll to position [1403, 0]
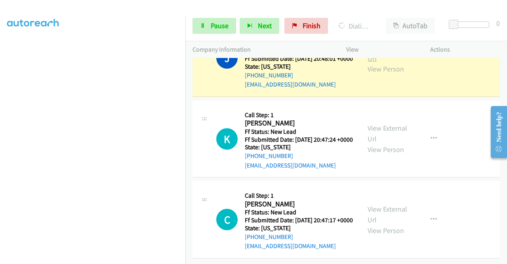
click at [384, 63] on link "View External Url" at bounding box center [388, 53] width 40 height 20
click at [112, 257] on section at bounding box center [92, 75] width 171 height 379
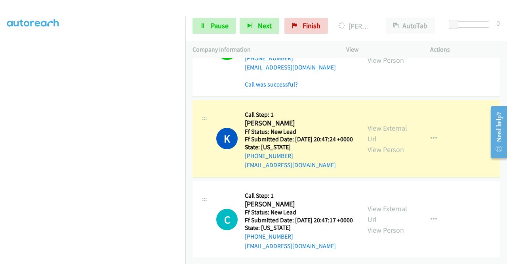
click at [391, 170] on div "View External Url View Person View External Url Email Schedule/Manage Callback …" at bounding box center [406, 138] width 91 height 63
click at [384, 143] on link "View External Url" at bounding box center [388, 133] width 40 height 20
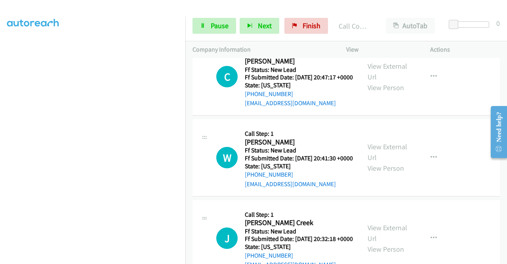
scroll to position [1596, 0]
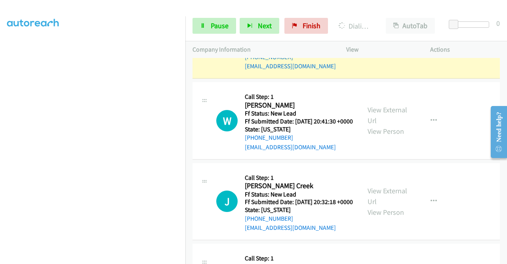
click at [384, 44] on link "View External Url" at bounding box center [388, 35] width 40 height 20
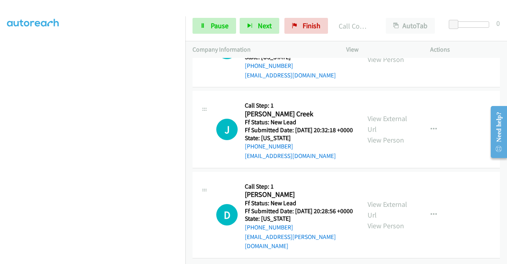
scroll to position [1729, 0]
click at [337, 76] on div "Callback Scheduled Call Step: 1 [PERSON_NAME] America/Phoenix Ff Status: New Le…" at bounding box center [299, 48] width 108 height 63
click at [211, 28] on span "Pause" at bounding box center [220, 25] width 18 height 9
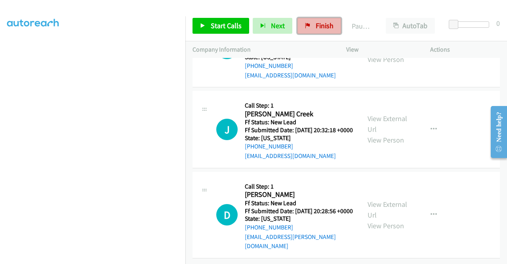
click at [330, 23] on span "Finish" at bounding box center [325, 25] width 18 height 9
